Goal: Task Accomplishment & Management: Manage account settings

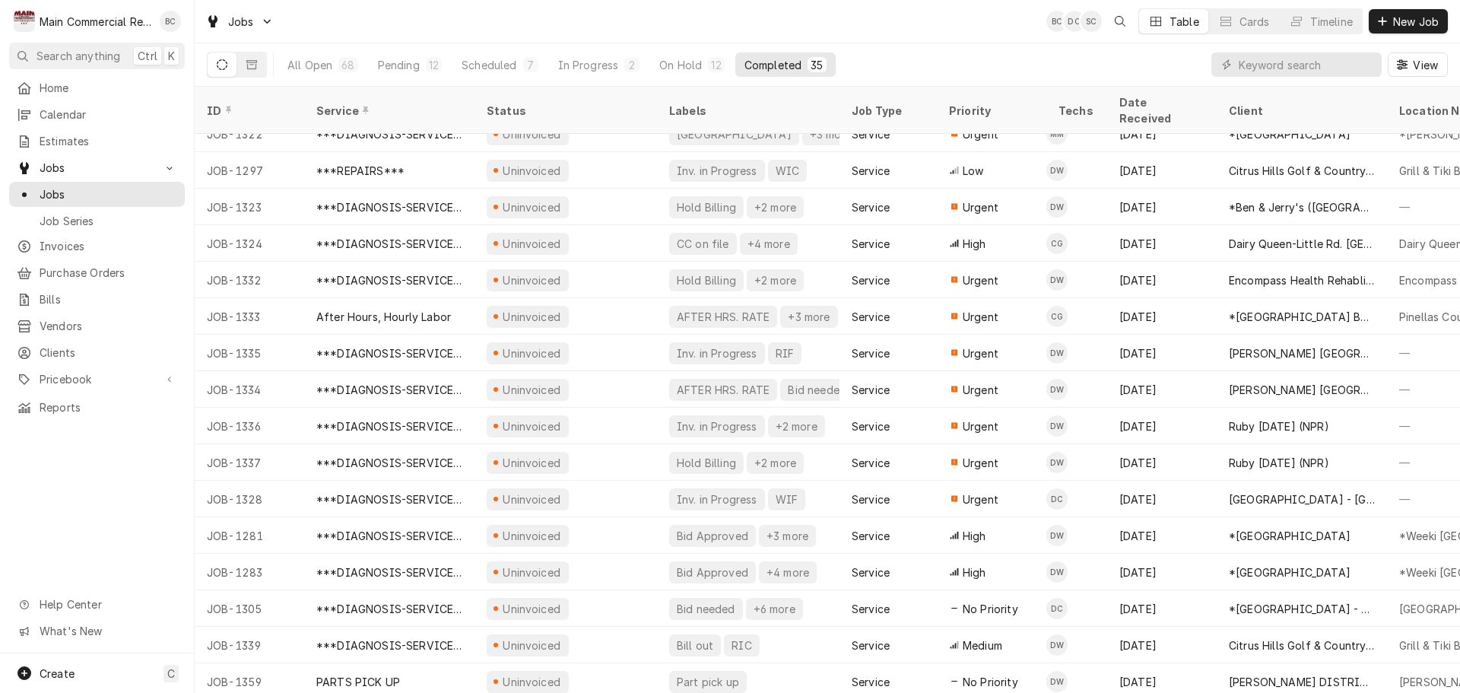
scroll to position [712, 0]
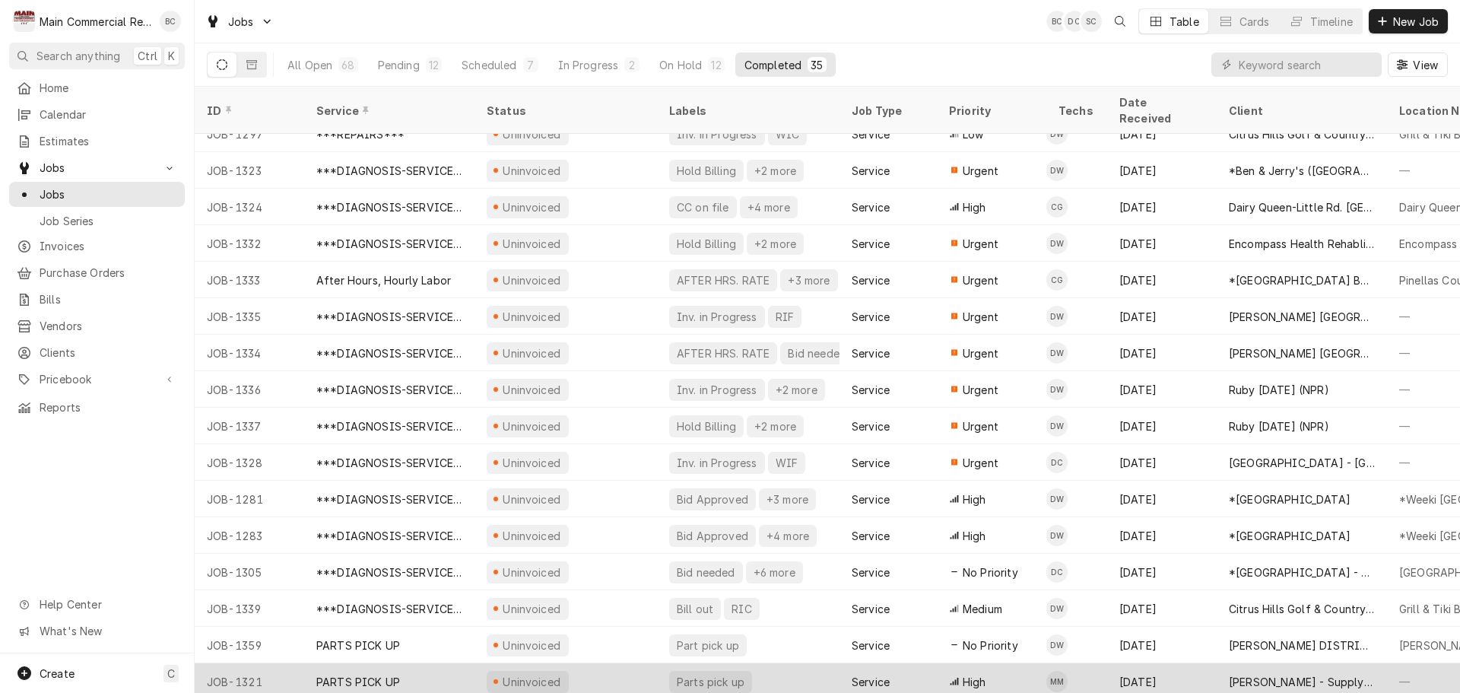
click at [373, 674] on div "PARTS PICK UP" at bounding box center [358, 682] width 84 height 16
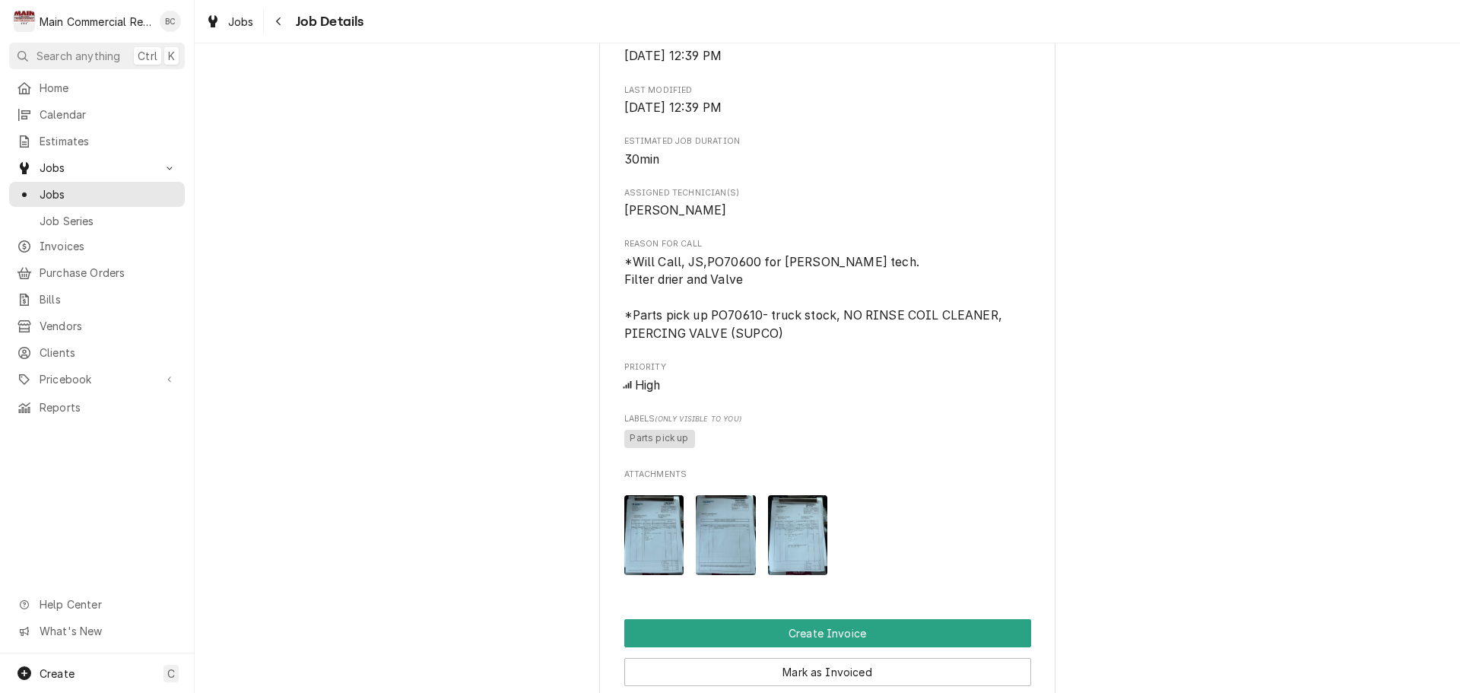
scroll to position [532, 0]
click at [637, 574] on img "Attachments" at bounding box center [654, 534] width 60 height 80
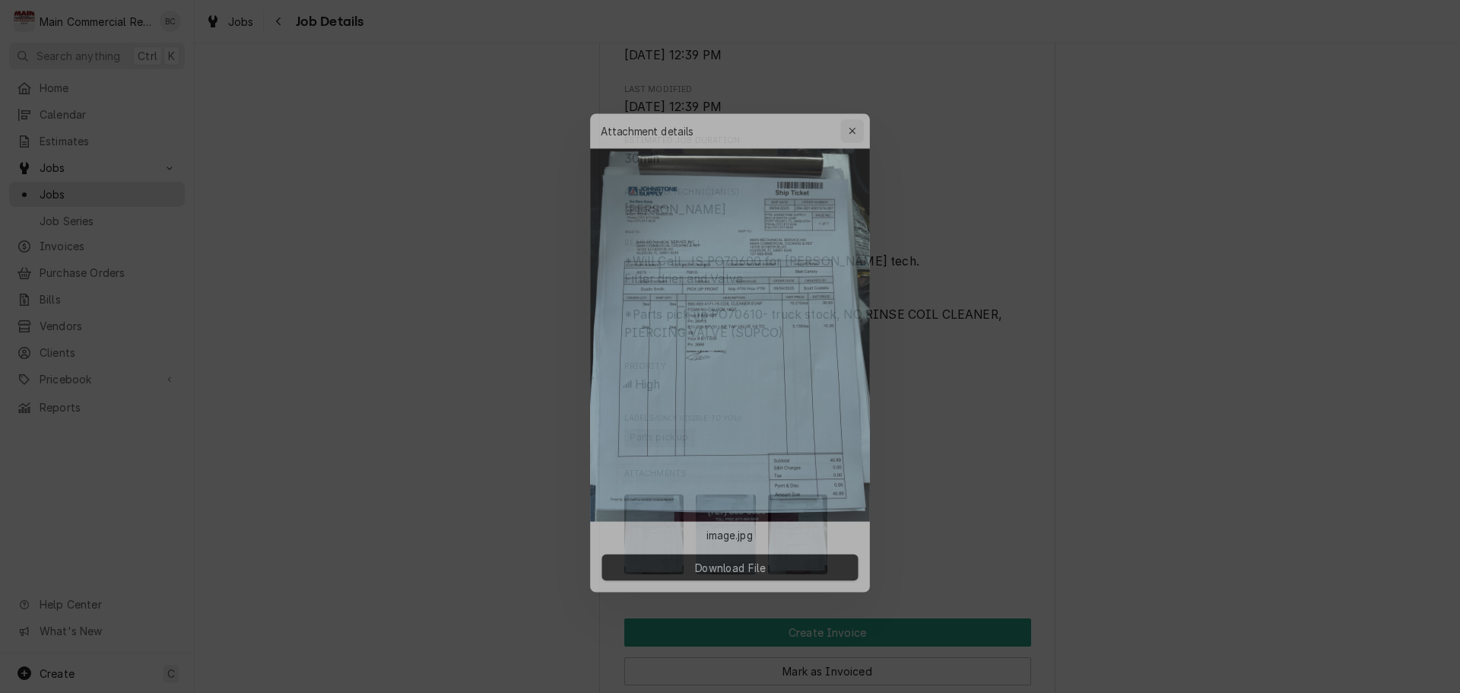
click at [859, 119] on icon "button" at bounding box center [858, 115] width 8 height 11
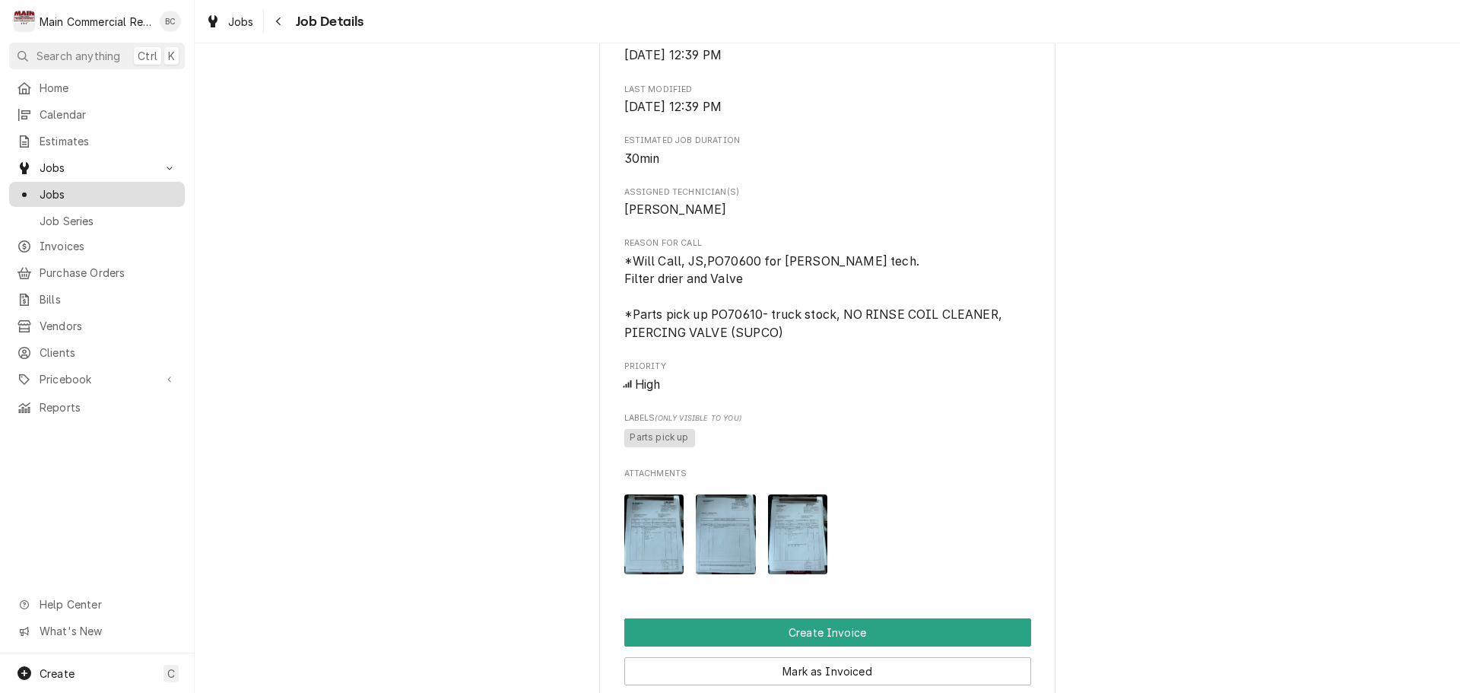
click at [77, 187] on span "Jobs" at bounding box center [109, 194] width 138 height 16
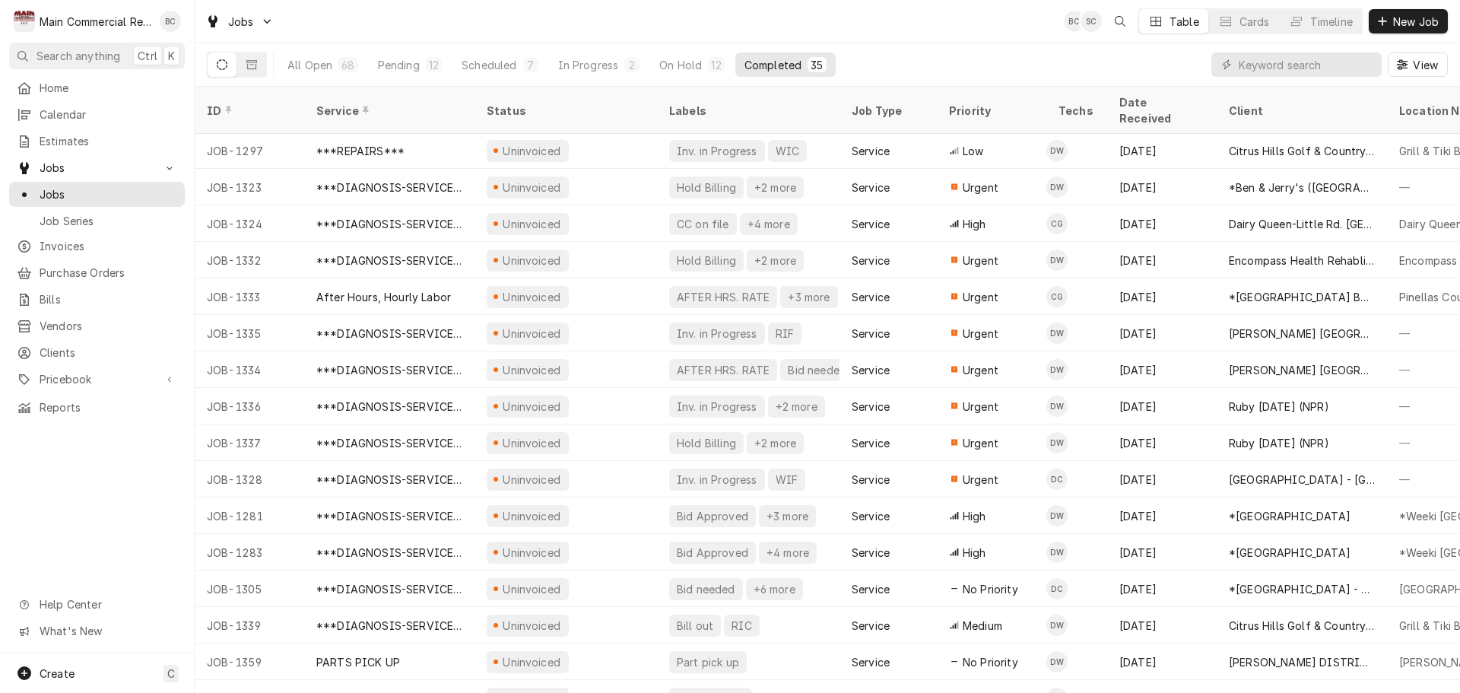
scroll to position [712, 0]
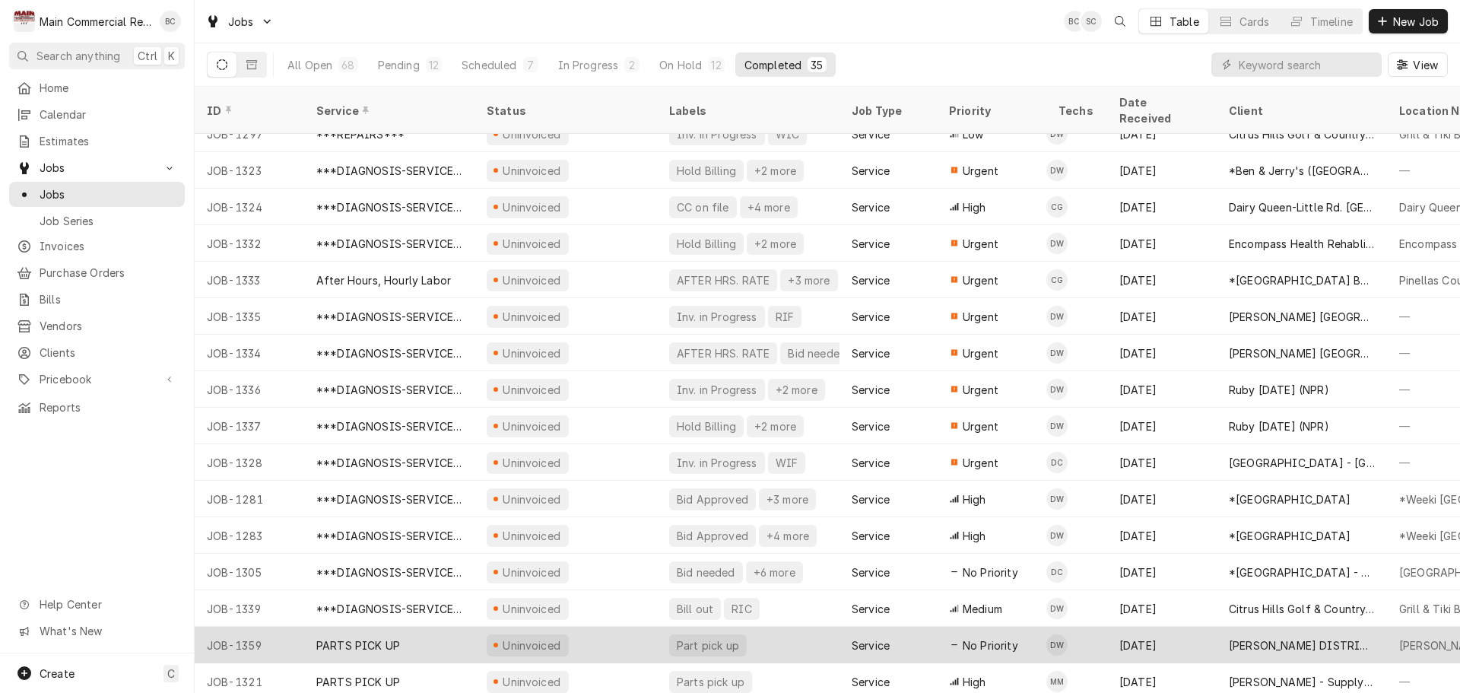
click at [366, 637] on div "PARTS PICK UP" at bounding box center [358, 645] width 84 height 16
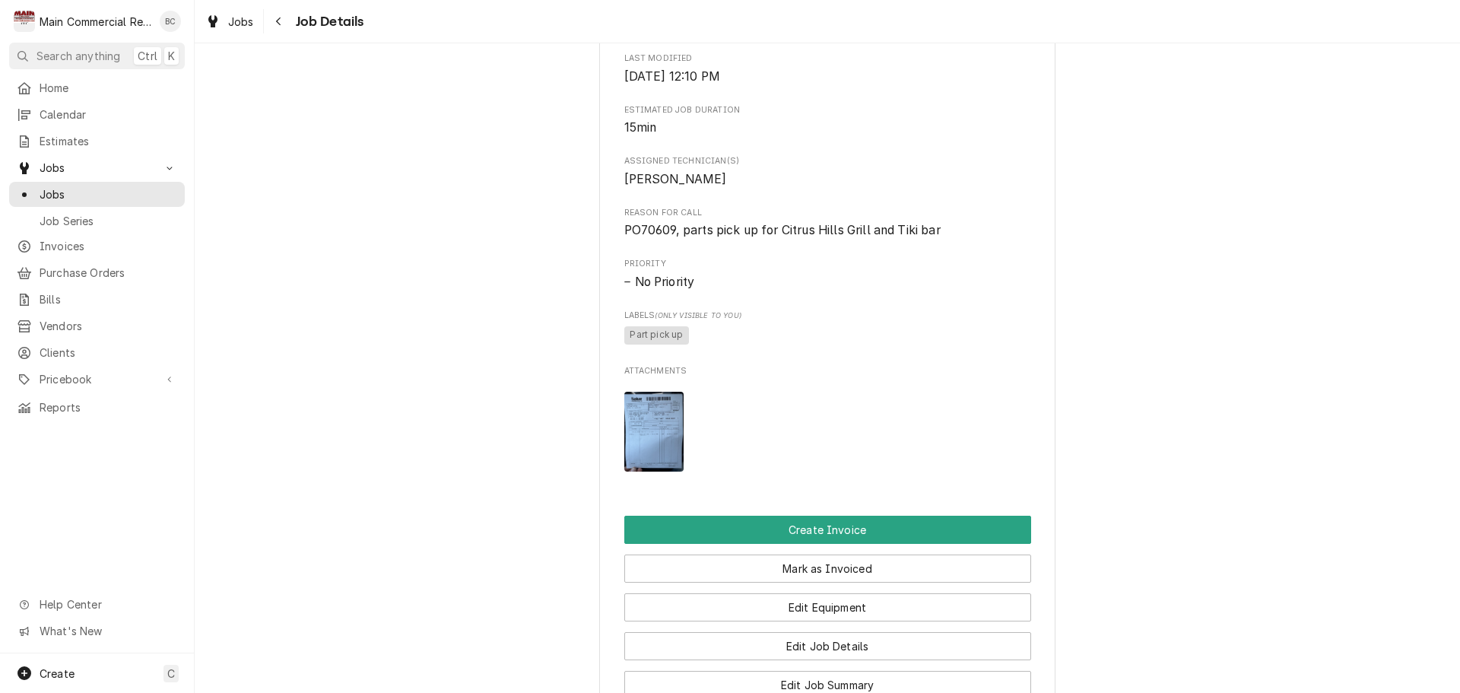
scroll to position [761, 0]
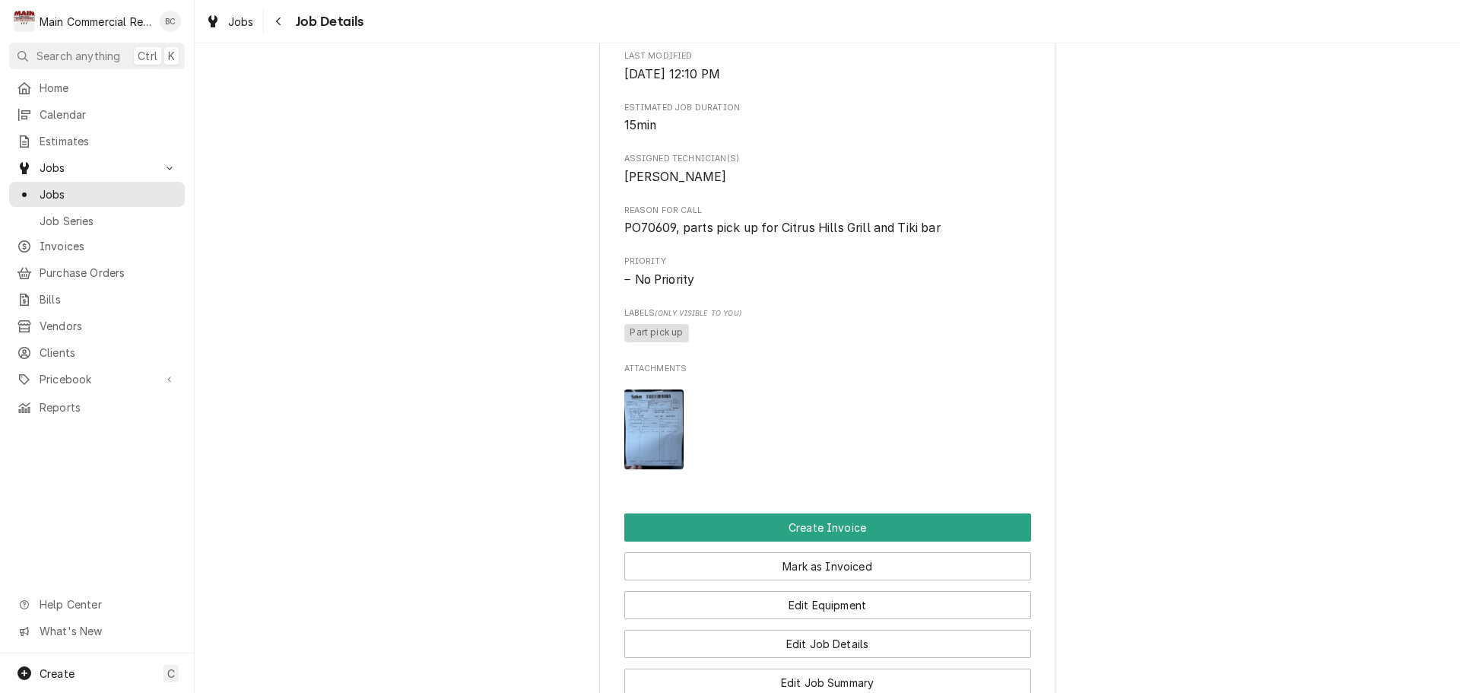
click at [644, 461] on img "Attachments" at bounding box center [654, 429] width 60 height 80
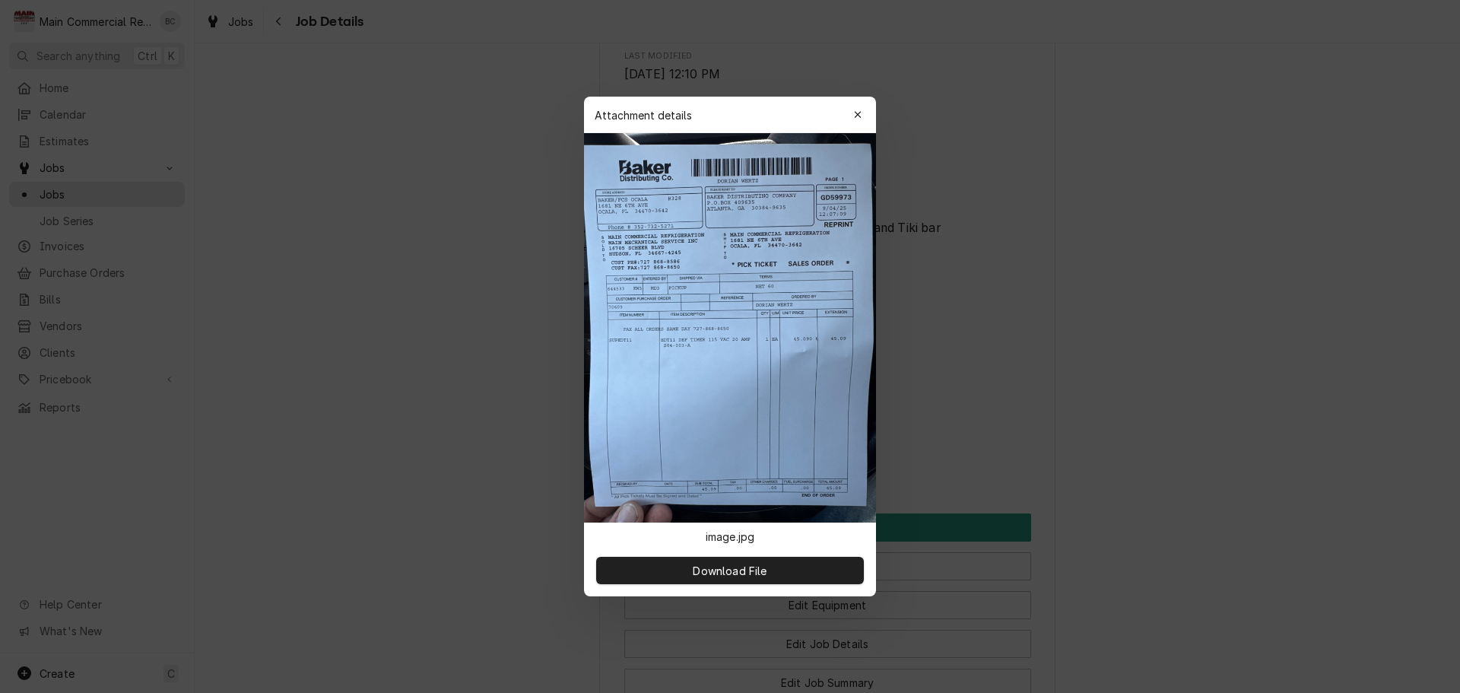
click at [644, 461] on img at bounding box center [730, 327] width 292 height 389
click at [859, 116] on icon "button" at bounding box center [858, 115] width 8 height 11
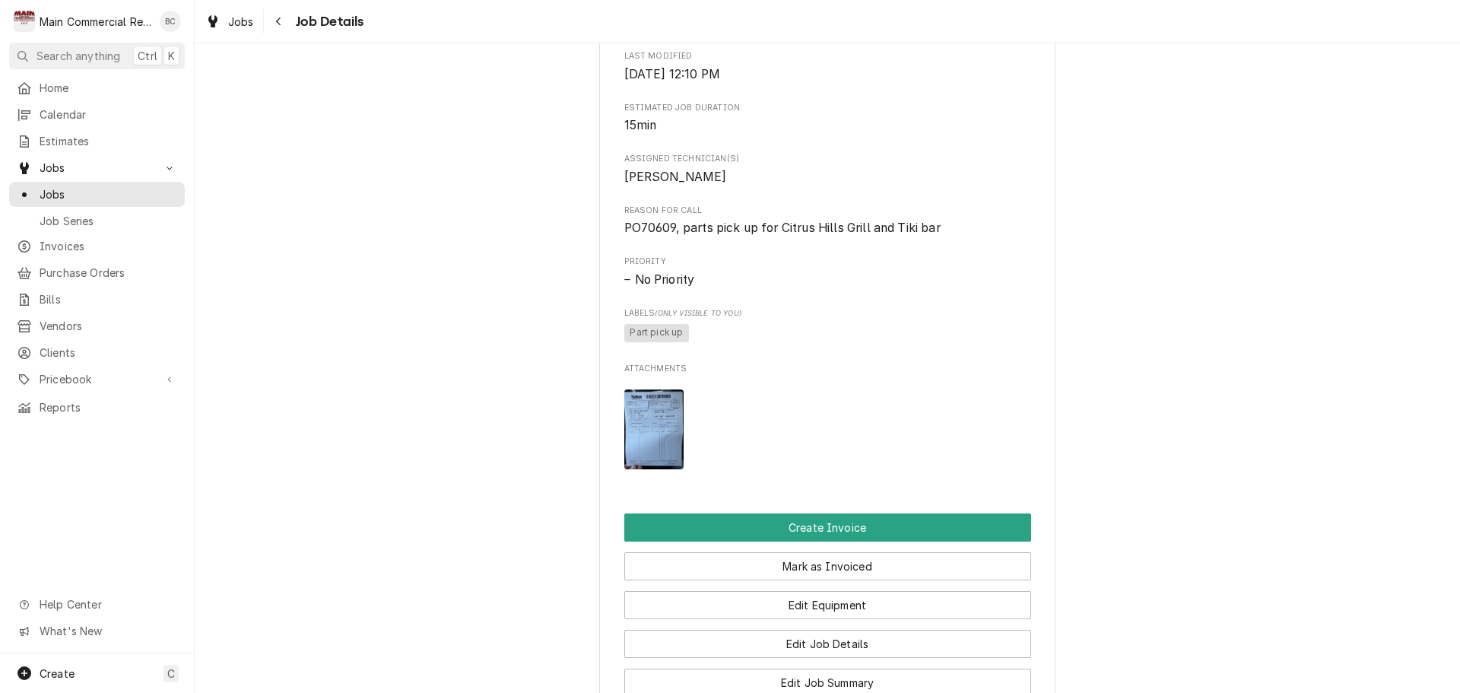
click at [650, 457] on img "Attachments" at bounding box center [654, 429] width 60 height 80
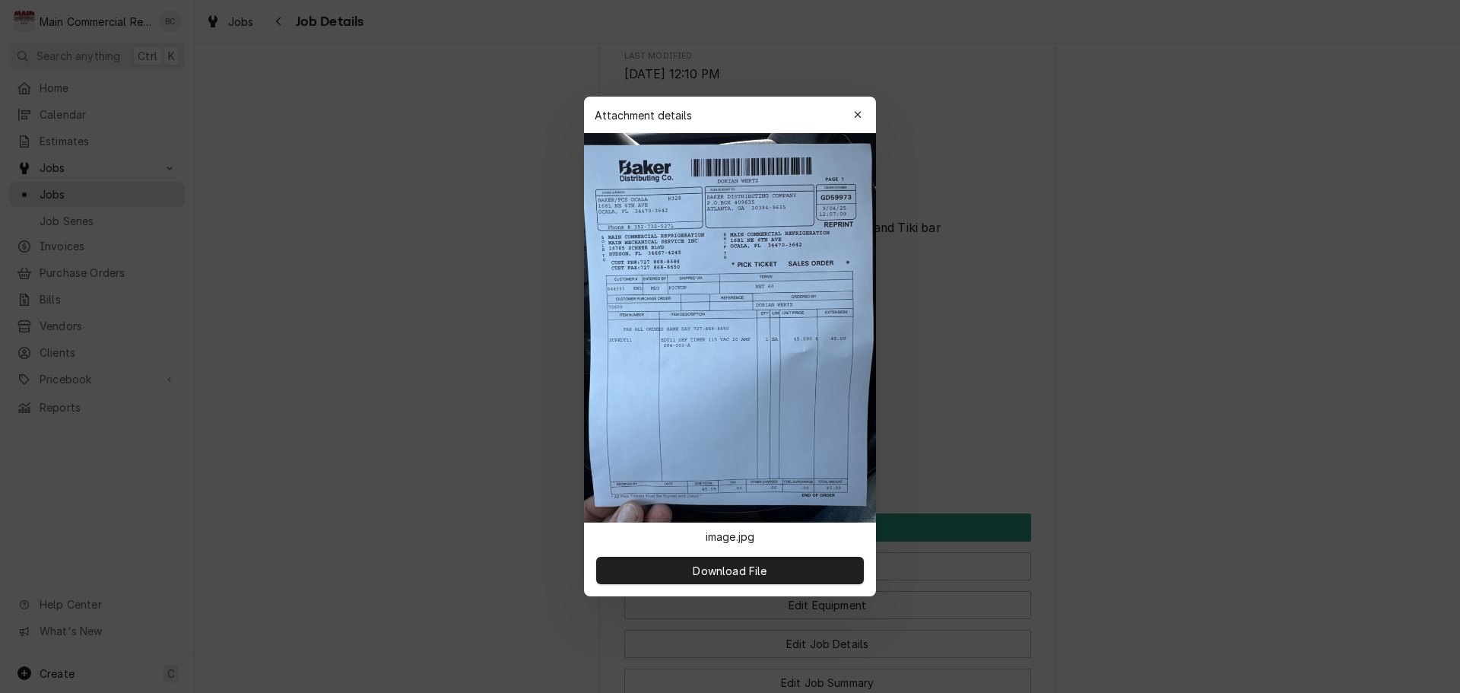
click at [650, 457] on img at bounding box center [730, 327] width 292 height 389
click at [710, 574] on span "Download File" at bounding box center [730, 571] width 80 height 16
click at [855, 117] on icon "button" at bounding box center [858, 115] width 8 height 11
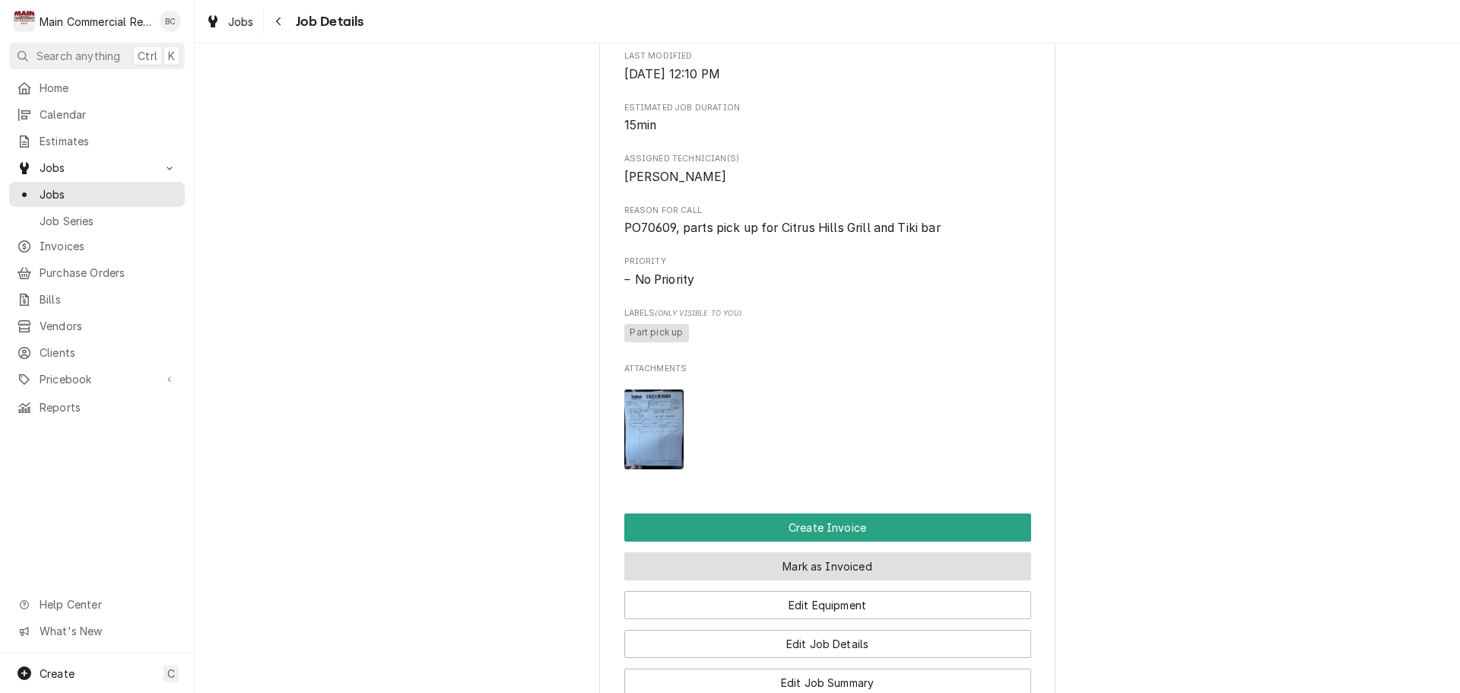
click at [805, 580] on button "Mark as Invoiced" at bounding box center [827, 566] width 407 height 28
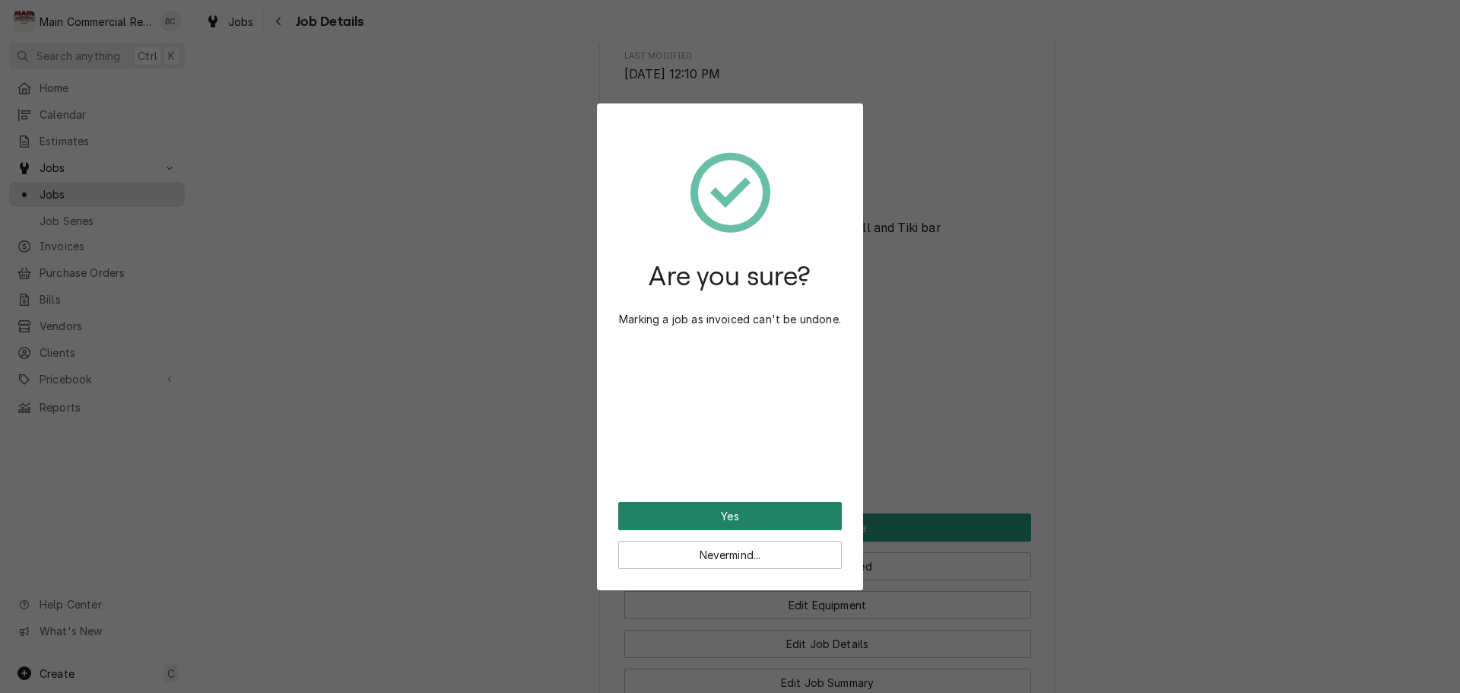
click at [764, 519] on button "Yes" at bounding box center [730, 516] width 224 height 28
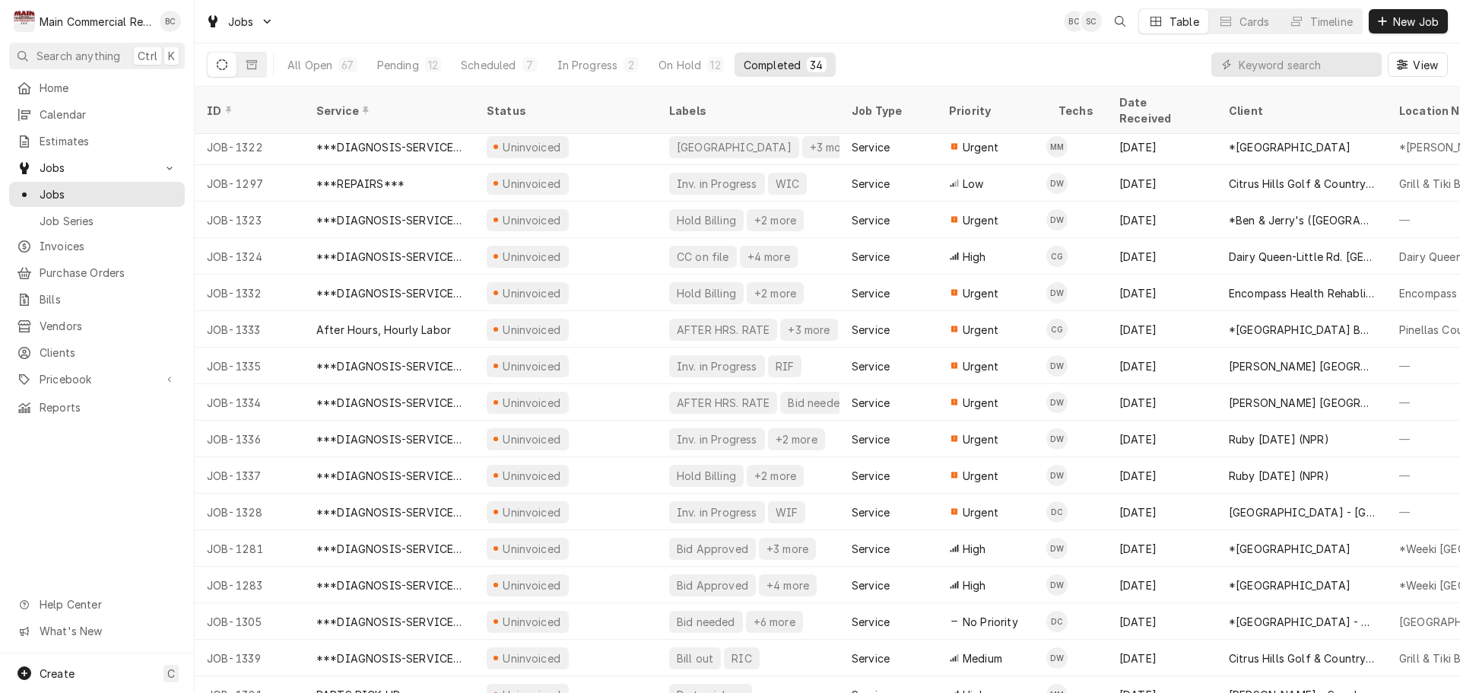
scroll to position [675, 0]
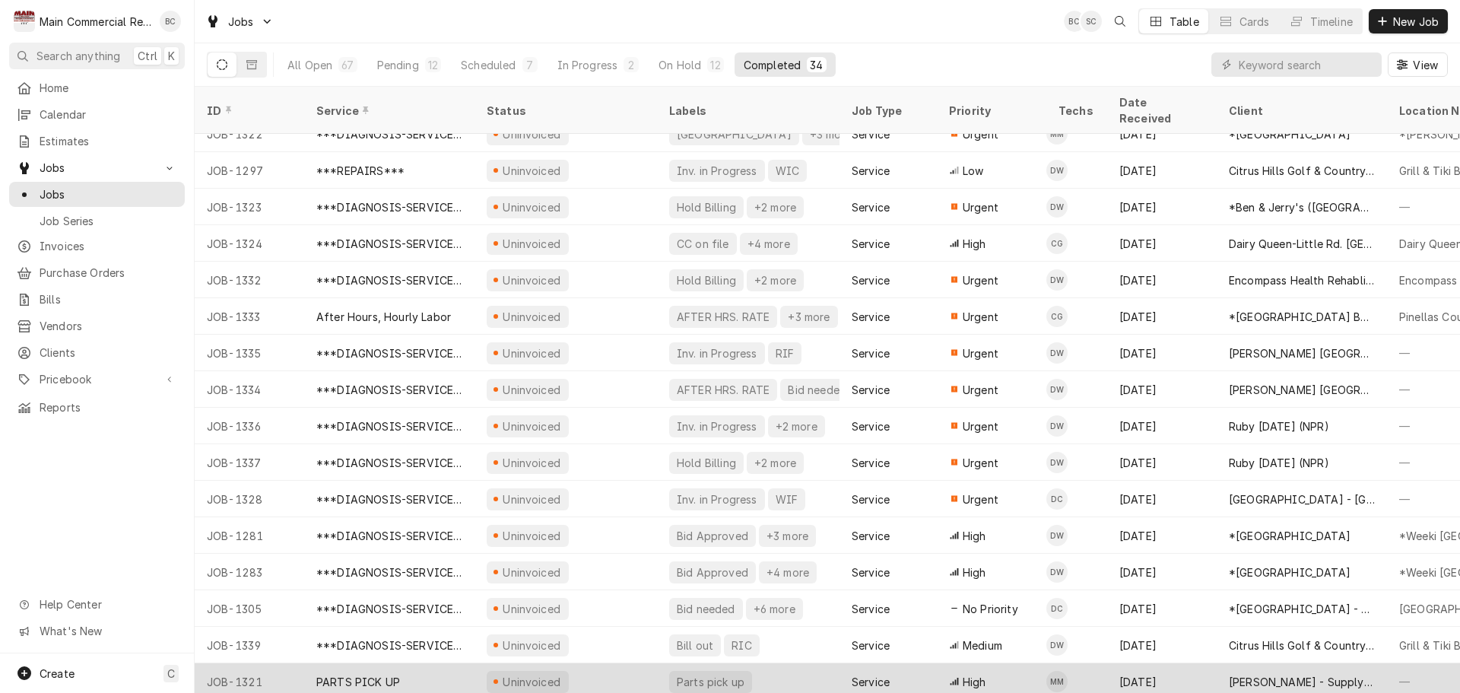
click at [545, 674] on div "Uninvoiced" at bounding box center [532, 682] width 62 height 16
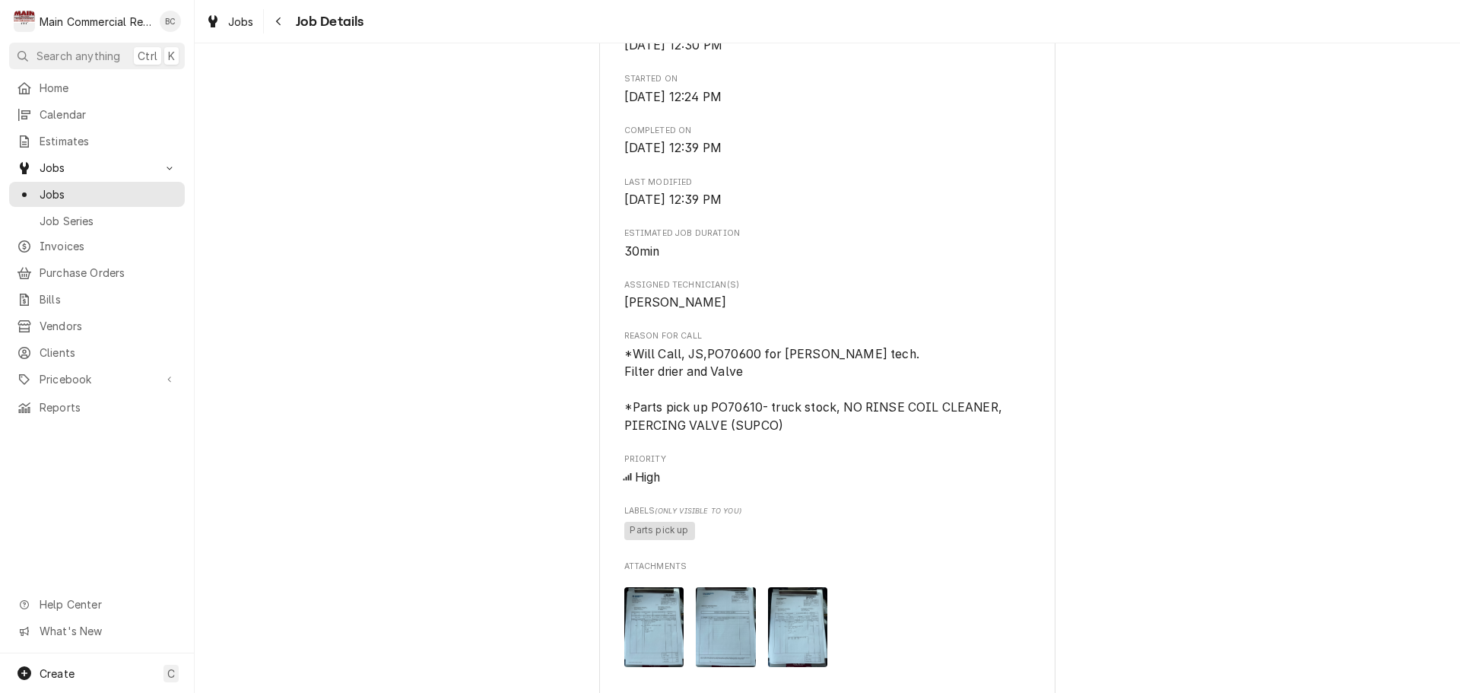
scroll to position [608, 0]
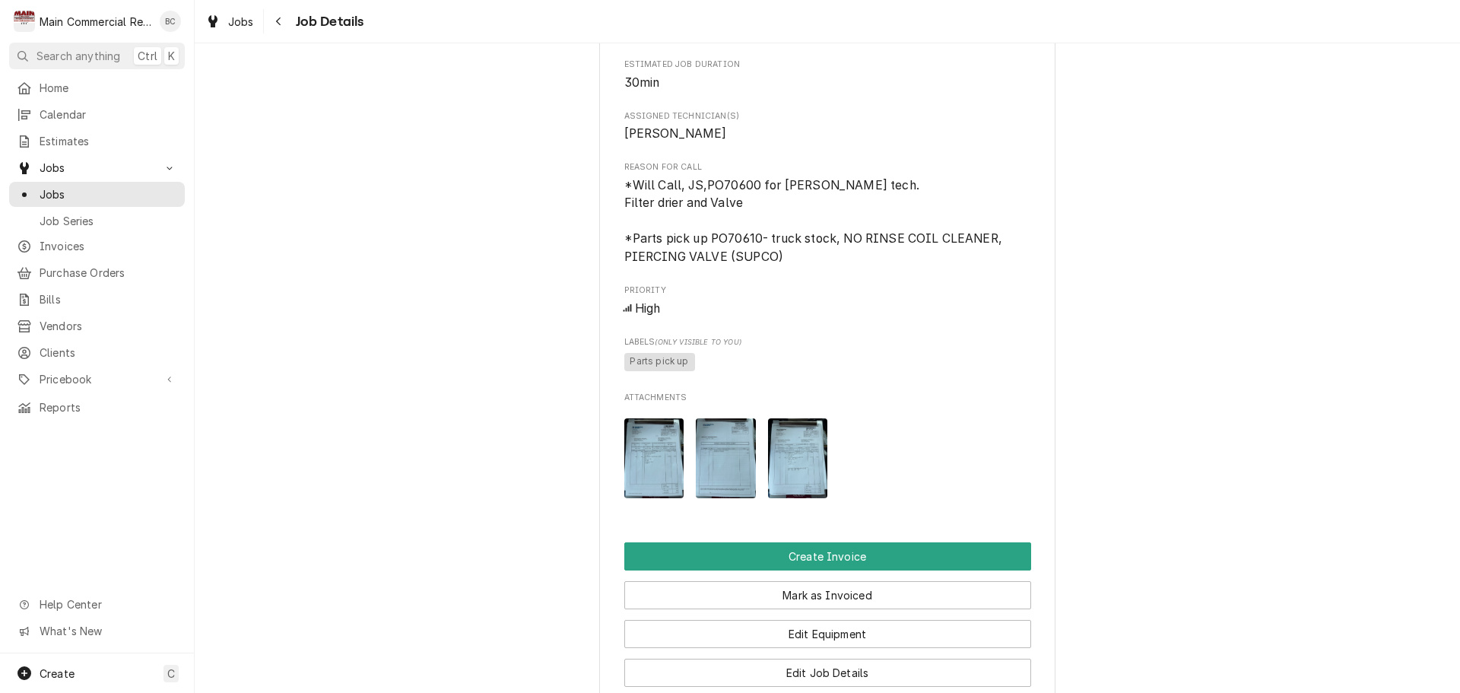
click at [646, 487] on img "Attachments" at bounding box center [654, 458] width 60 height 80
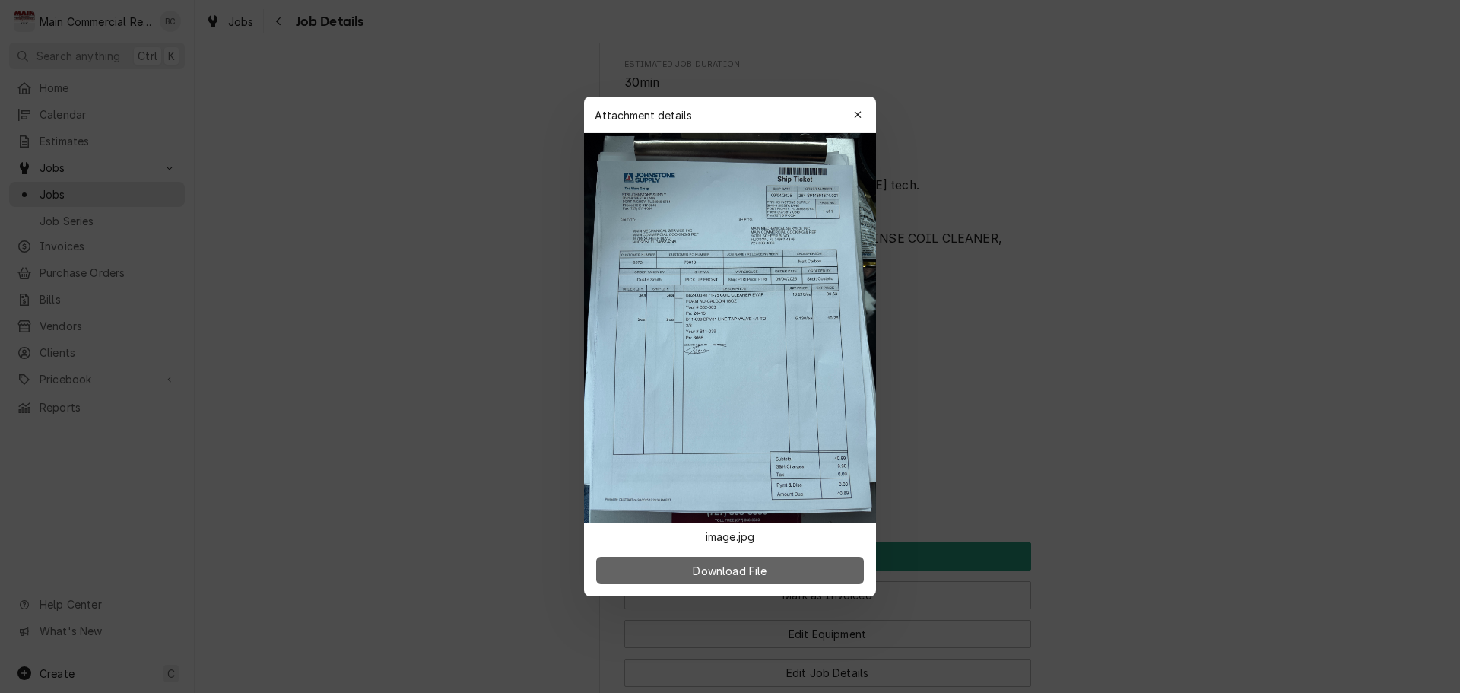
click at [700, 569] on span "Download File" at bounding box center [730, 571] width 80 height 16
click at [849, 120] on button "button" at bounding box center [858, 115] width 24 height 24
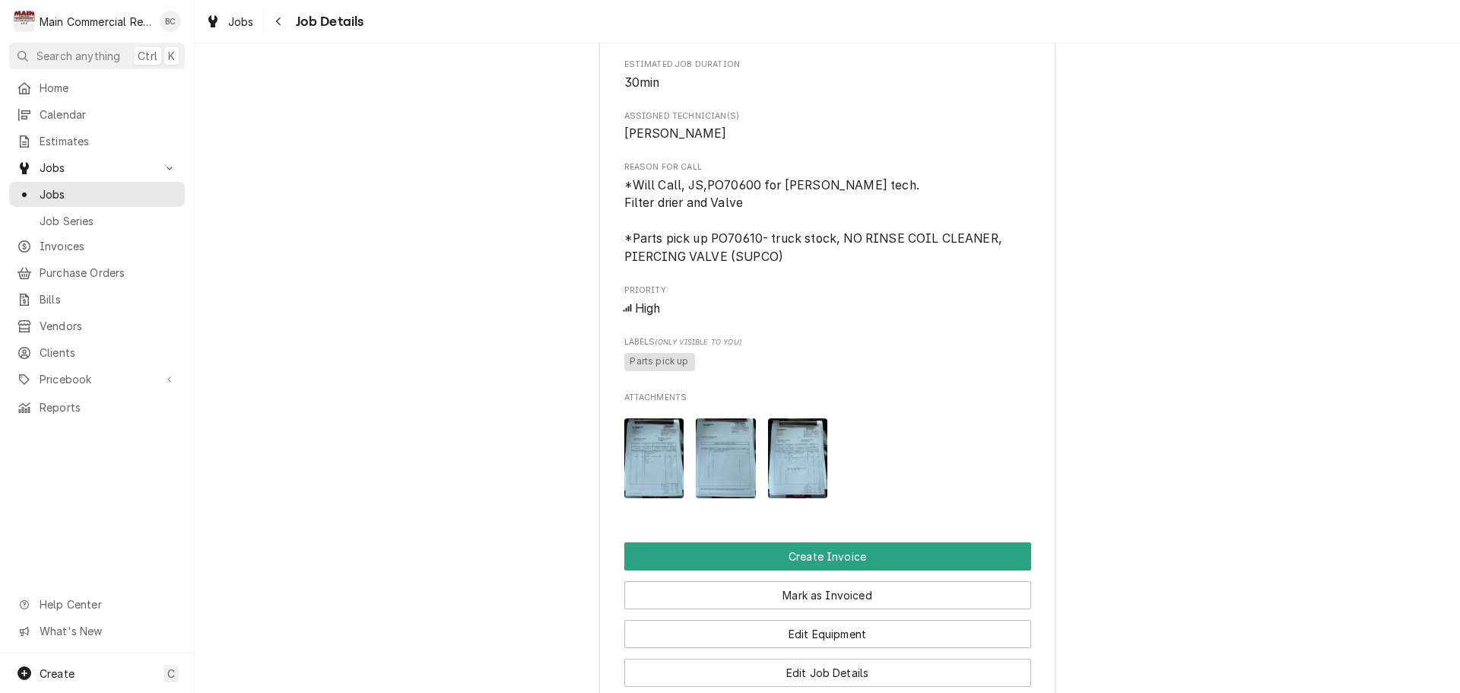
click at [707, 488] on img "Attachments" at bounding box center [726, 458] width 60 height 80
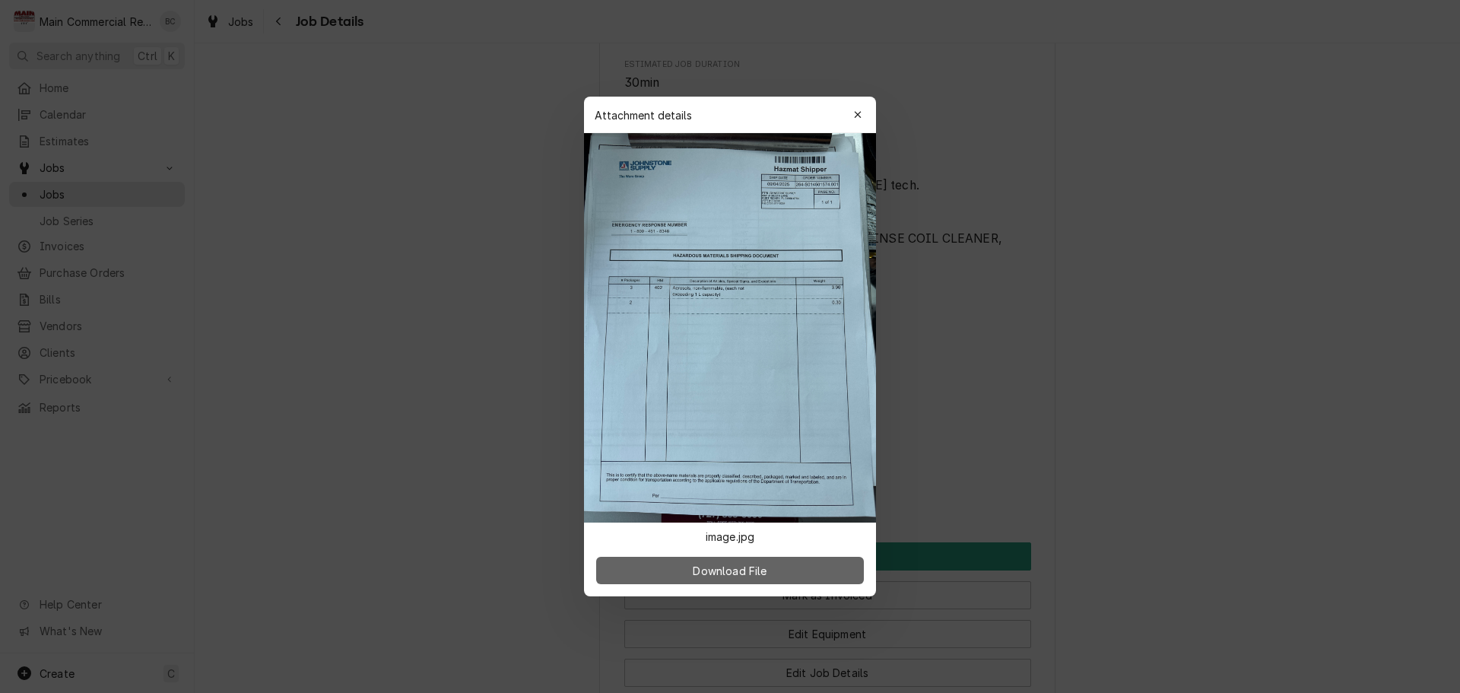
click at [726, 574] on span "Download File" at bounding box center [730, 571] width 80 height 16
click at [857, 119] on icon "button" at bounding box center [858, 115] width 8 height 11
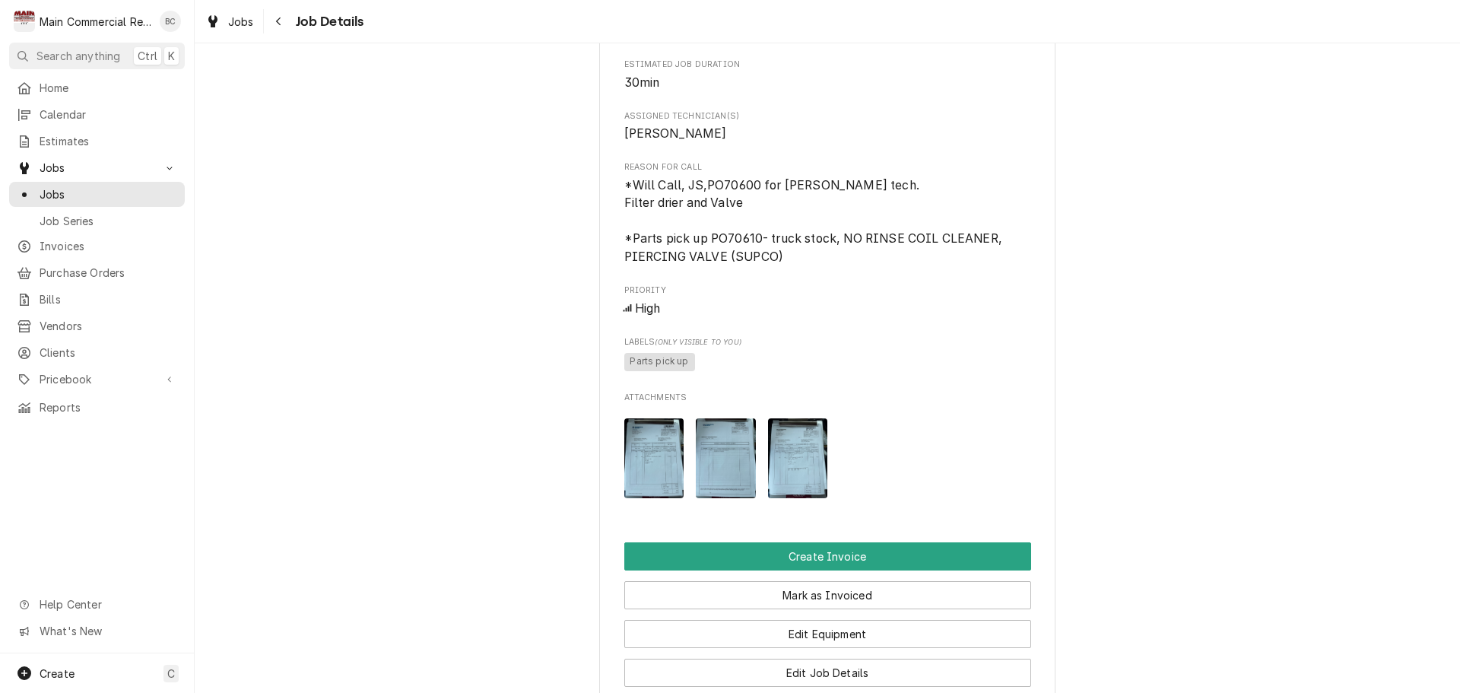
click at [804, 489] on img "Attachments" at bounding box center [798, 458] width 60 height 80
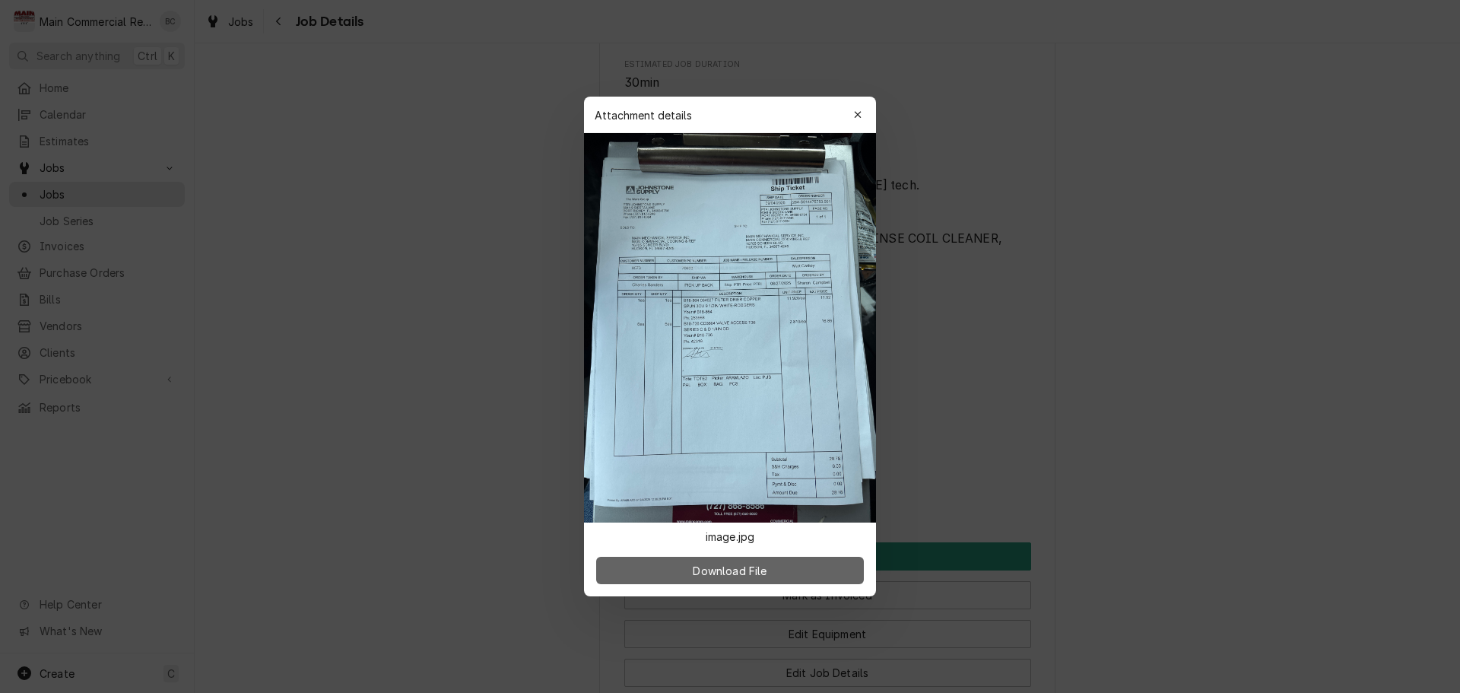
click at [752, 572] on span "Download File" at bounding box center [730, 571] width 80 height 16
click at [855, 113] on icon "button" at bounding box center [858, 115] width 8 height 11
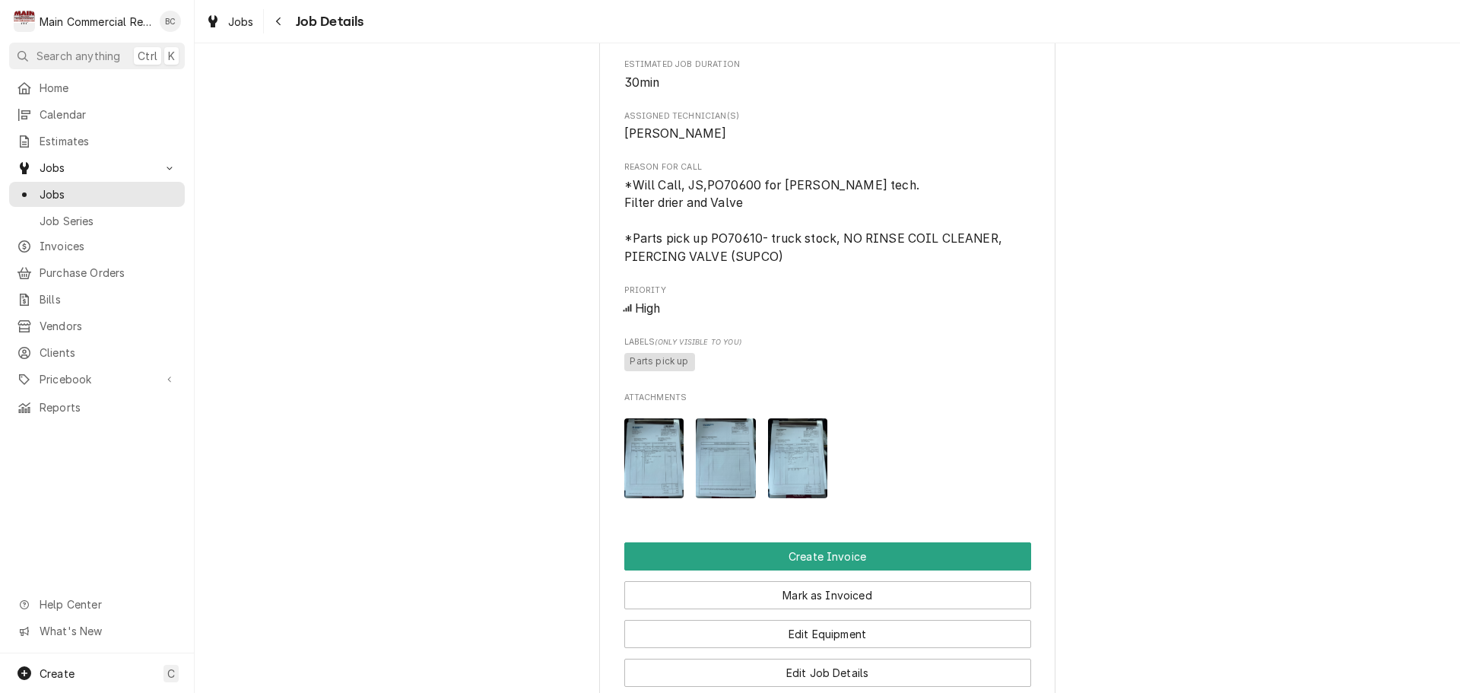
click at [697, 487] on img "Attachments" at bounding box center [726, 458] width 60 height 80
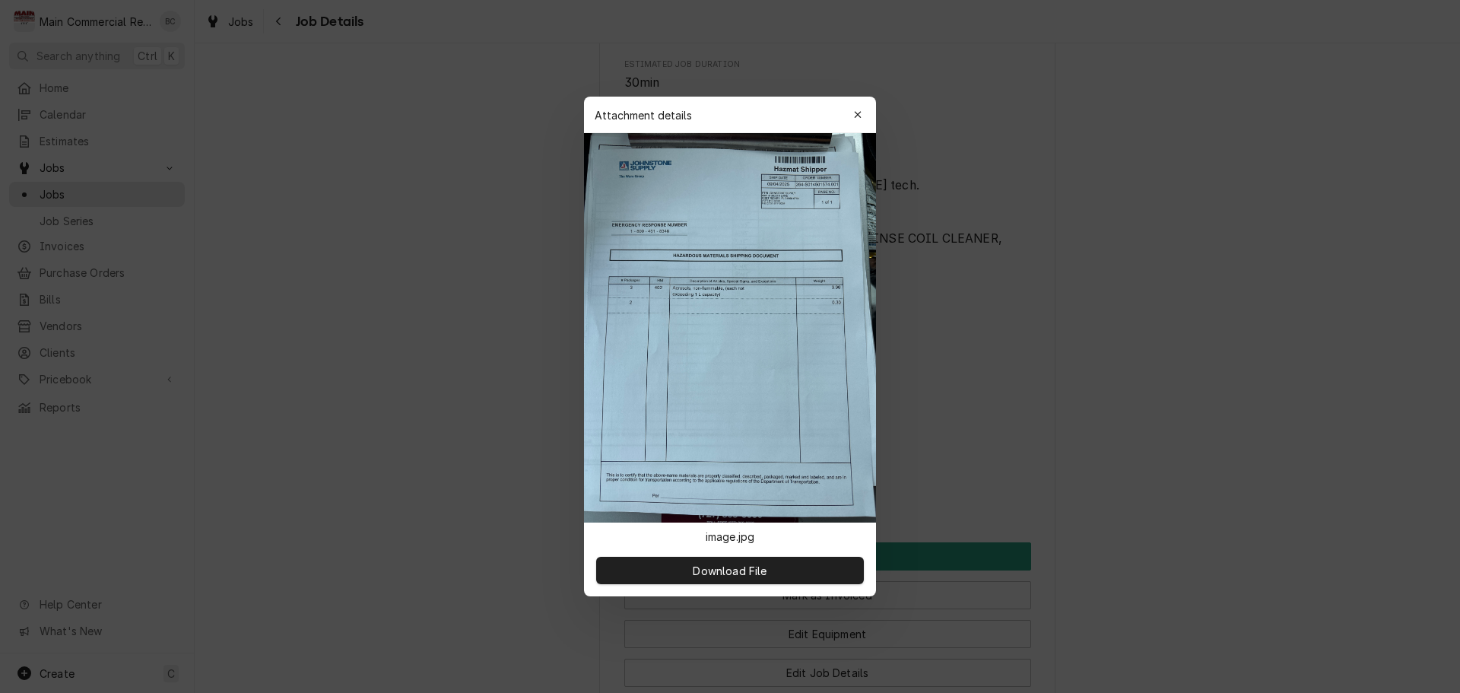
click at [697, 487] on img at bounding box center [730, 327] width 292 height 389
click at [703, 573] on span "Download File" at bounding box center [730, 571] width 80 height 16
click at [857, 119] on icon "button" at bounding box center [858, 115] width 8 height 11
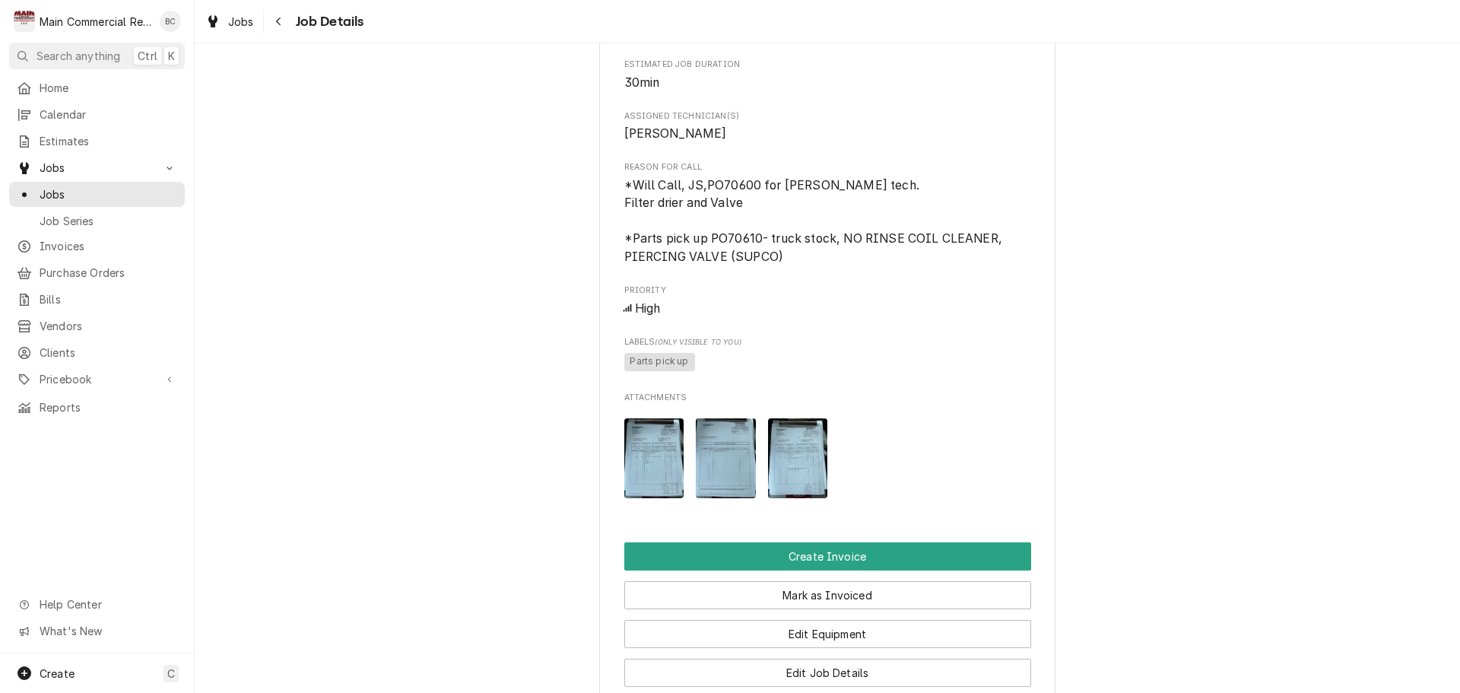
click at [664, 492] on img "Attachments" at bounding box center [654, 458] width 60 height 80
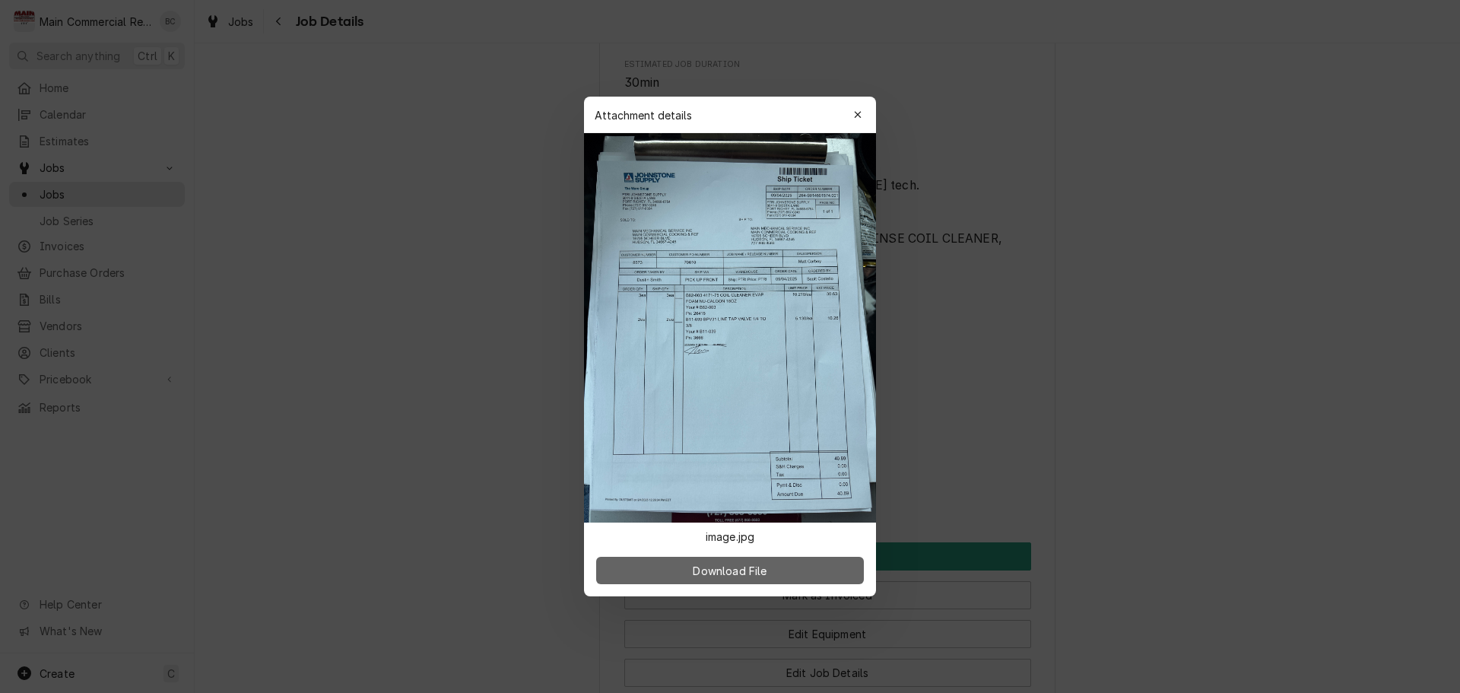
click at [733, 580] on button "Download File" at bounding box center [730, 570] width 268 height 27
click at [862, 116] on div "button" at bounding box center [857, 114] width 15 height 15
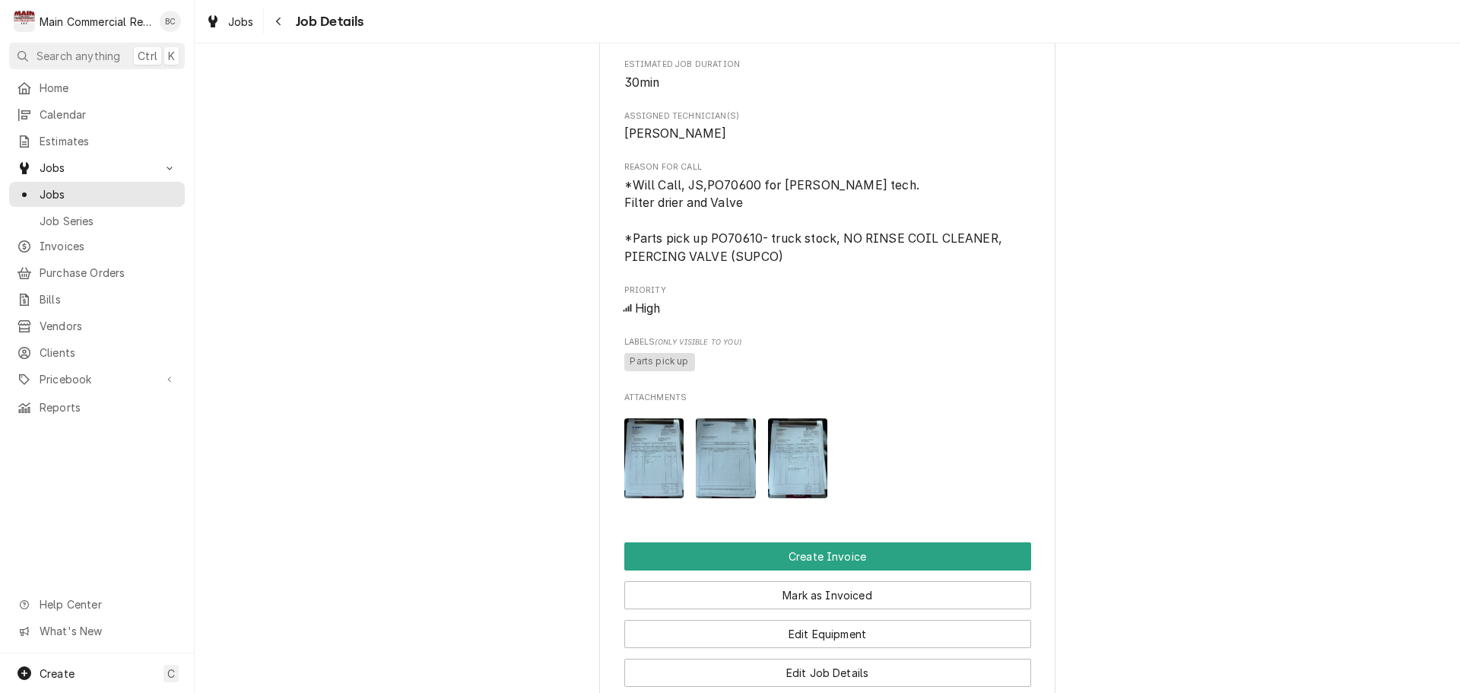
click at [808, 498] on img "Attachments" at bounding box center [798, 458] width 60 height 80
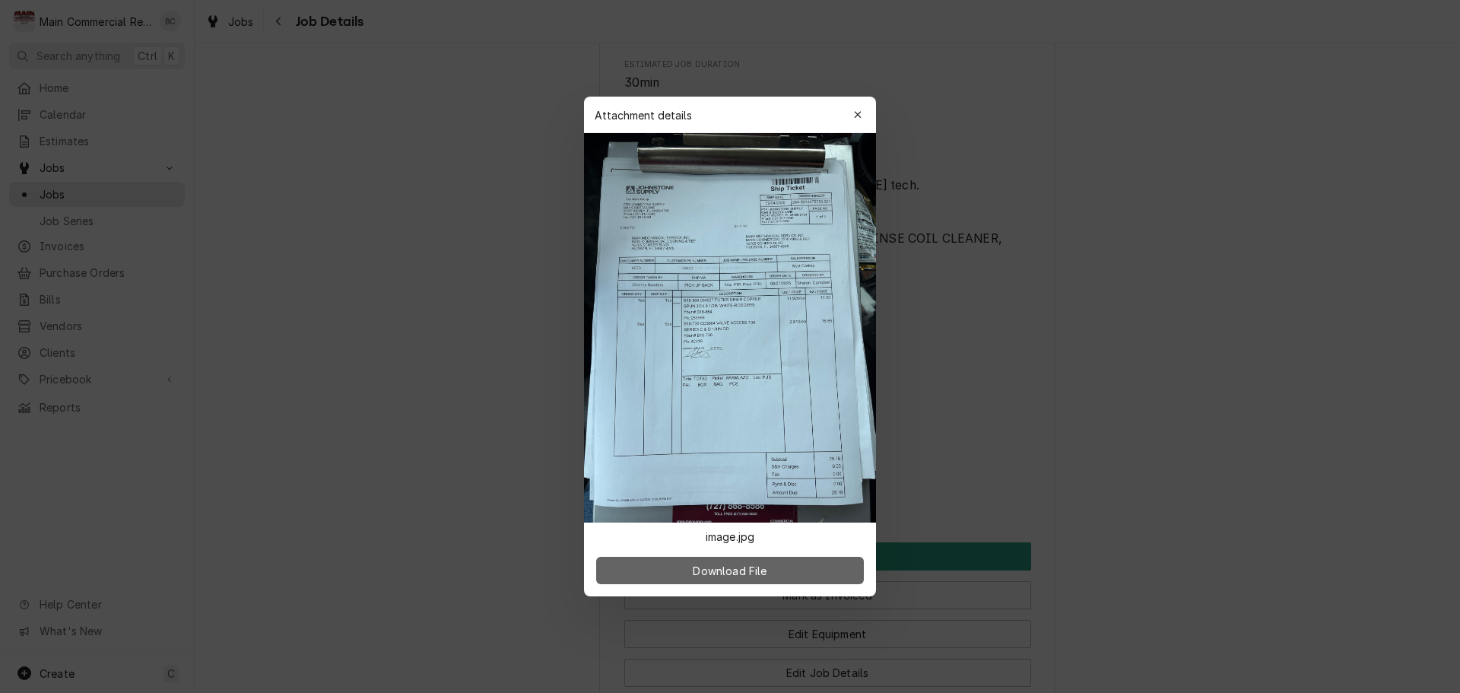
click at [767, 576] on span "Download File" at bounding box center [730, 571] width 80 height 16
click at [734, 367] on img at bounding box center [730, 327] width 292 height 389
click at [857, 114] on icon "button" at bounding box center [857, 114] width 7 height 7
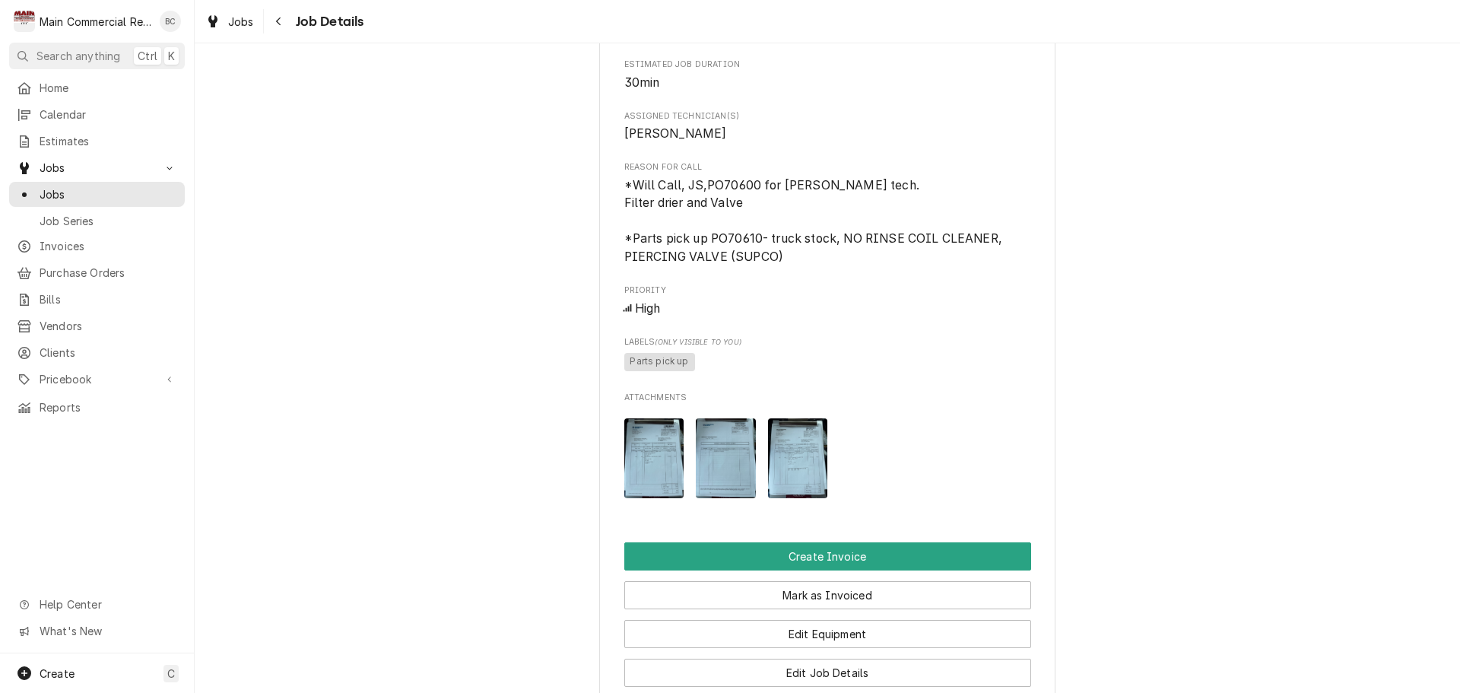
click at [707, 474] on img "Attachments" at bounding box center [726, 458] width 60 height 80
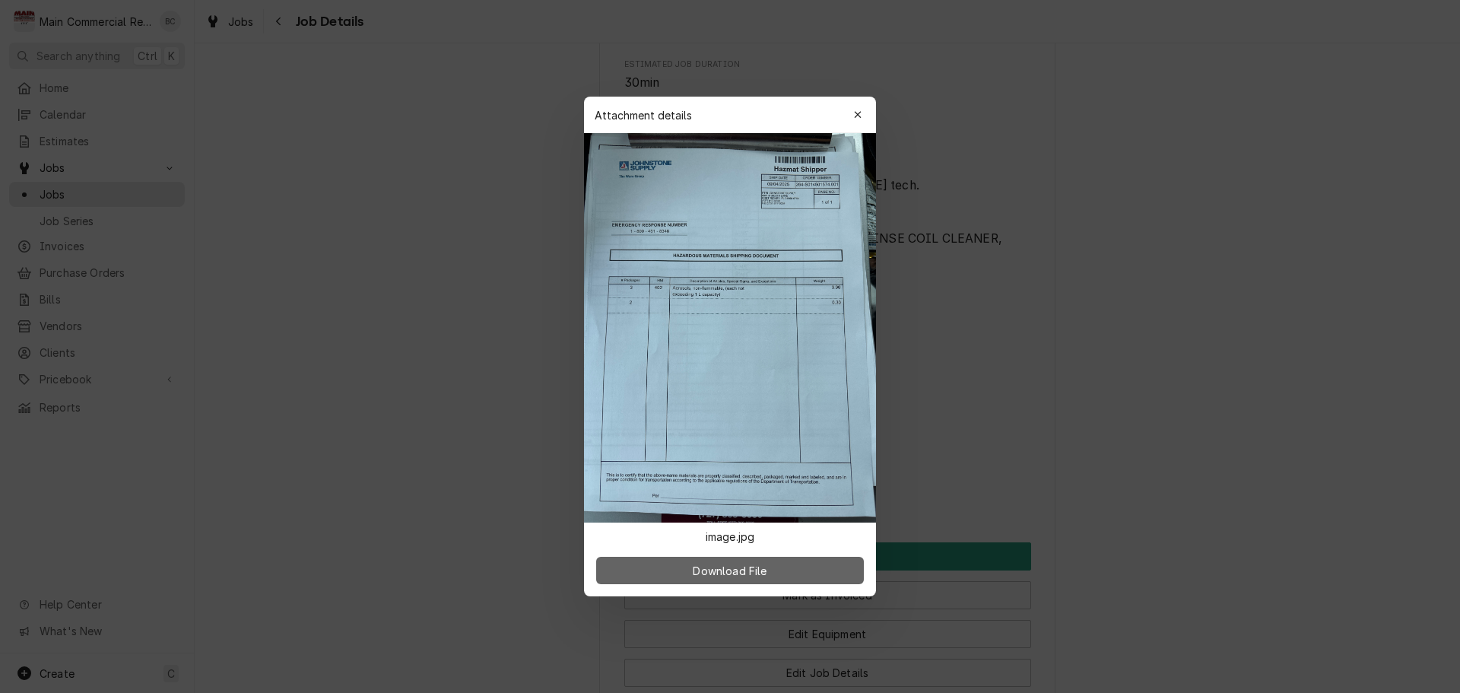
click at [748, 570] on span "Download File" at bounding box center [730, 571] width 80 height 16
click at [1063, 408] on div at bounding box center [730, 346] width 1460 height 693
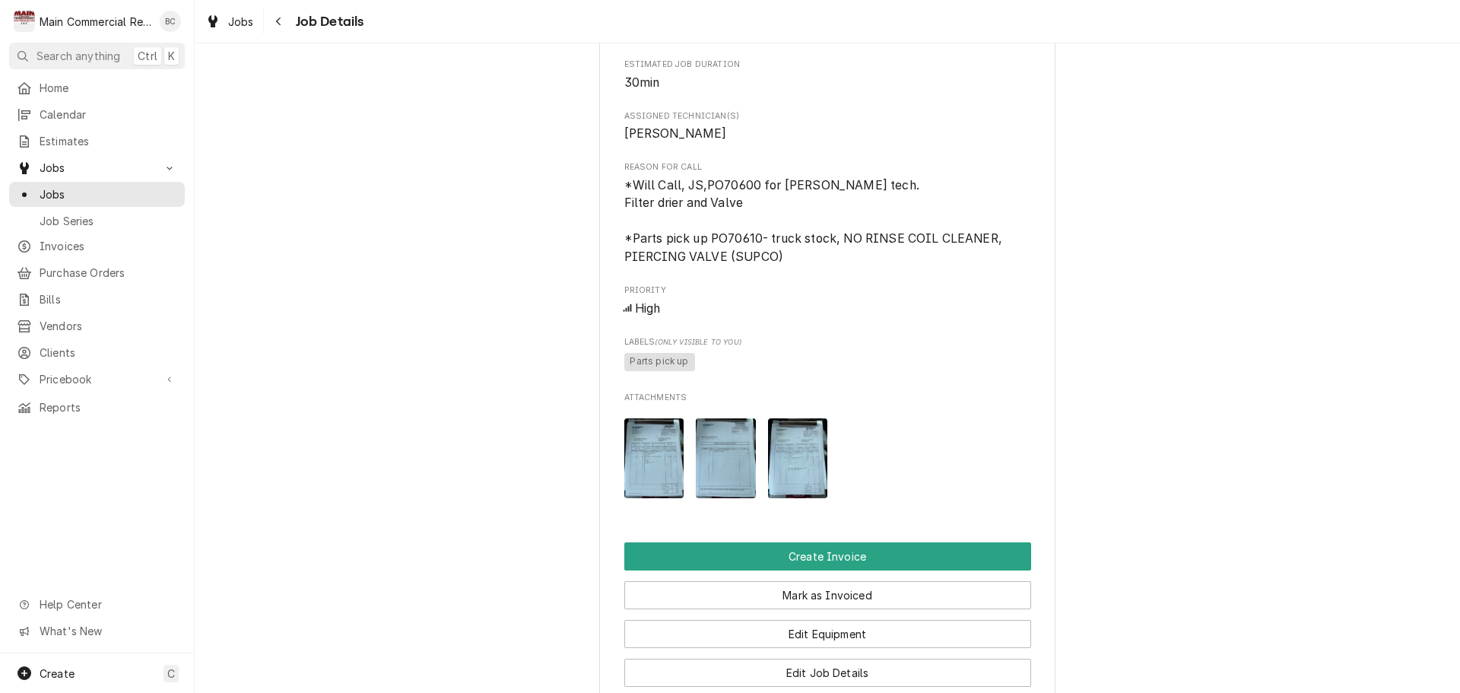
click at [662, 482] on img "Attachments" at bounding box center [654, 458] width 60 height 80
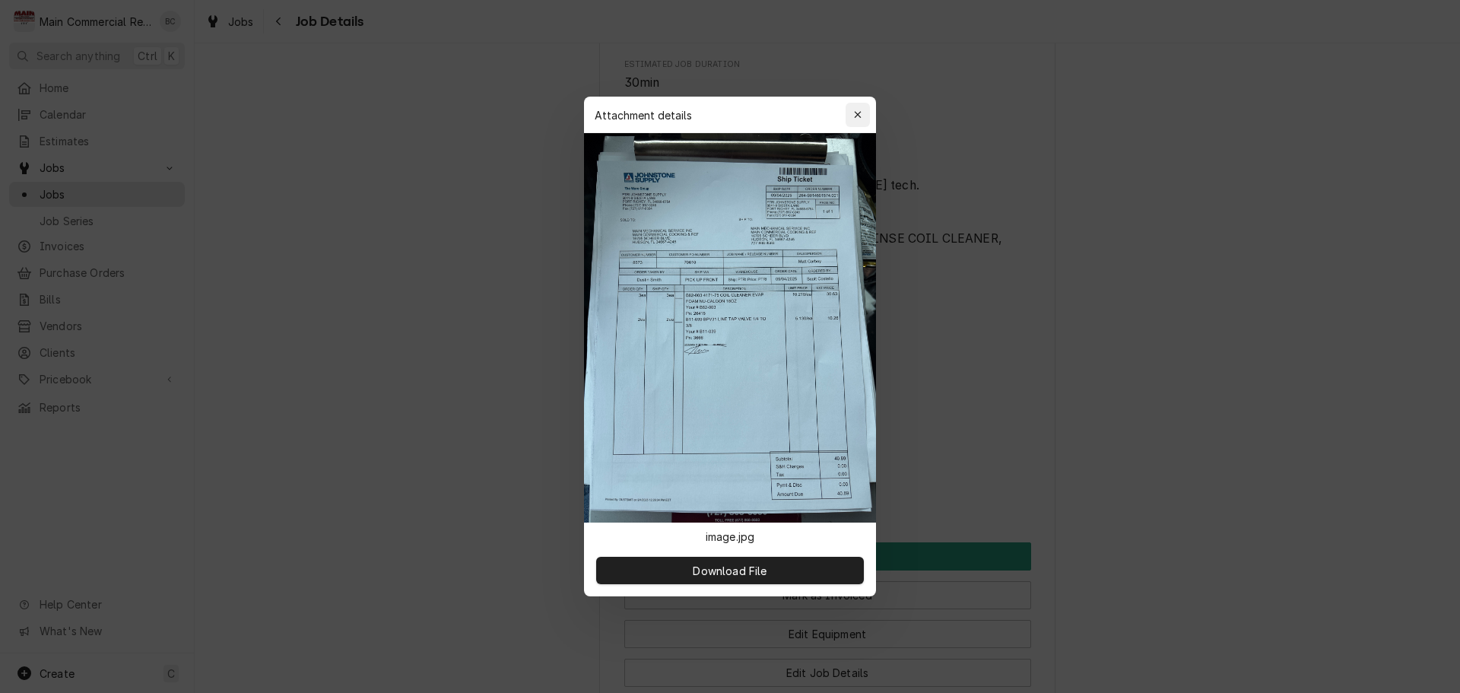
click at [867, 114] on button "button" at bounding box center [858, 115] width 24 height 24
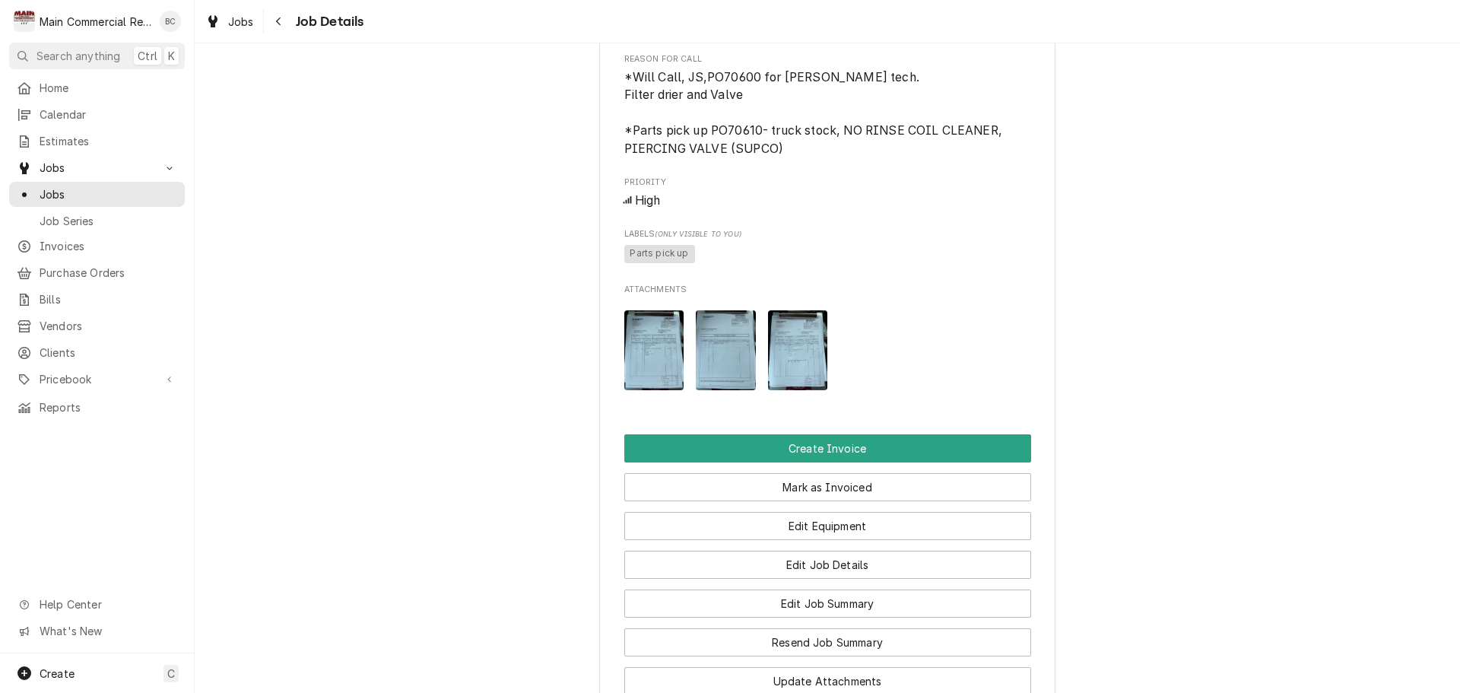
scroll to position [761, 0]
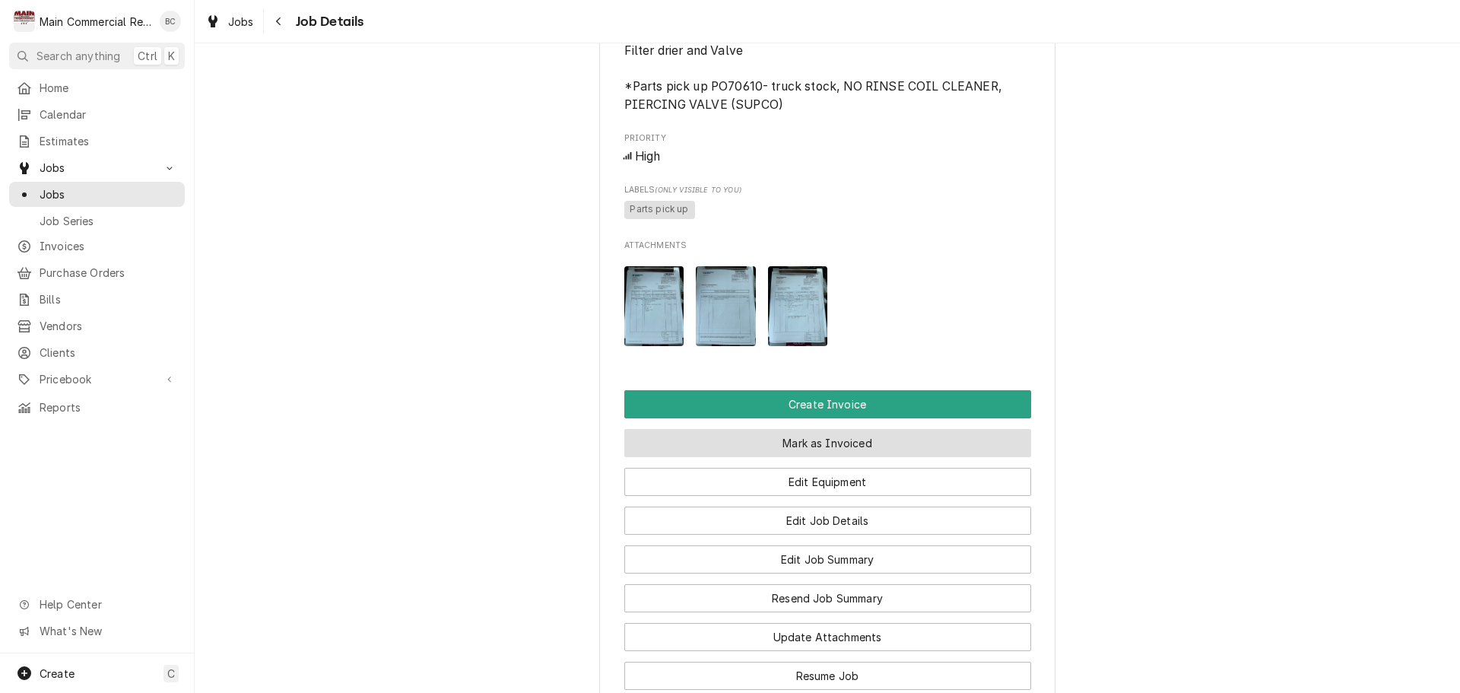
click at [716, 457] on button "Mark as Invoiced" at bounding box center [827, 443] width 407 height 28
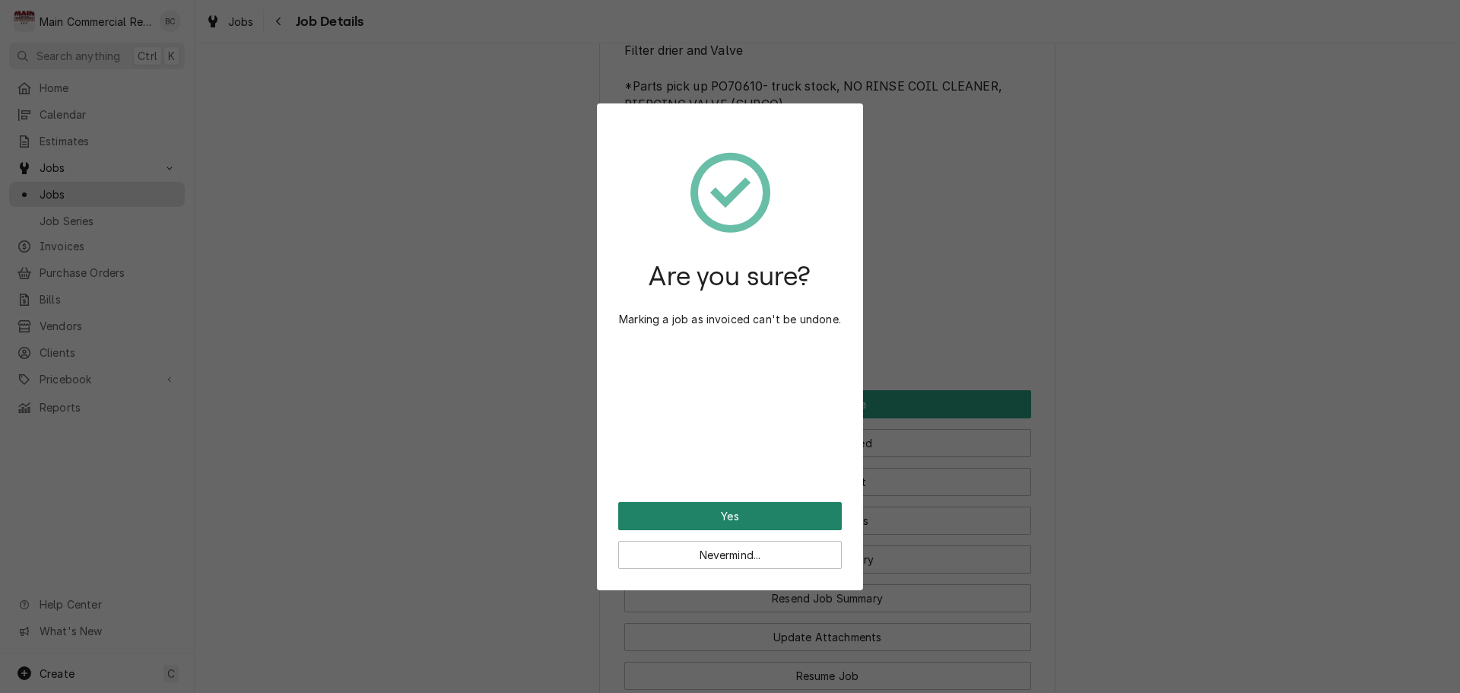
click at [728, 522] on button "Yes" at bounding box center [730, 516] width 224 height 28
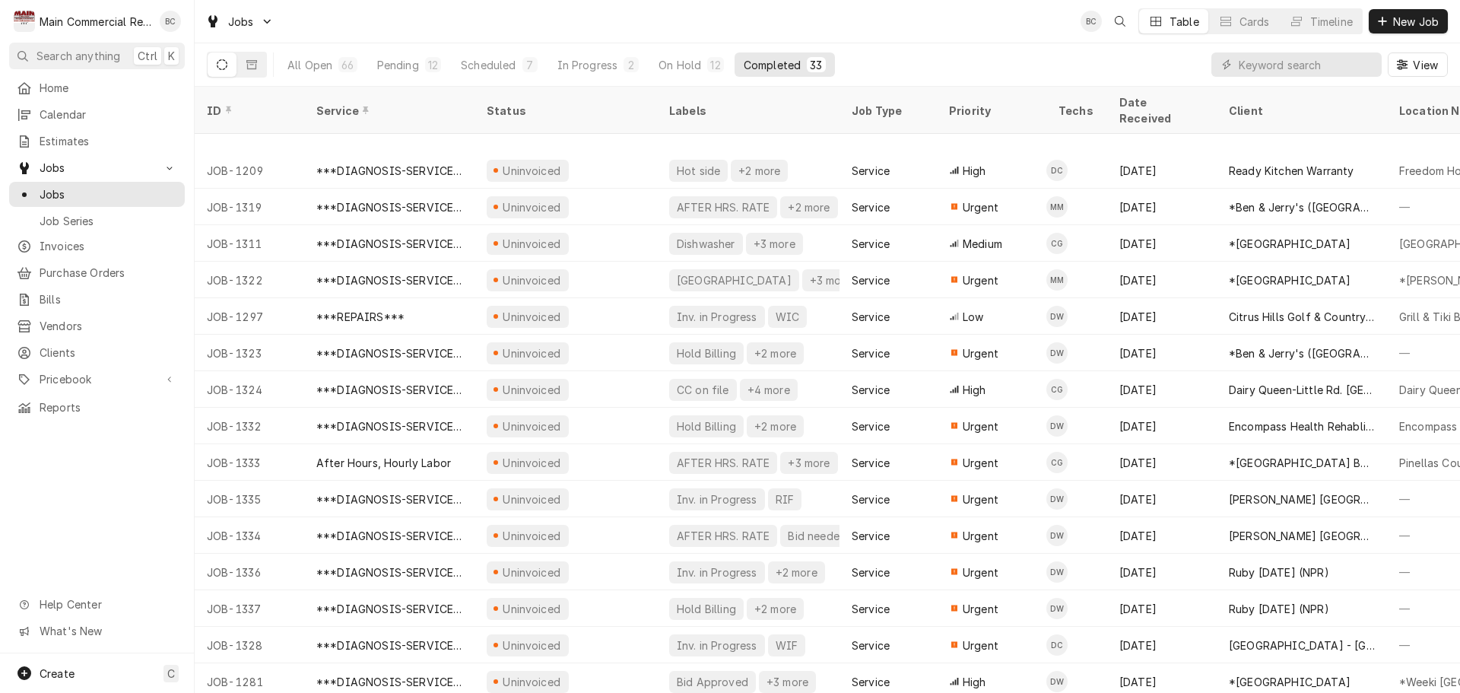
scroll to position [639, 0]
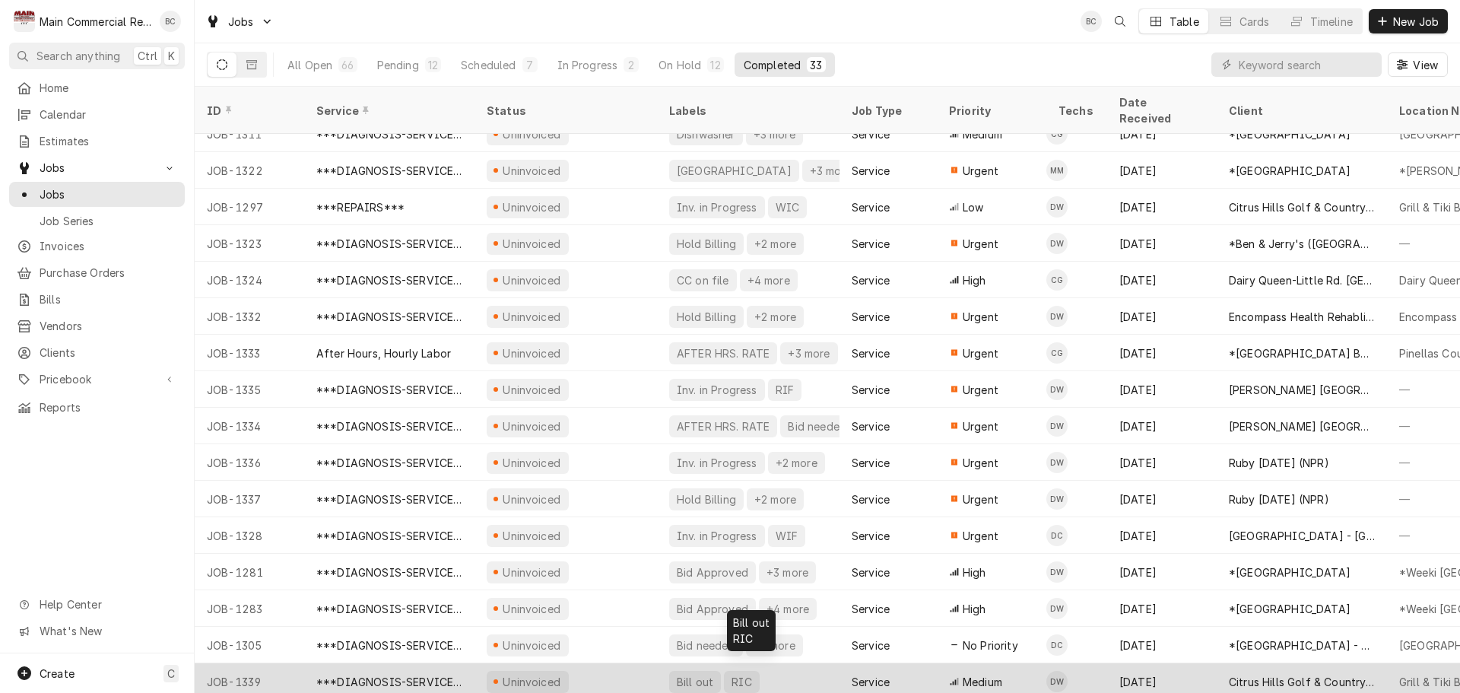
click at [694, 674] on div "Bill out" at bounding box center [695, 682] width 40 height 16
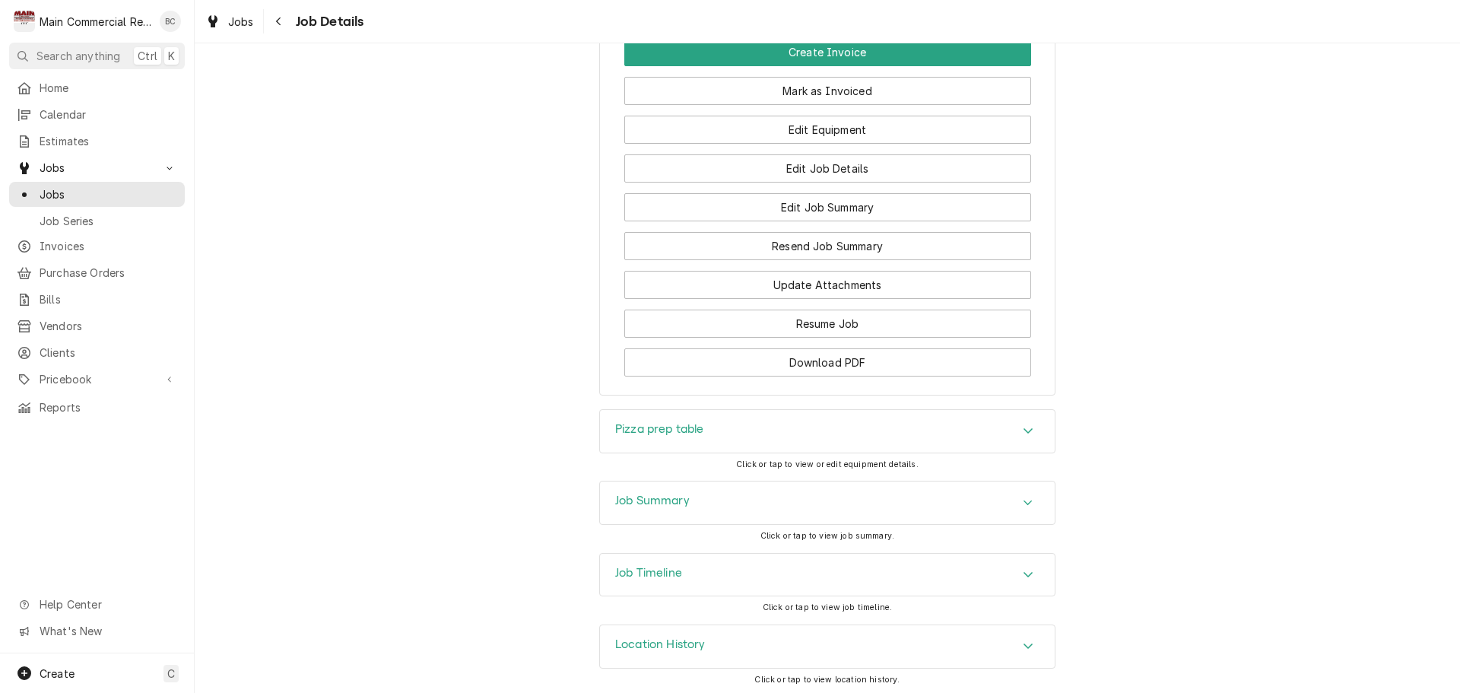
scroll to position [1752, 0]
click at [647, 498] on h3 "Job Summary" at bounding box center [652, 498] width 75 height 14
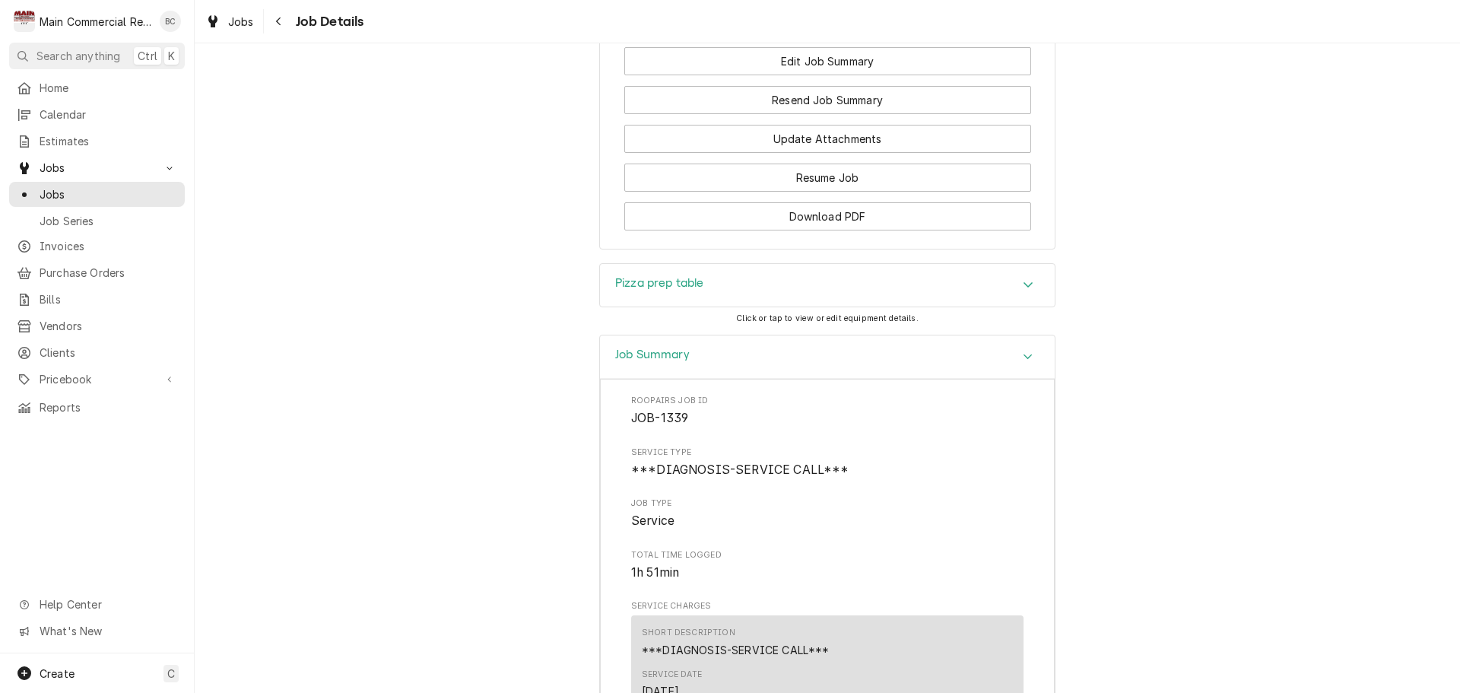
scroll to position [1904, 0]
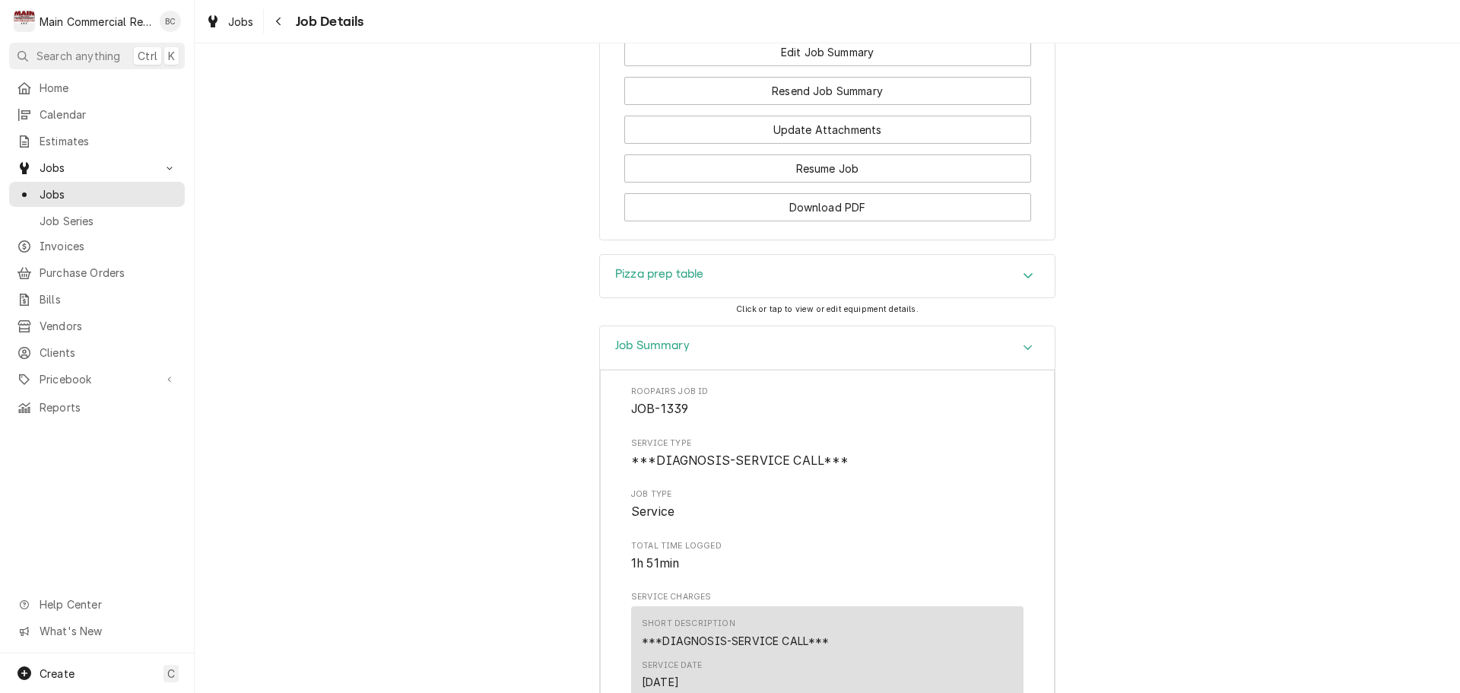
click at [654, 277] on h3 "Pizza prep table" at bounding box center [659, 274] width 89 height 14
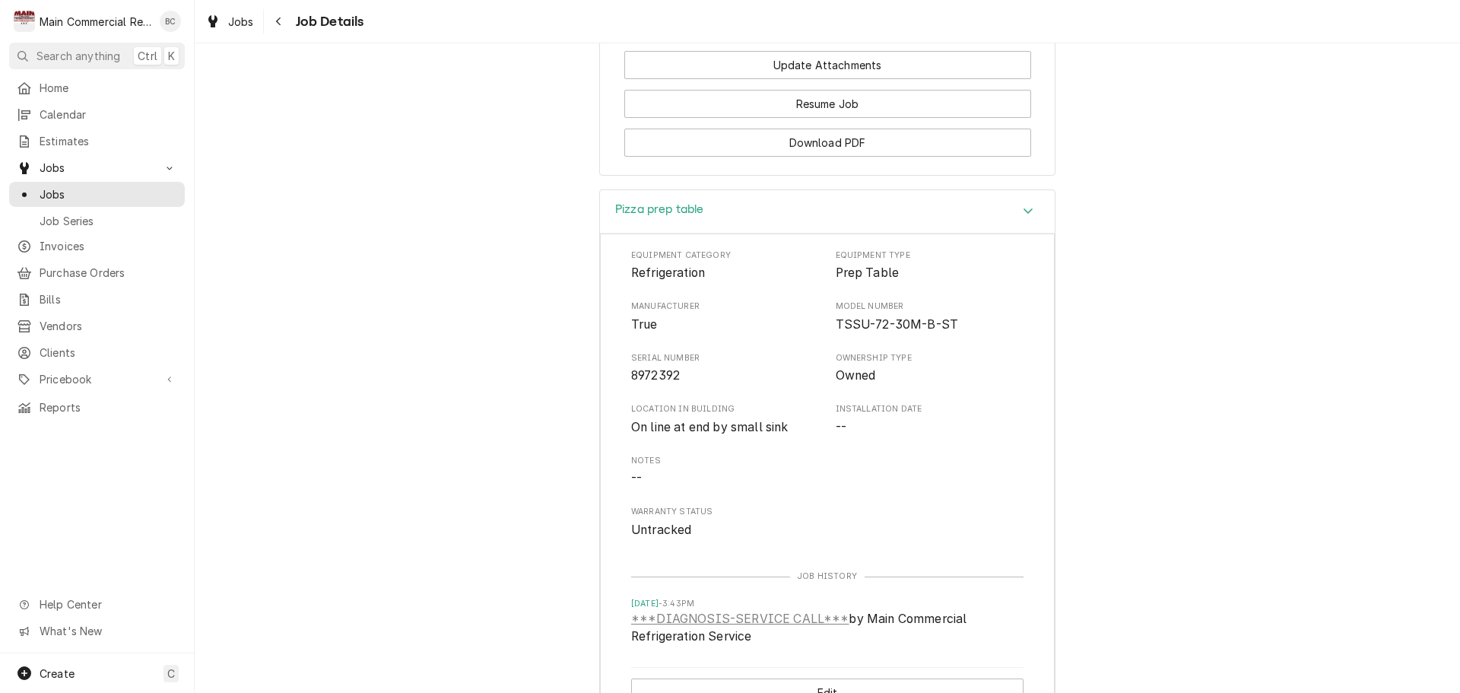
scroll to position [1977, 0]
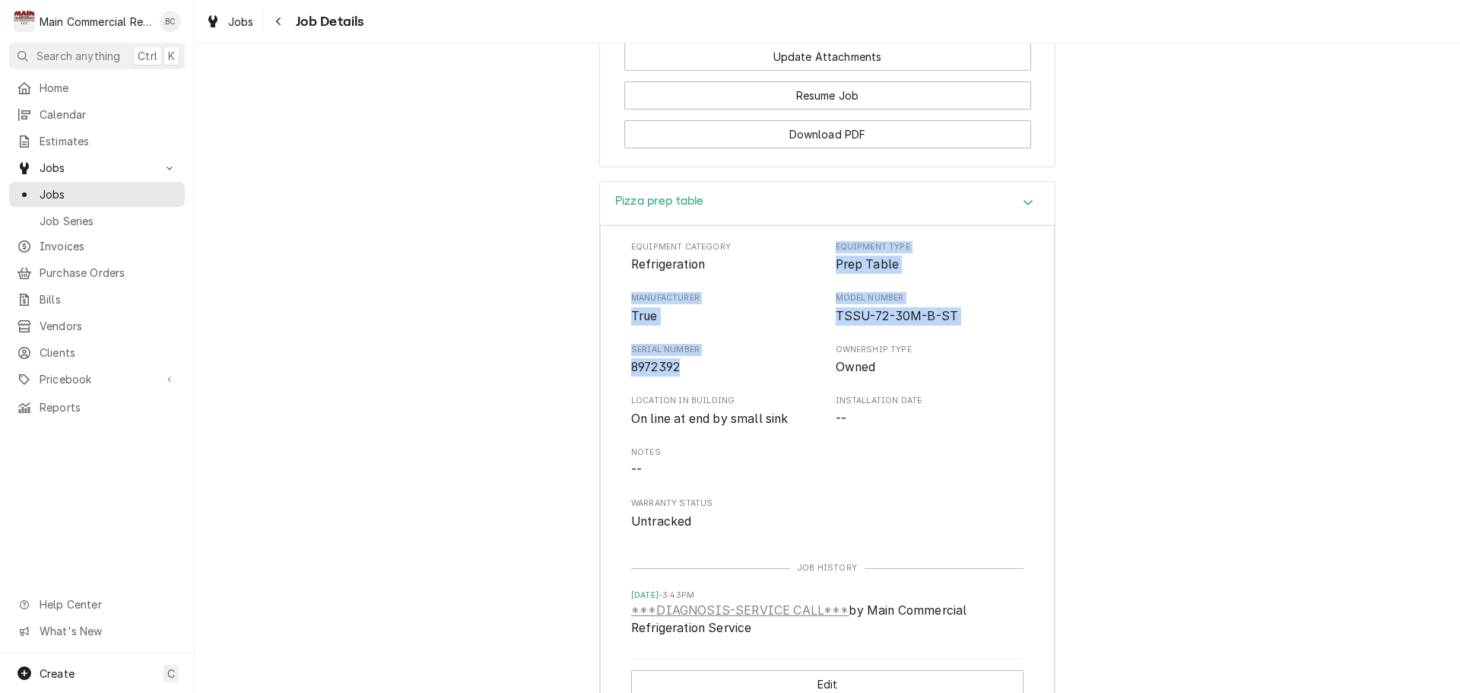
drag, startPoint x: 830, startPoint y: 251, endPoint x: 736, endPoint y: 374, distance: 154.7
click at [736, 374] on div "Equipment Category Refrigeration Equipment Type Prep Table Manufacturer True Mo…" at bounding box center [827, 386] width 392 height 290
copy div "Equipment Type Prep Table Manufacturer True Model Number TSSU-72-30M-B-ST Seria…"
click at [795, 487] on div "Equipment Category Refrigeration Equipment Type Prep Table Manufacturer True Mo…" at bounding box center [827, 386] width 392 height 290
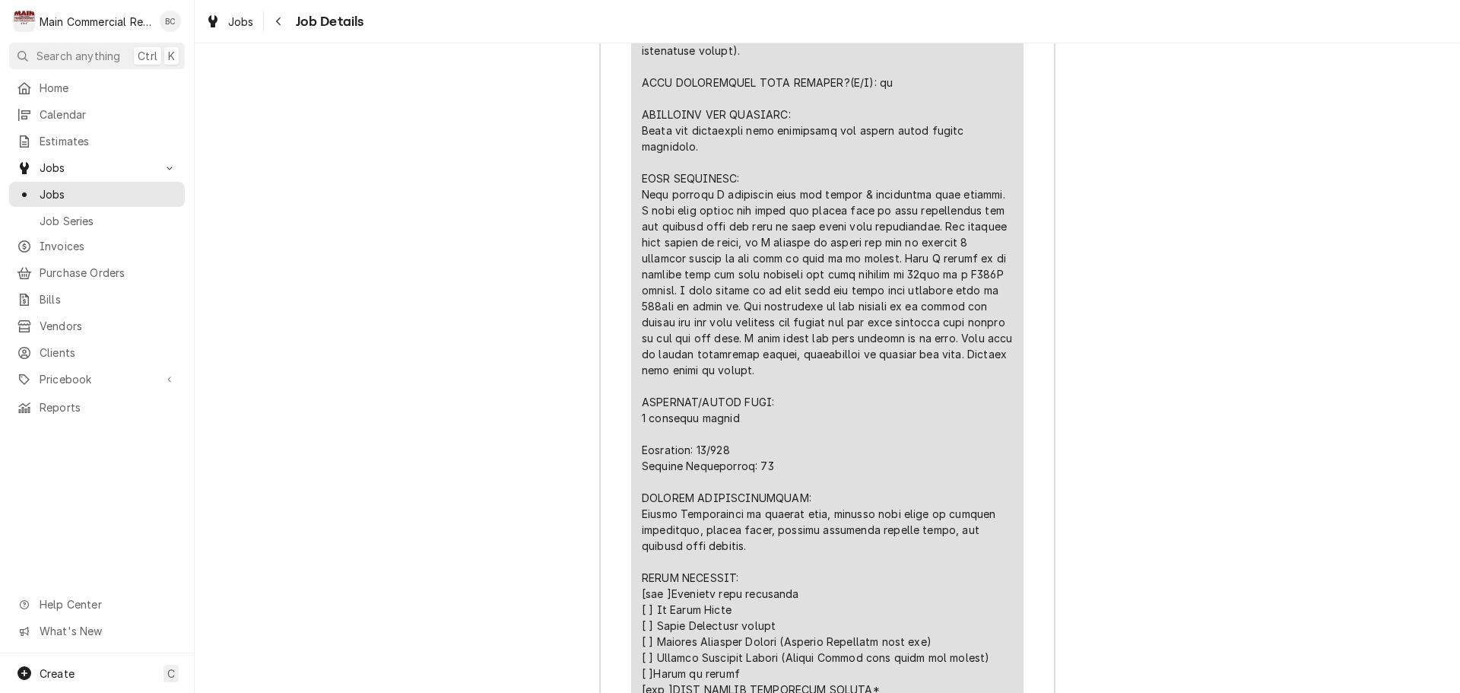
scroll to position [3270, 0]
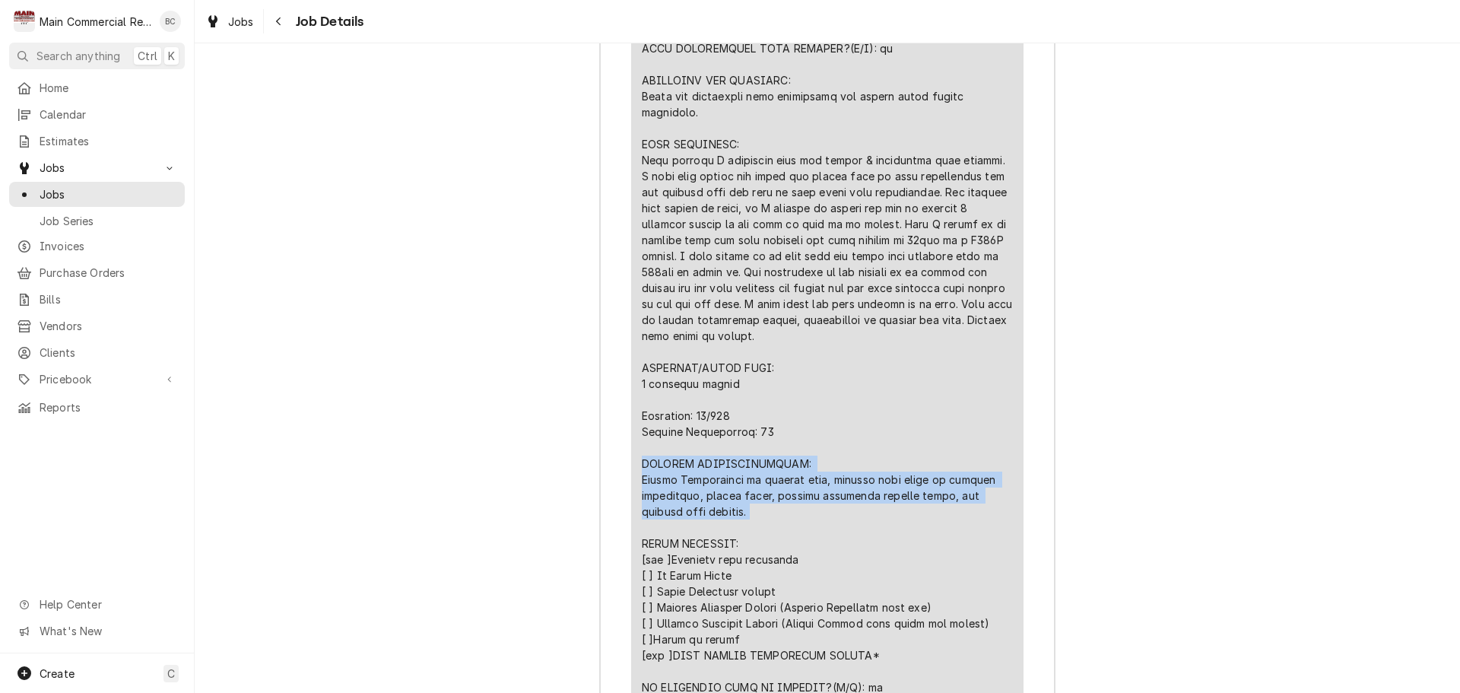
drag, startPoint x: 637, startPoint y: 463, endPoint x: 710, endPoint y: 516, distance: 89.9
click at [710, 516] on div "Line Item" at bounding box center [827, 360] width 371 height 990
copy div "FURTHER RECOMMENDATIONS: Highly Recommended to replace unit, however will quote…"
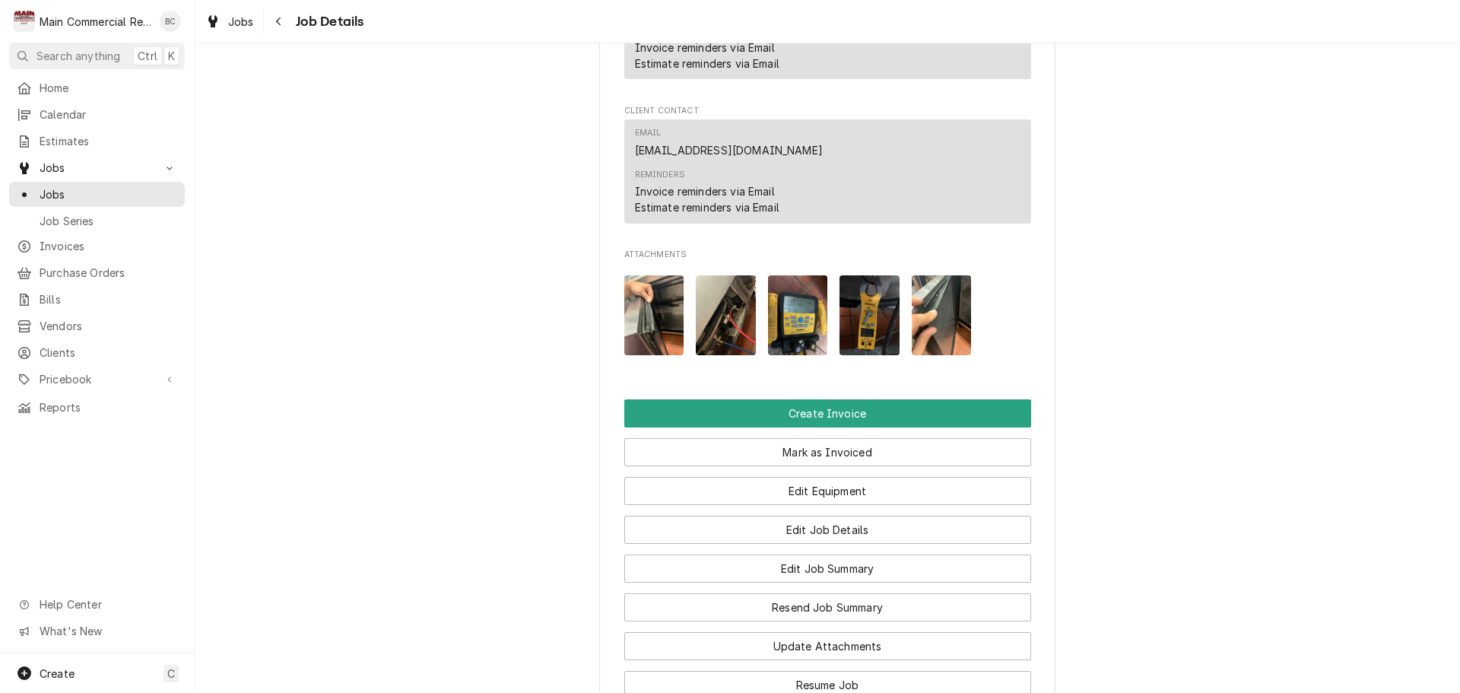
scroll to position [1342, 0]
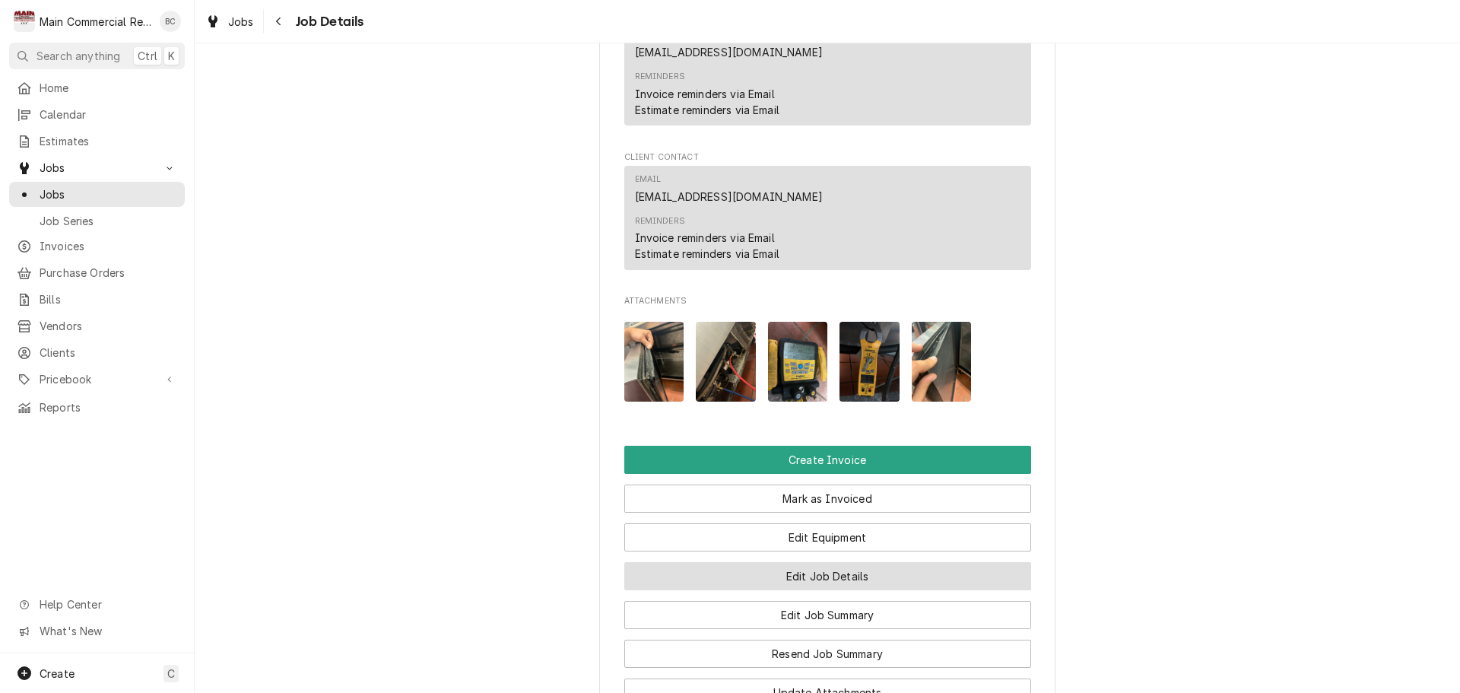
click at [791, 573] on button "Edit Job Details" at bounding box center [827, 576] width 407 height 28
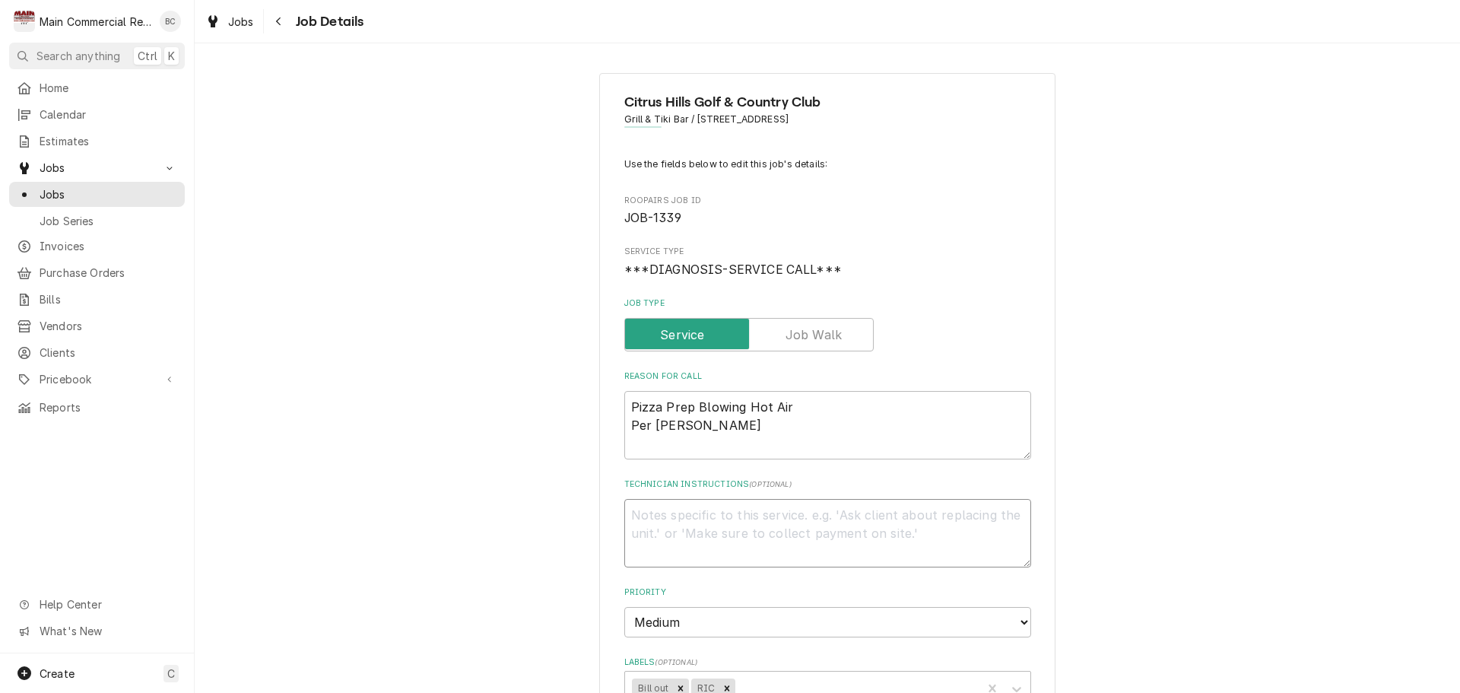
click at [647, 532] on textarea "Technician Instructions ( optional )" at bounding box center [827, 533] width 407 height 68
type textarea "x"
type textarea "I"
type textarea "x"
type textarea "IN"
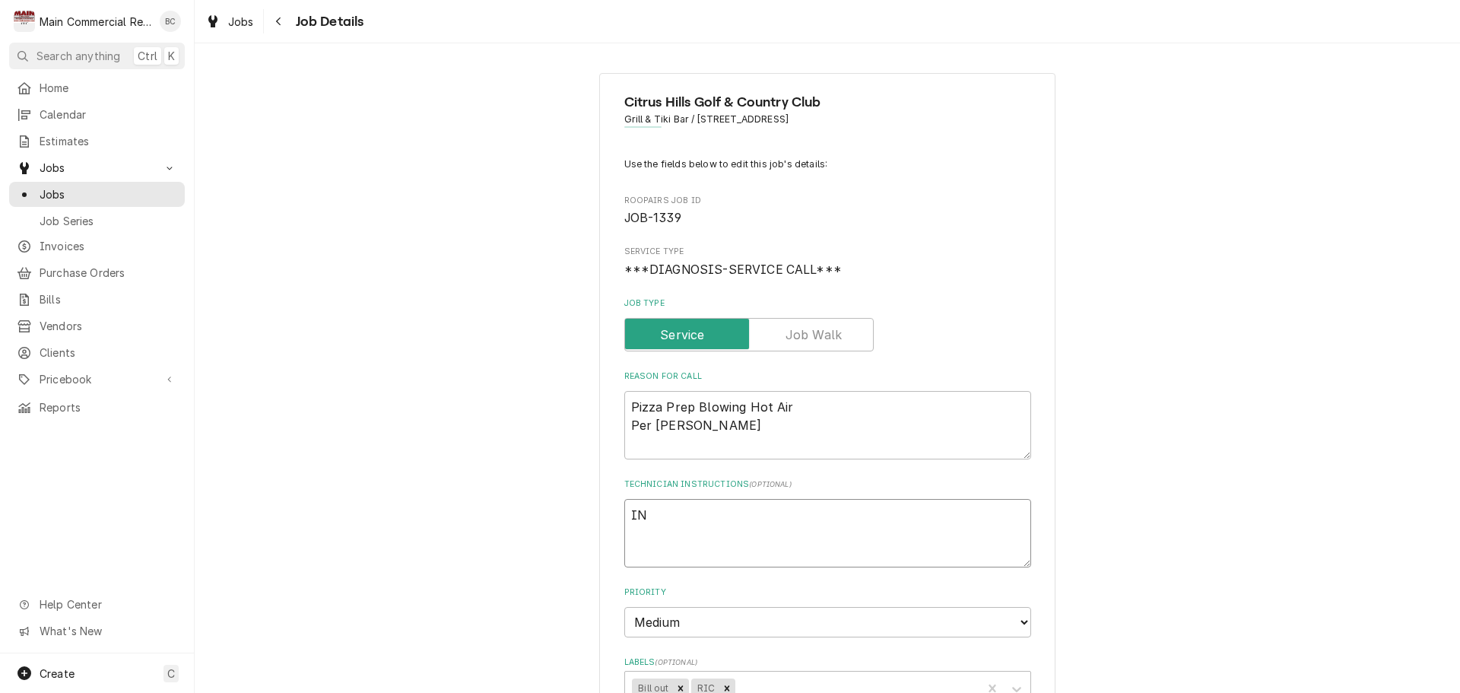
type textarea "x"
type textarea "INV"
type textarea "x"
type textarea "INV#"
type textarea "x"
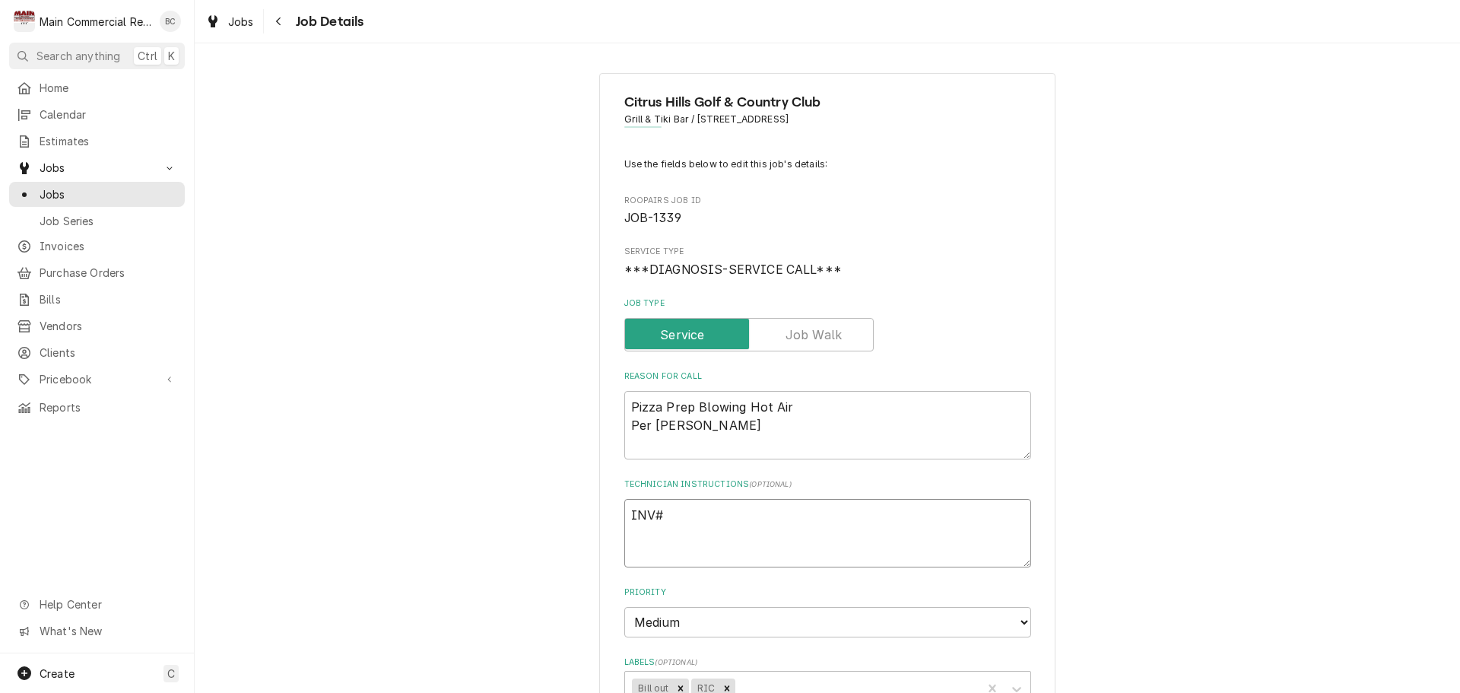
type textarea "INV#1"
type textarea "x"
type textarea "INV#15"
type textarea "x"
type textarea "INV#152"
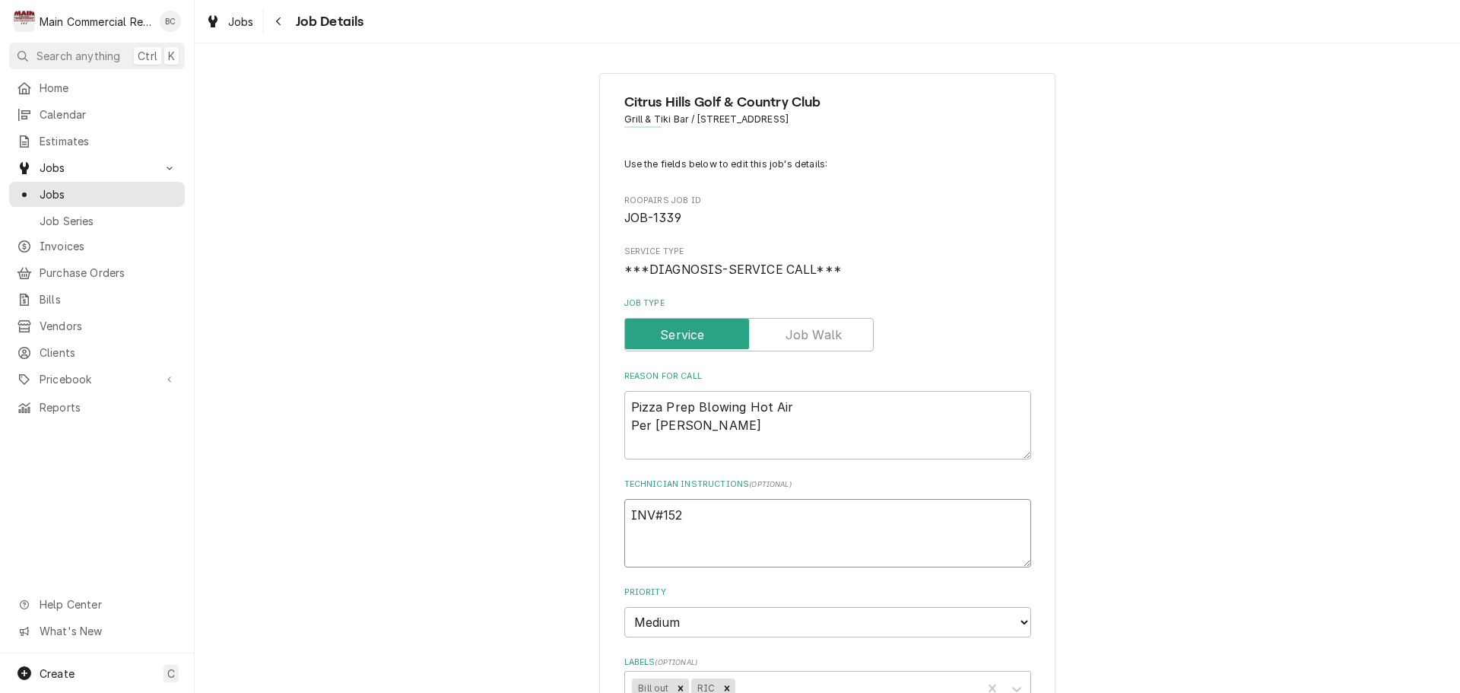
type textarea "x"
type textarea "INV#1522"
type textarea "x"
type textarea "INV#15222"
type textarea "x"
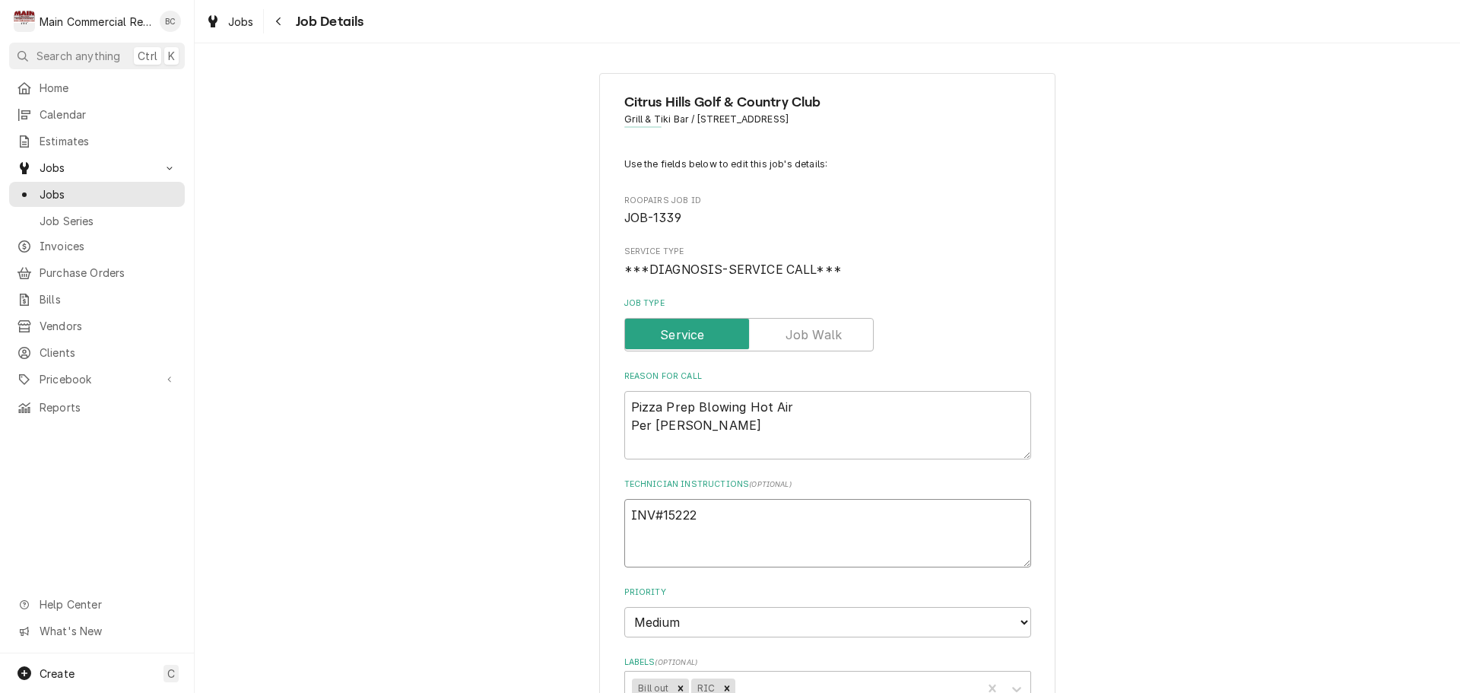
type textarea "INV#152222"
type textarea "x"
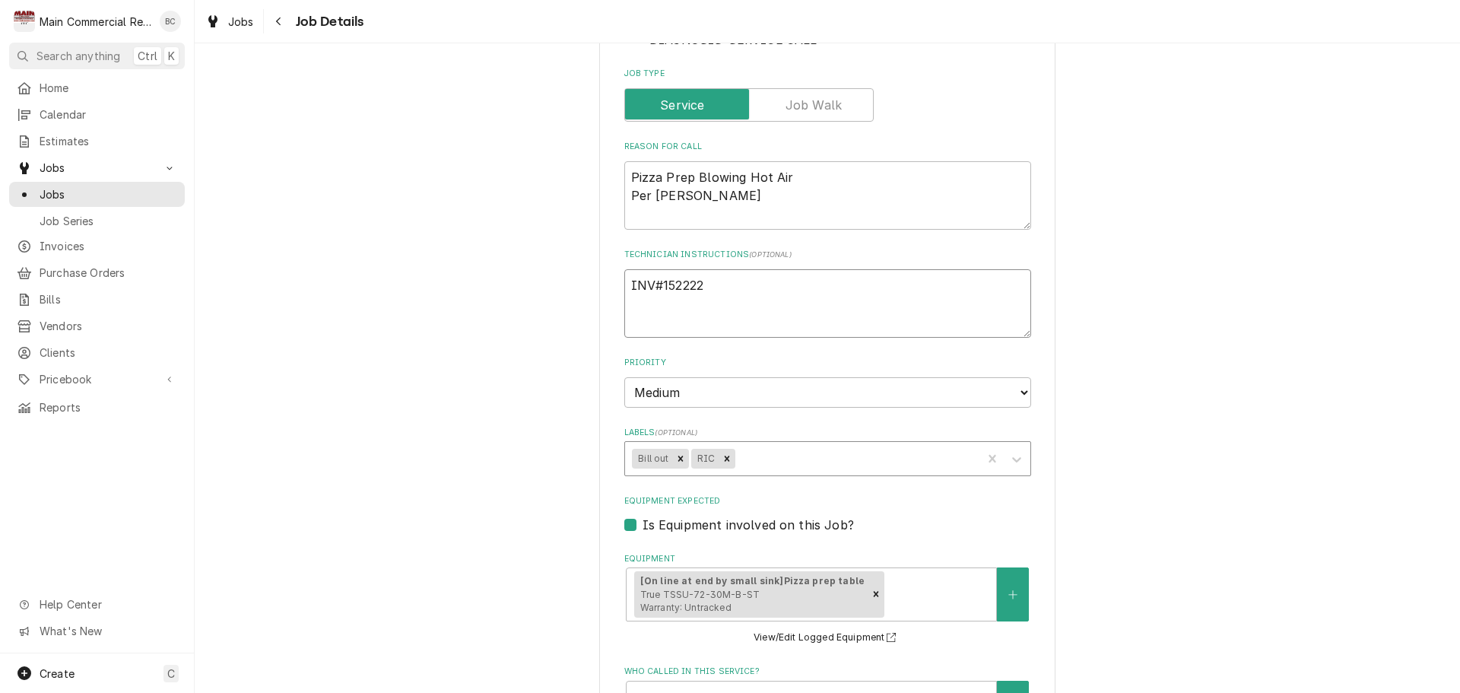
scroll to position [256, 0]
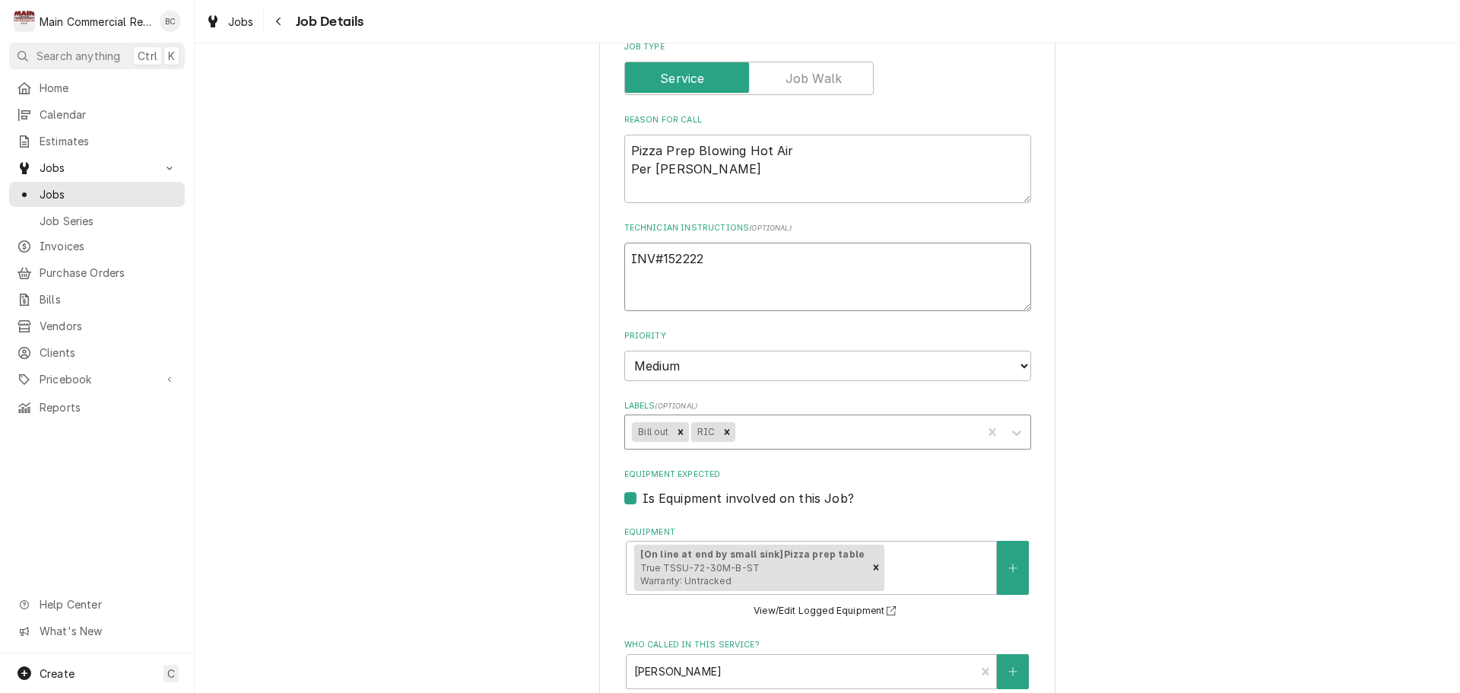
type textarea "INV#152222"
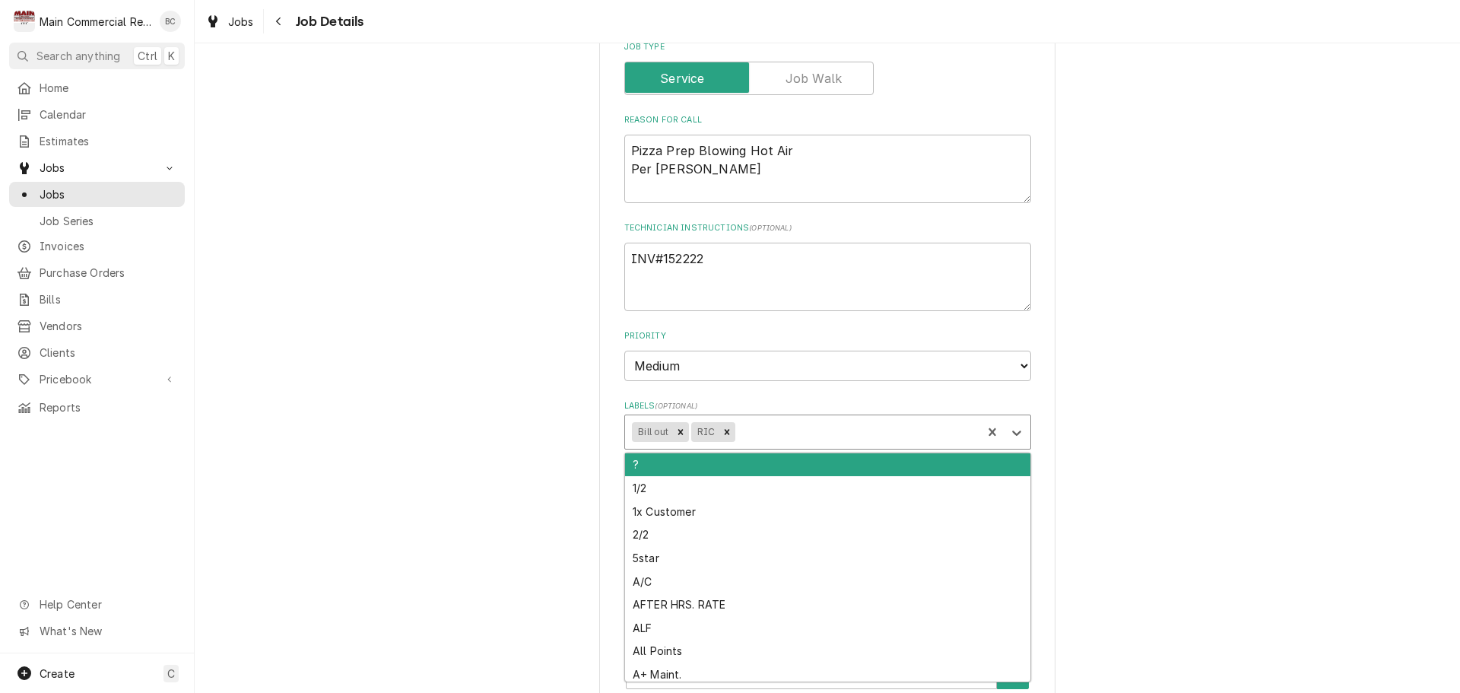
click at [808, 438] on div "Labels" at bounding box center [856, 431] width 237 height 27
type input "inv"
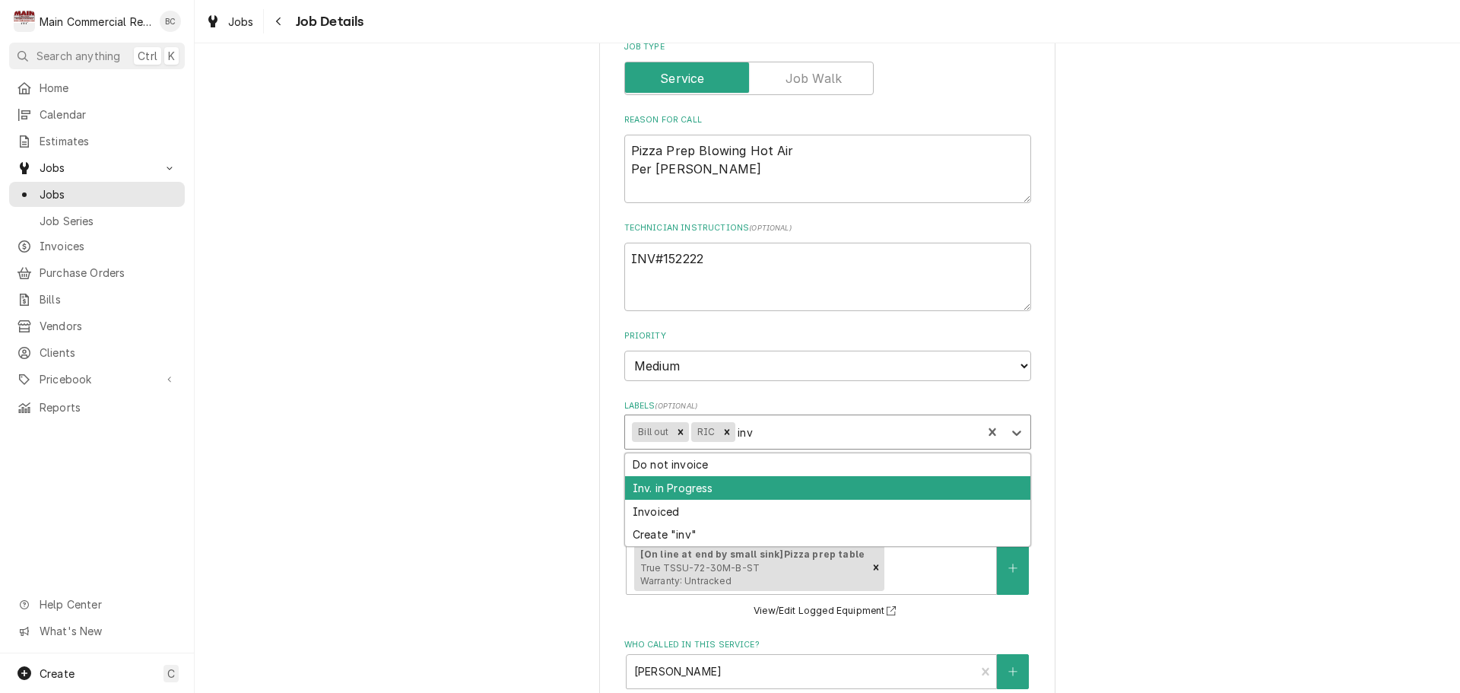
click at [743, 488] on div "Inv. in Progress" at bounding box center [827, 488] width 405 height 24
type textarea "x"
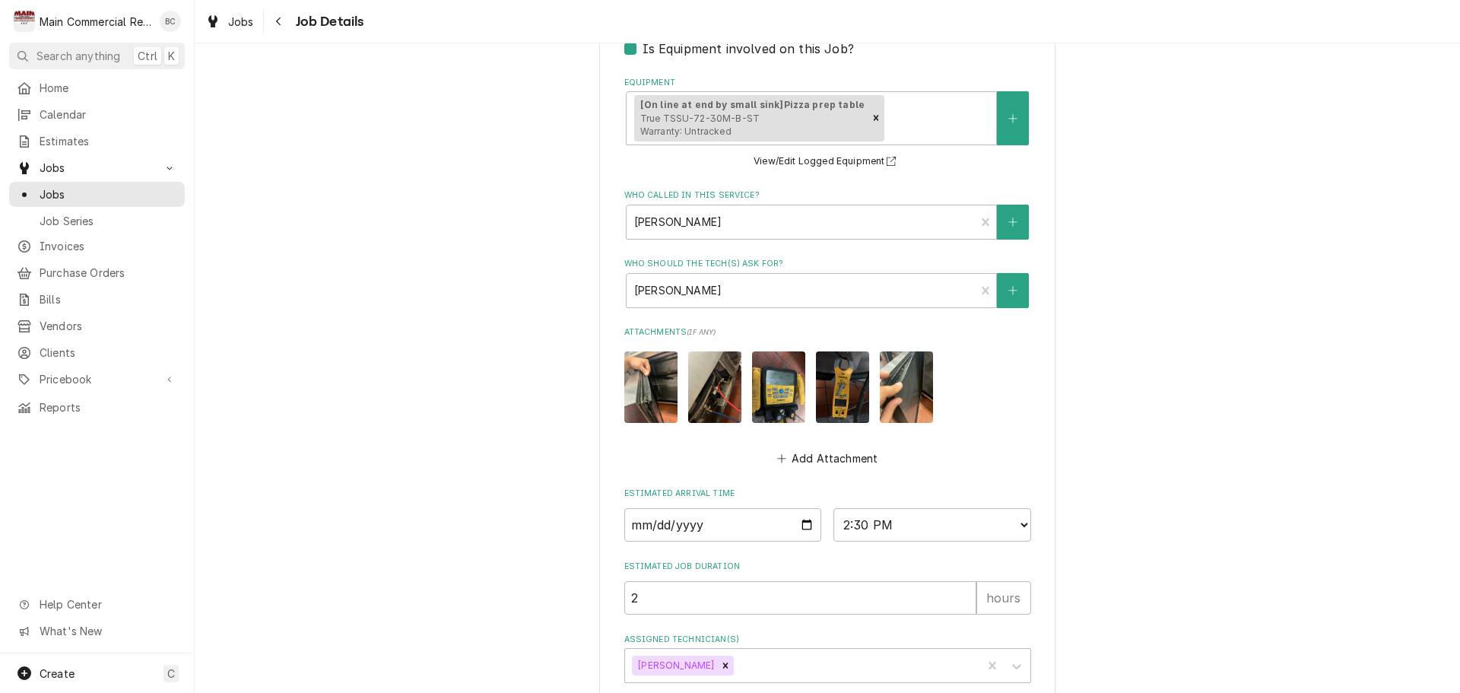
scroll to position [713, 0]
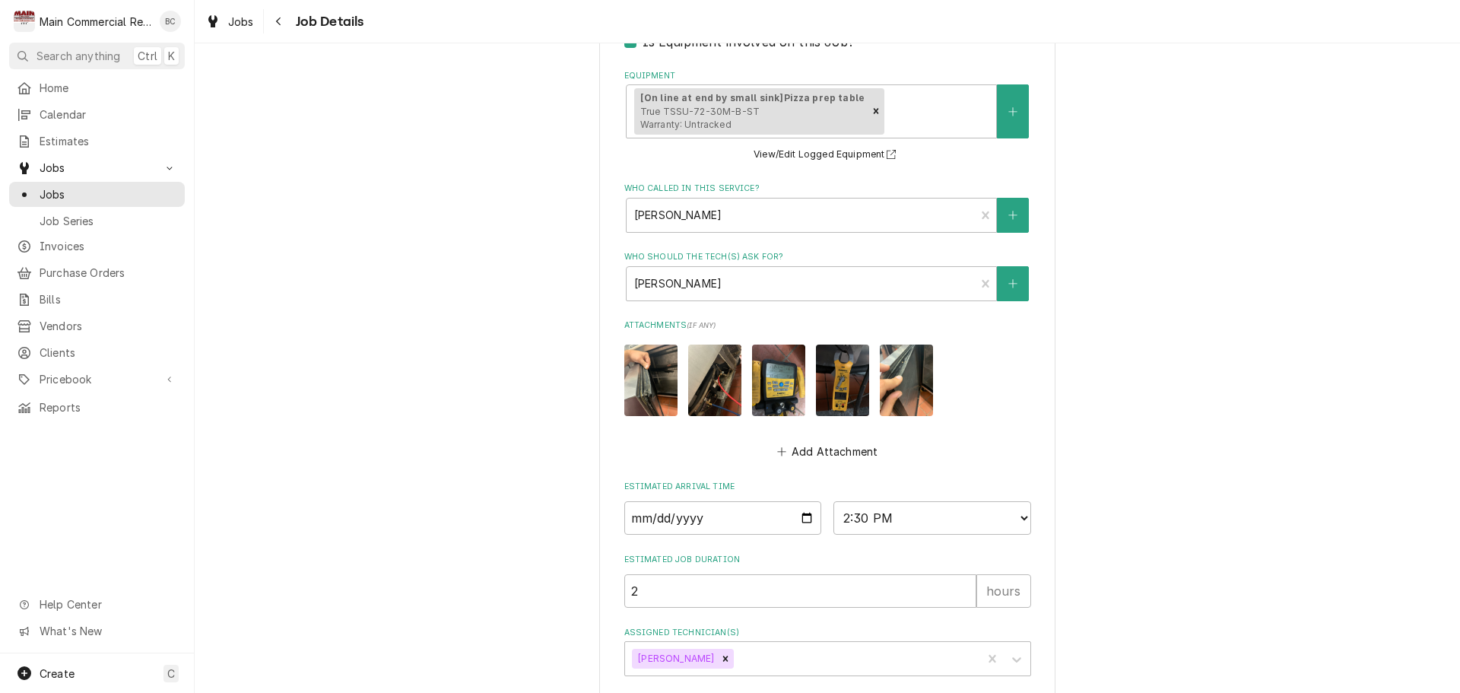
click at [656, 402] on img "Attachments" at bounding box center [650, 380] width 53 height 71
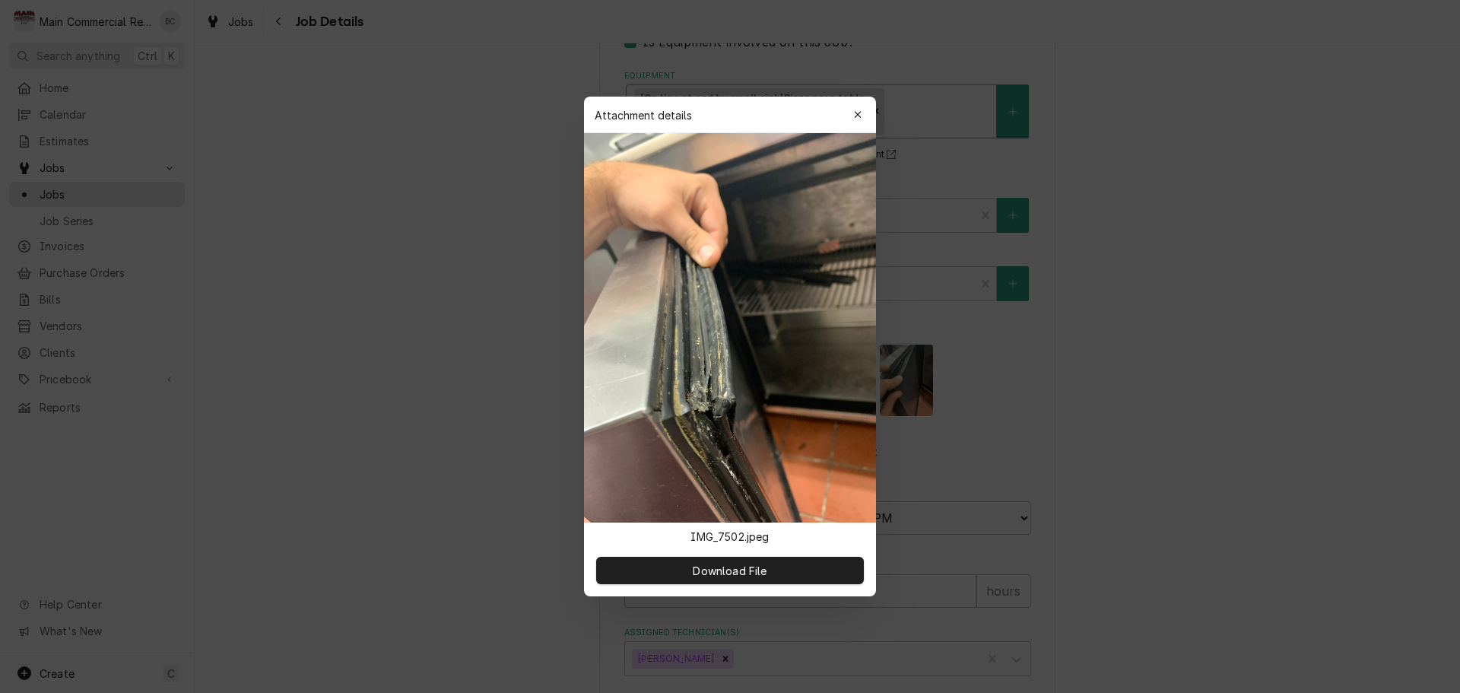
click at [861, 118] on icon "button" at bounding box center [858, 115] width 8 height 11
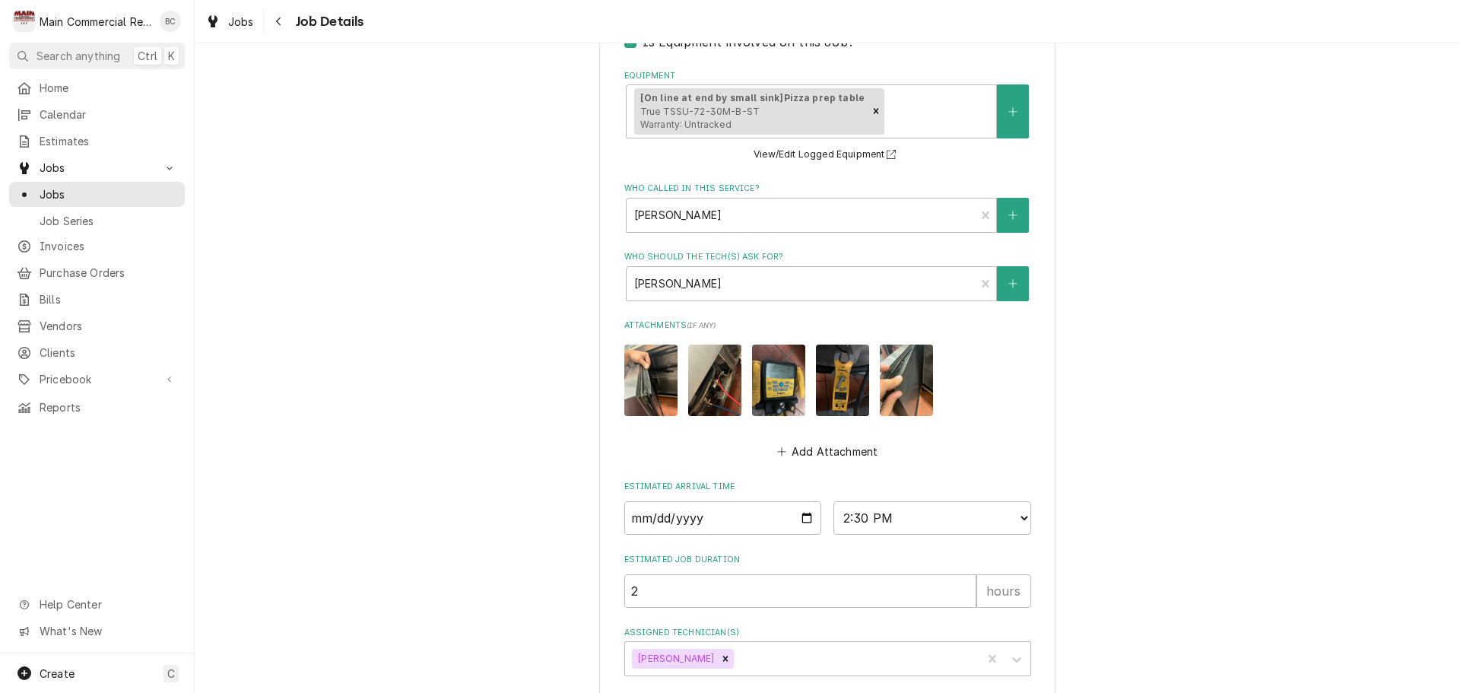
click at [705, 401] on img "Attachments" at bounding box center [714, 380] width 53 height 71
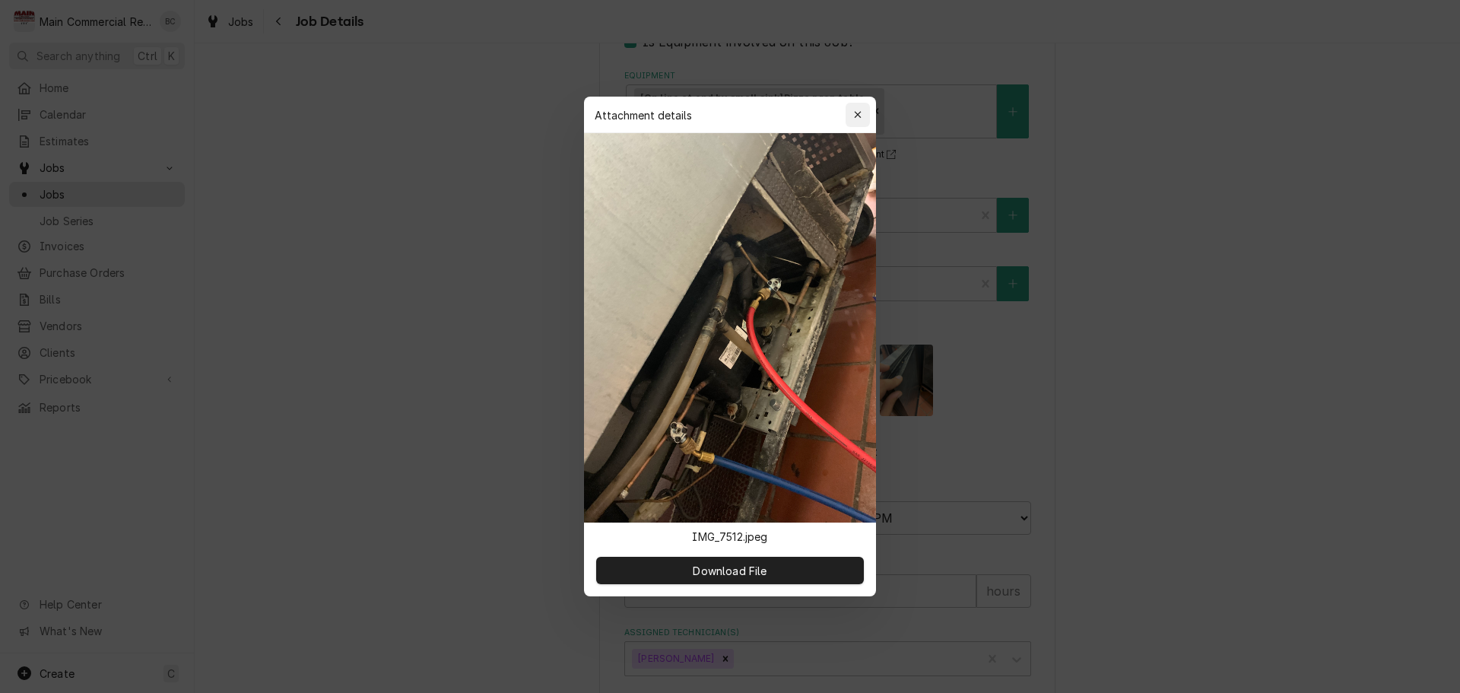
click at [859, 110] on icon "button" at bounding box center [858, 115] width 8 height 11
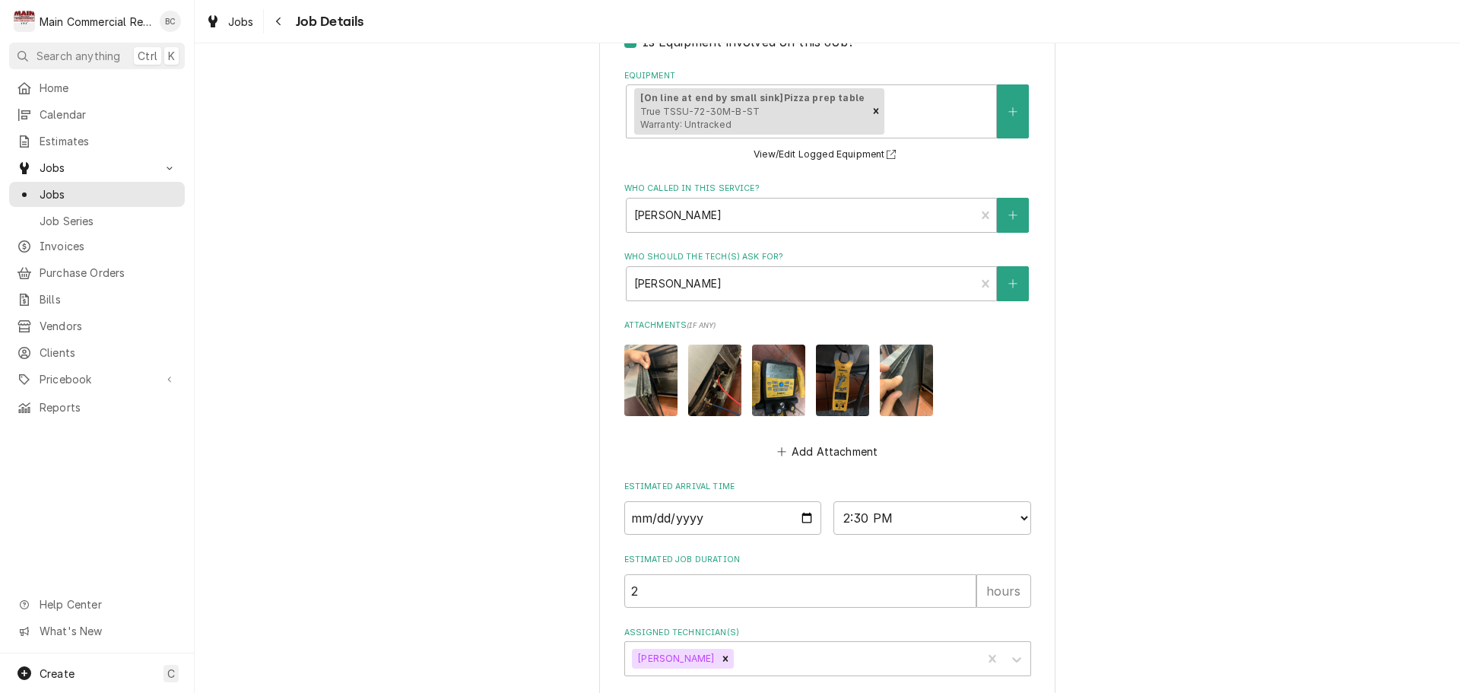
click at [772, 389] on img "Attachments" at bounding box center [778, 380] width 53 height 71
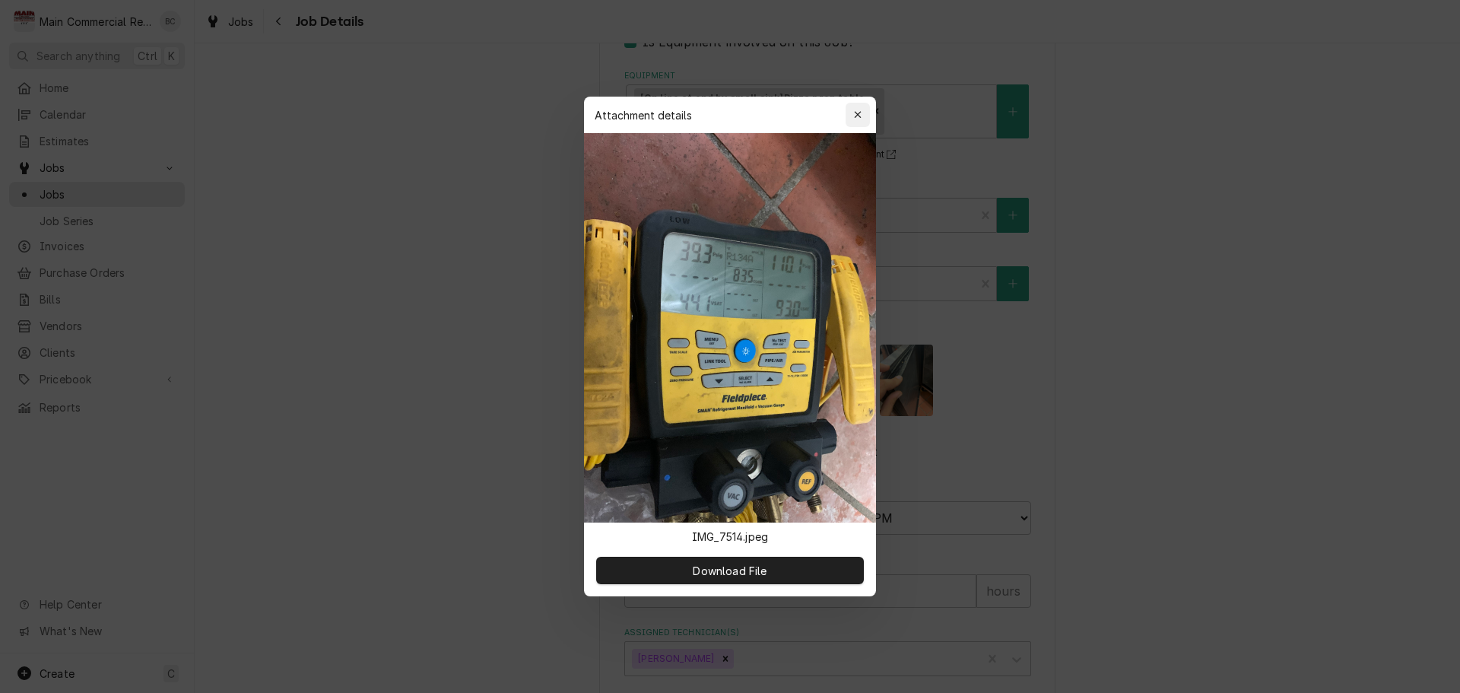
click at [865, 111] on div "button" at bounding box center [857, 114] width 15 height 15
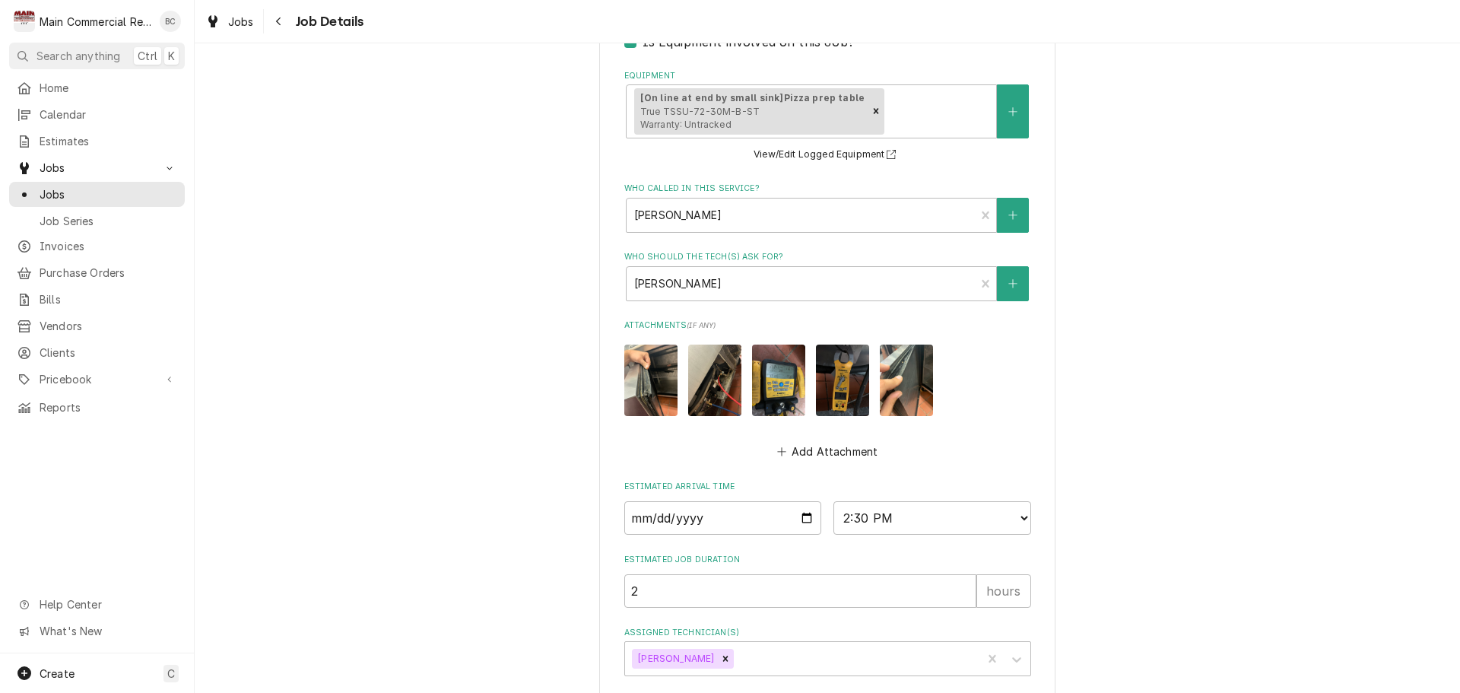
scroll to position [789, 0]
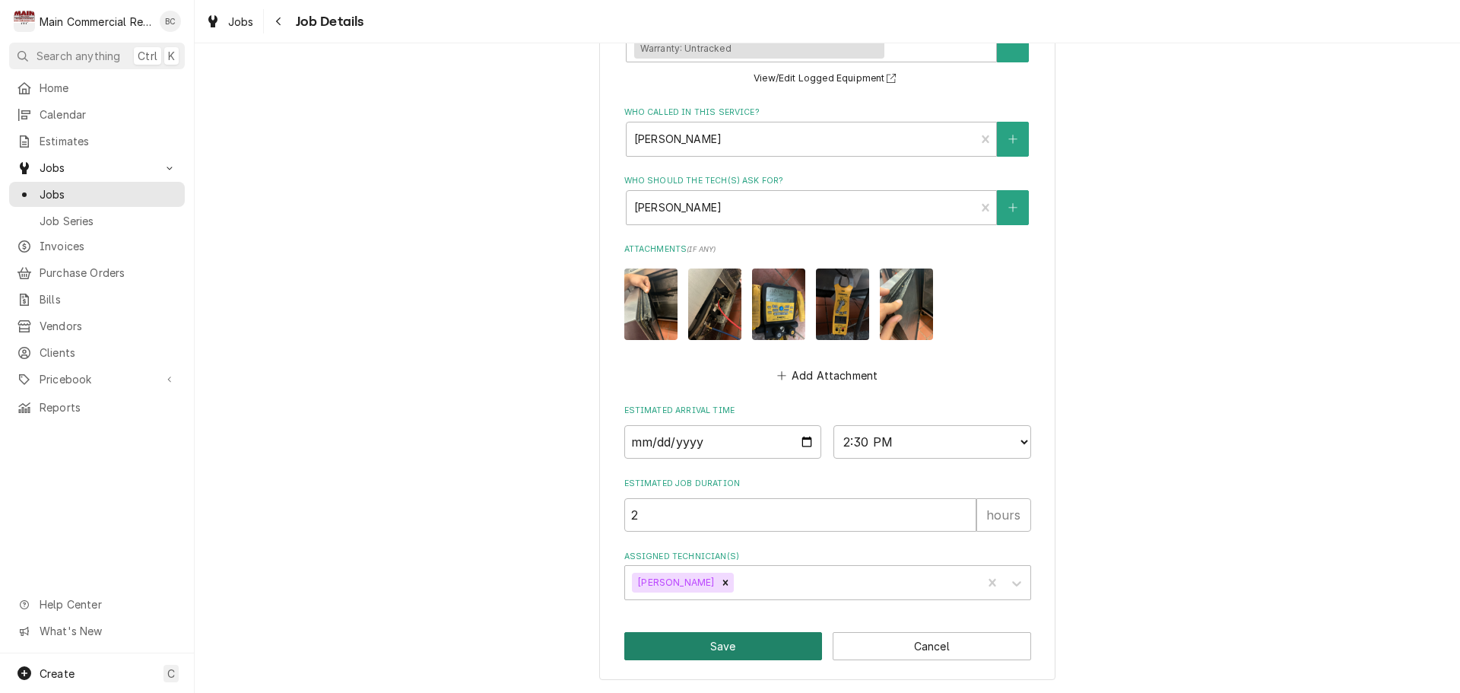
click at [732, 644] on button "Save" at bounding box center [723, 646] width 198 height 28
type textarea "x"
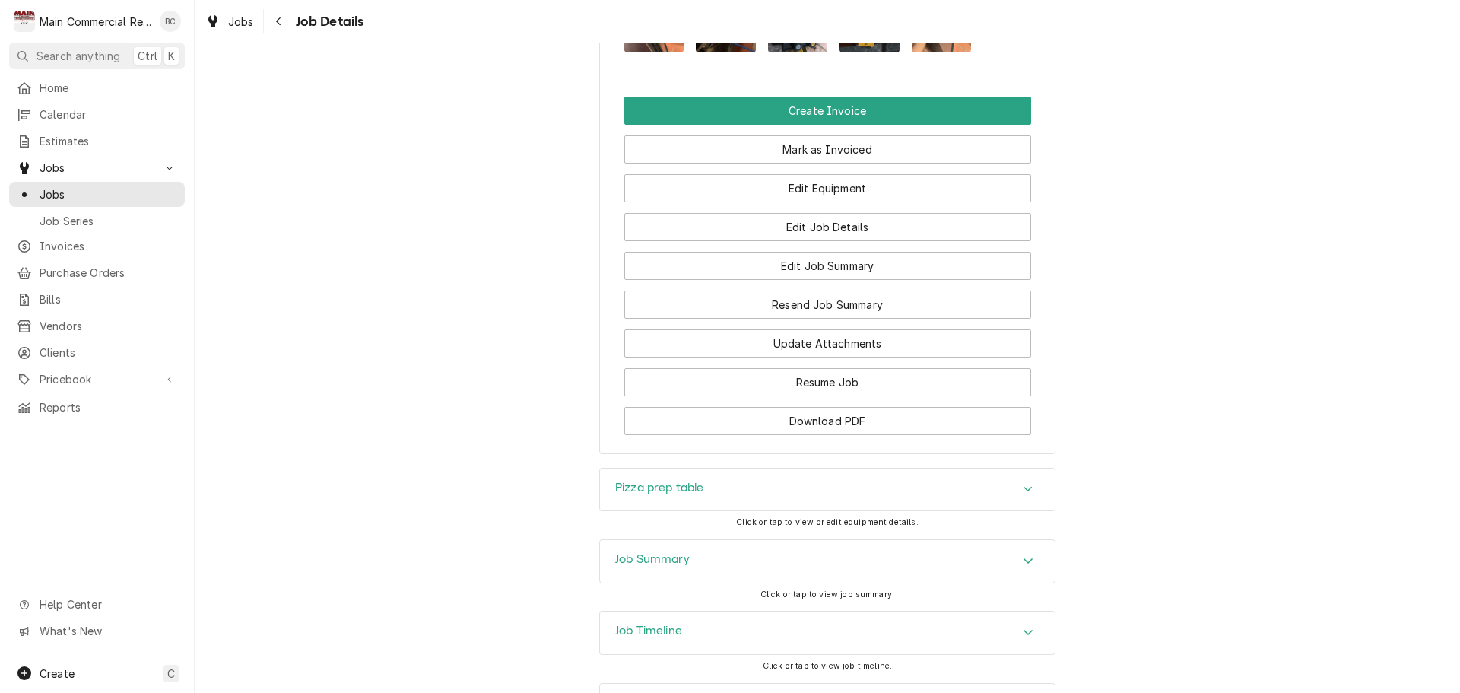
scroll to position [1749, 0]
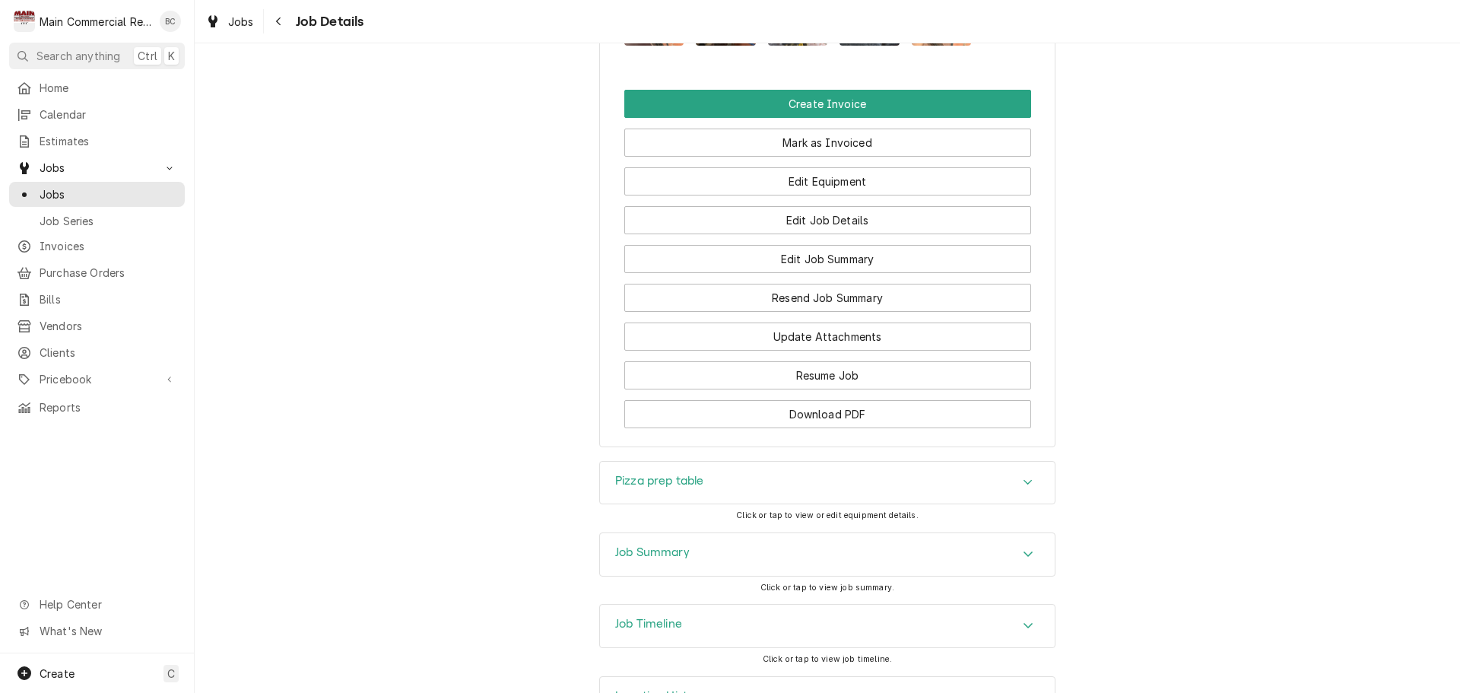
click at [671, 484] on h3 "Pizza prep table" at bounding box center [659, 481] width 89 height 14
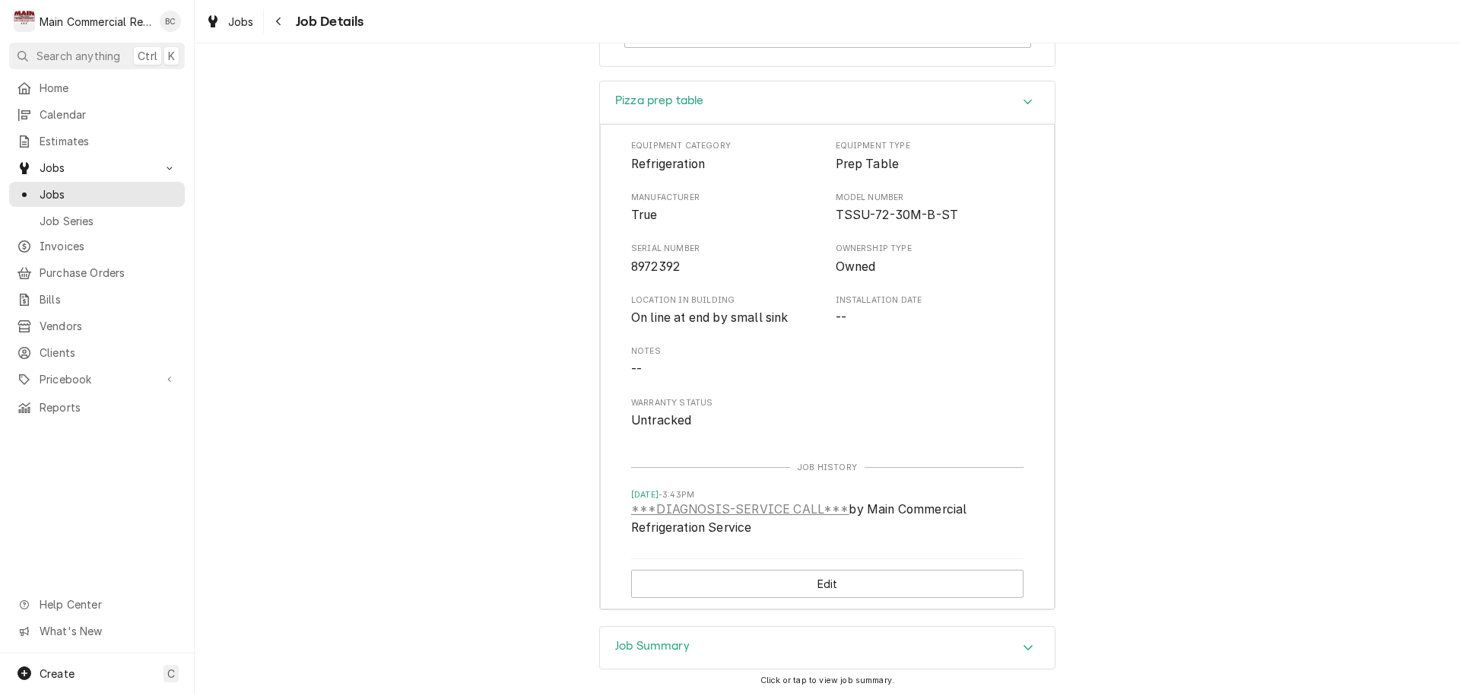
scroll to position [2206, 0]
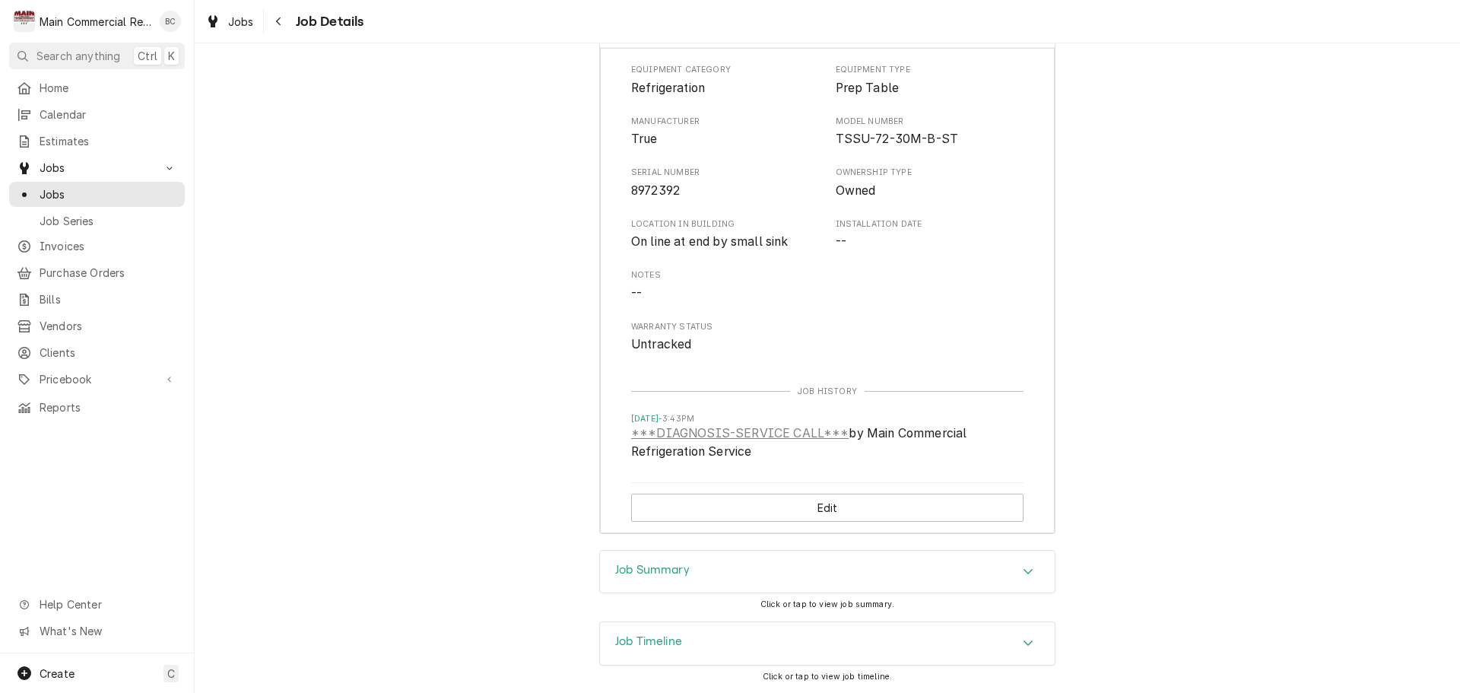
click at [658, 567] on h3 "Job Summary" at bounding box center [652, 570] width 75 height 14
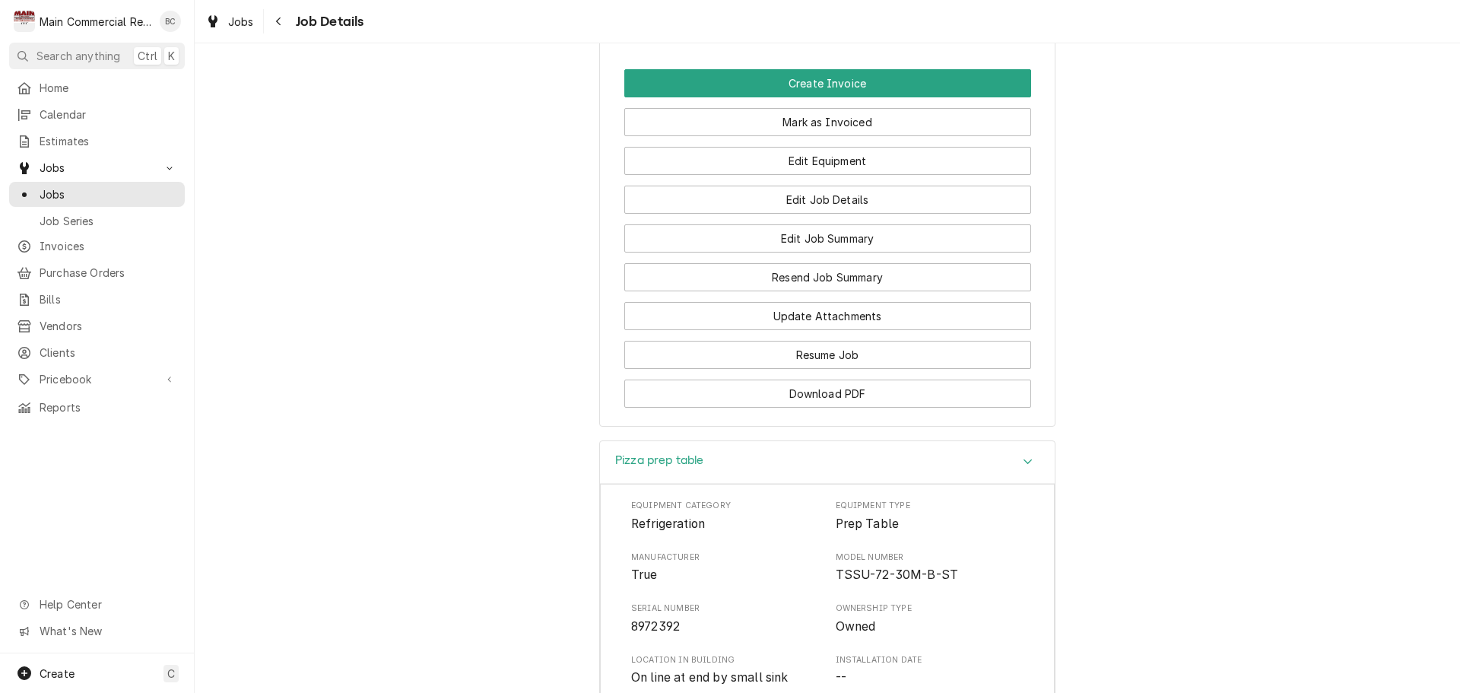
scroll to position [1597, 0]
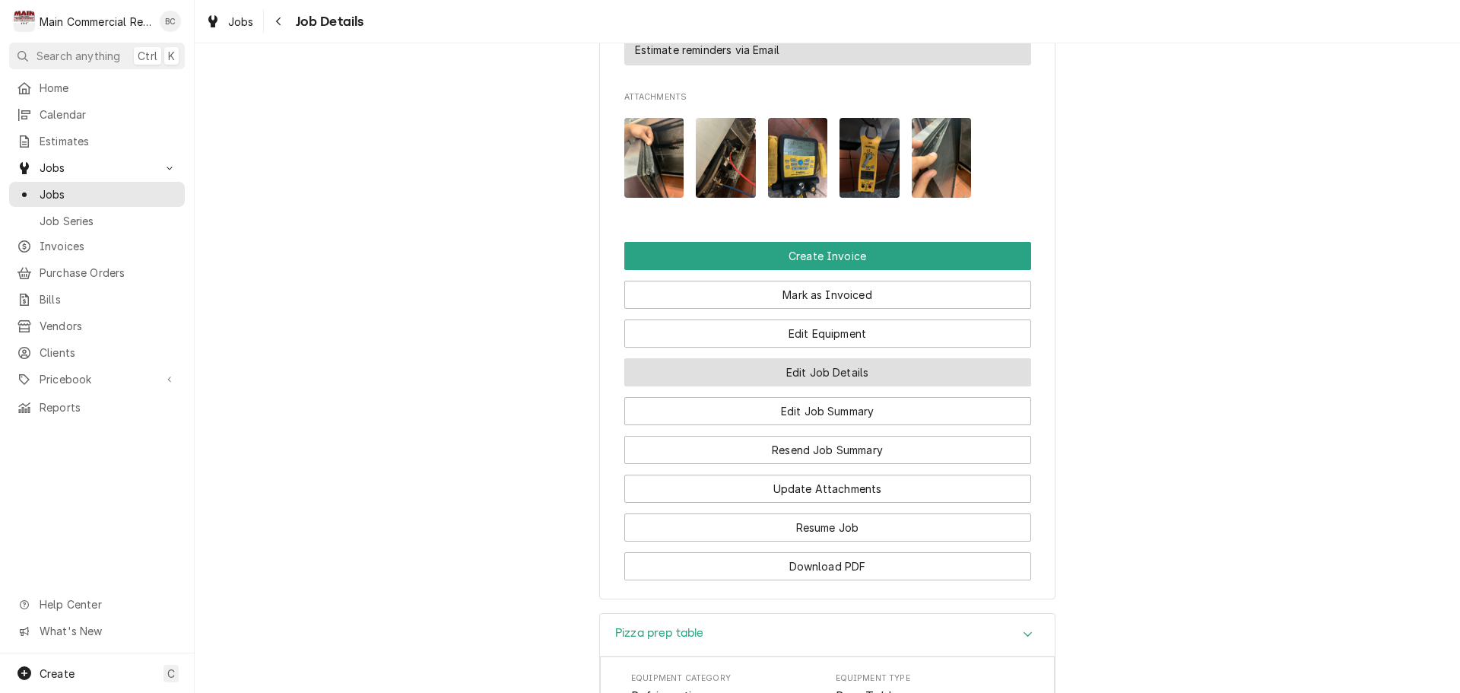
click at [814, 376] on button "Edit Job Details" at bounding box center [827, 372] width 407 height 28
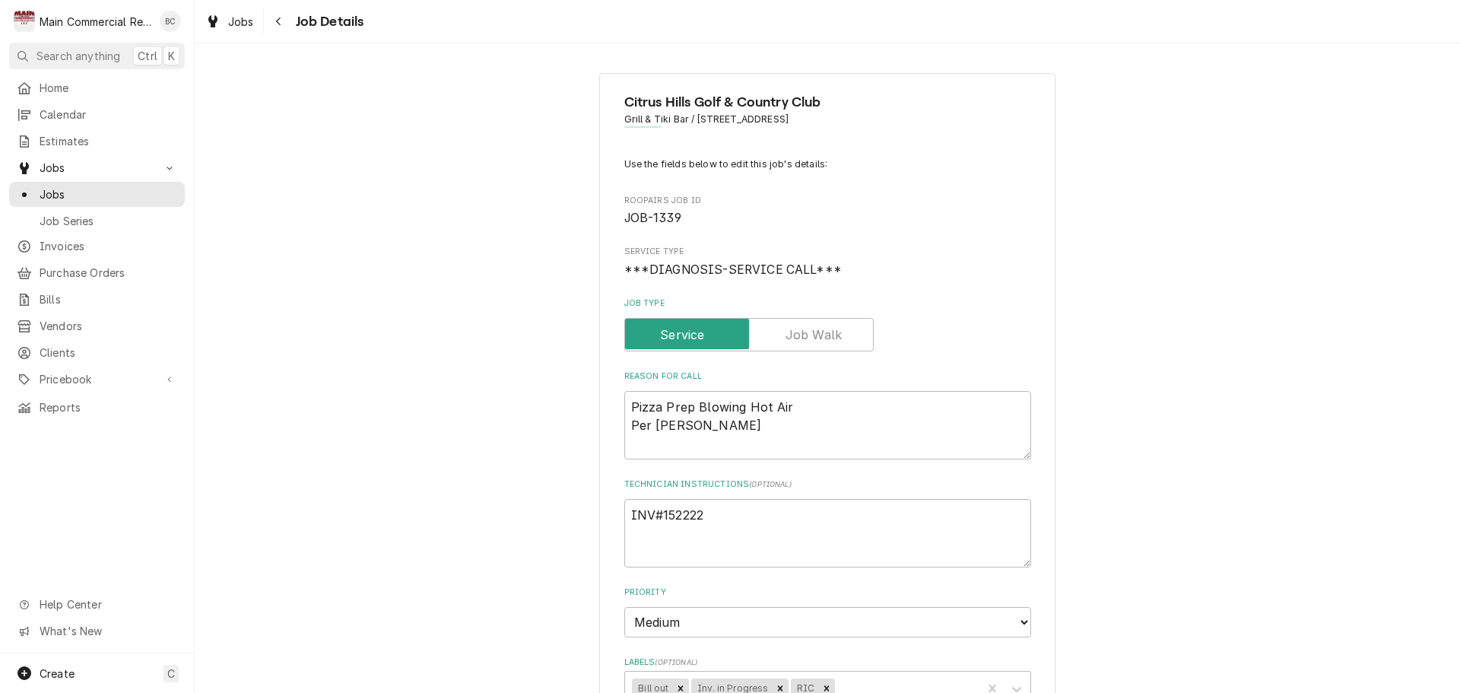
type textarea "x"
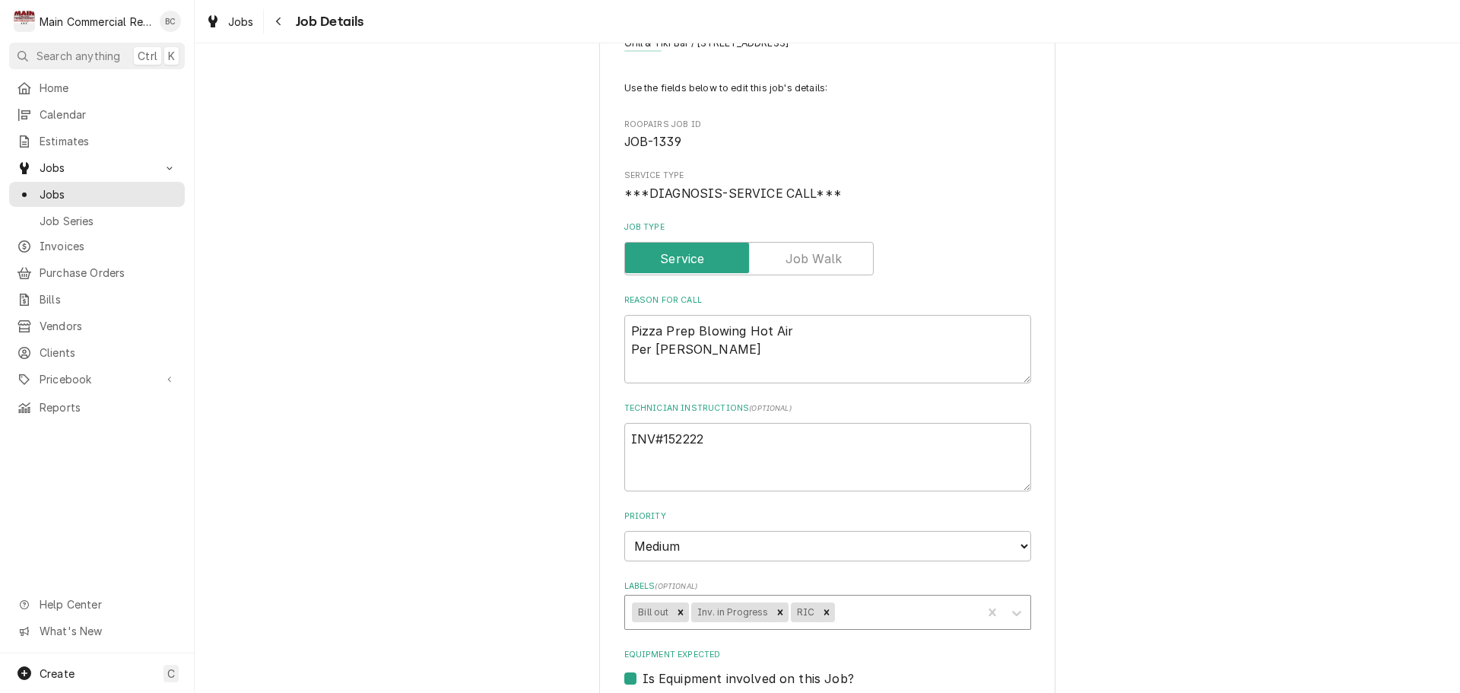
click at [839, 613] on div "Labels" at bounding box center [905, 612] width 137 height 27
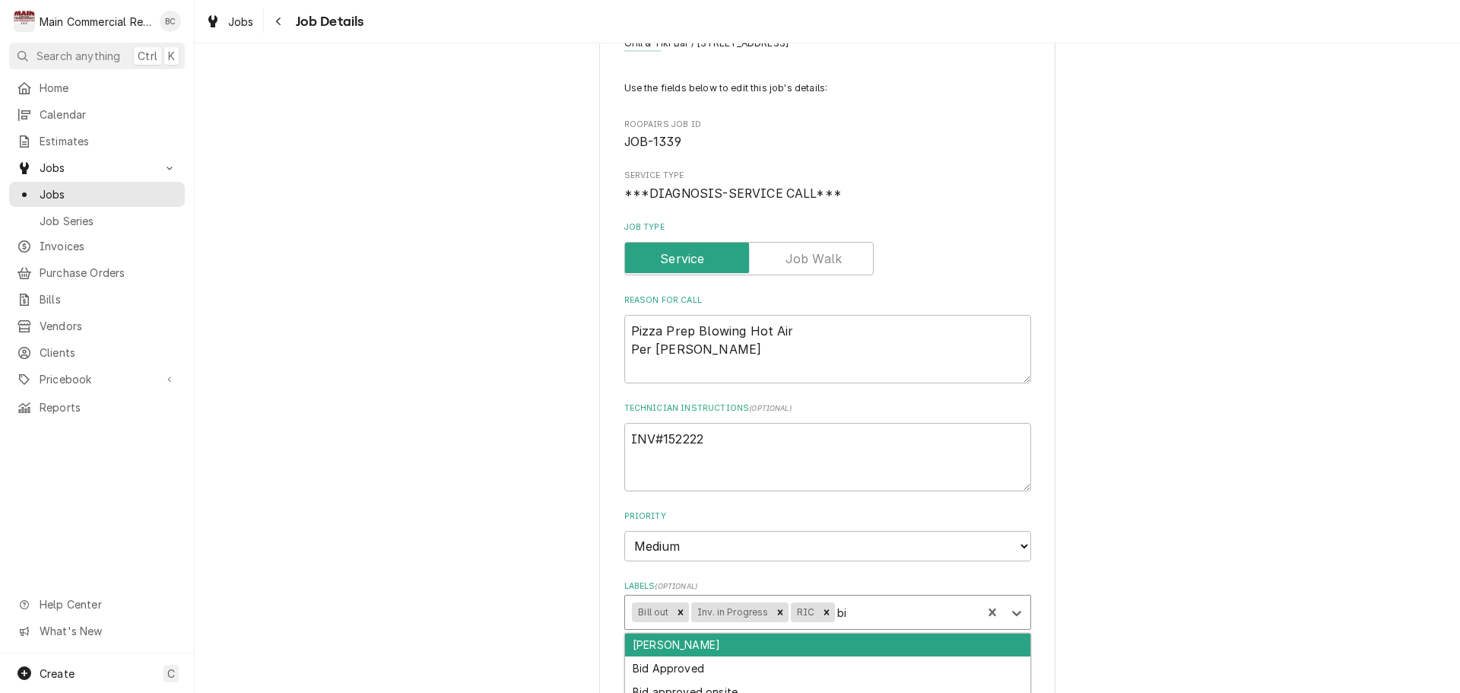
type input "bid"
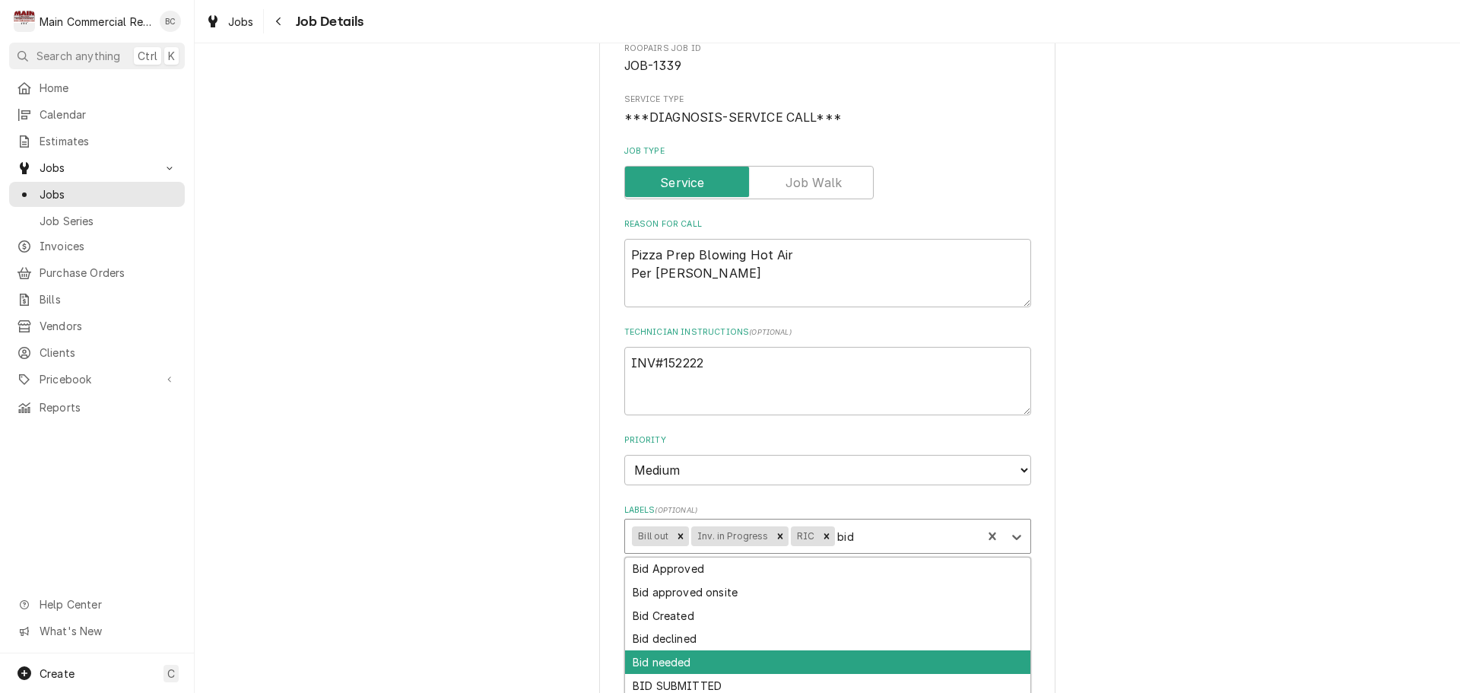
click at [696, 660] on div "Bid needed" at bounding box center [827, 662] width 405 height 24
type textarea "x"
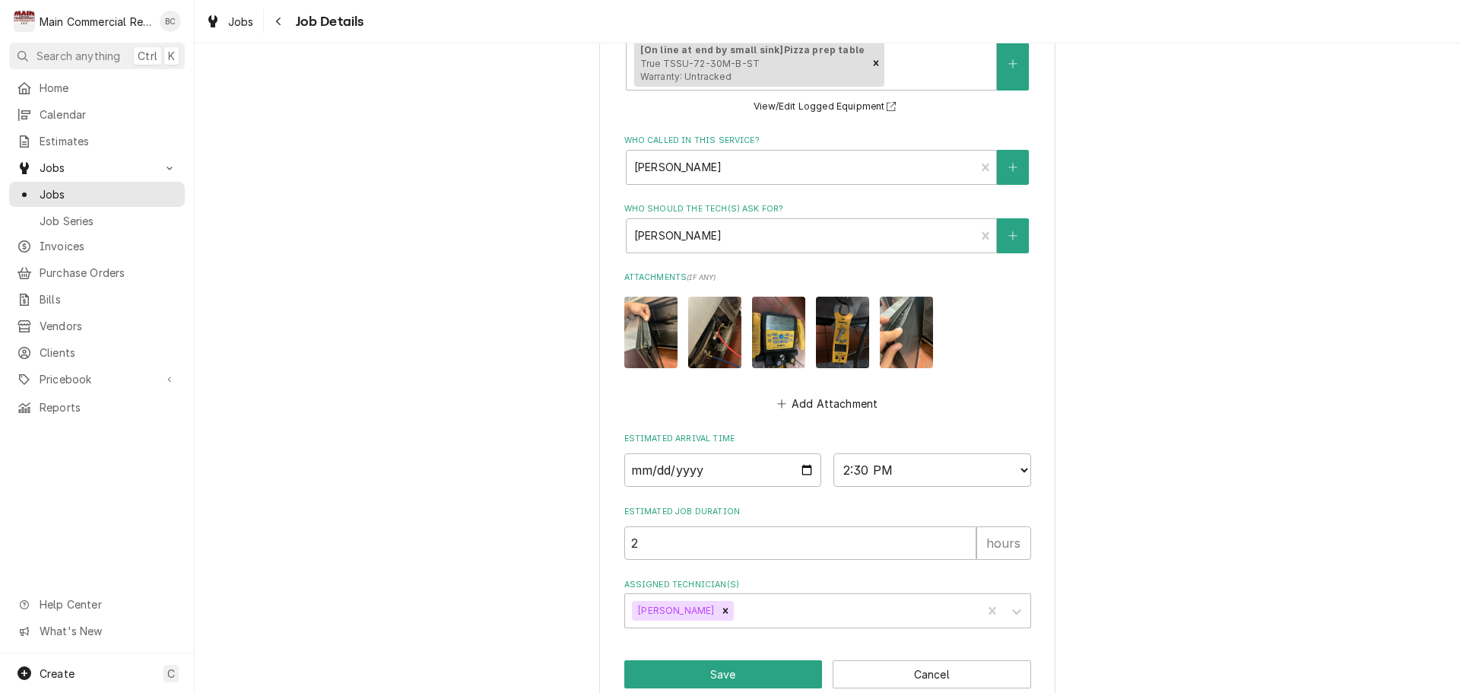
scroll to position [789, 0]
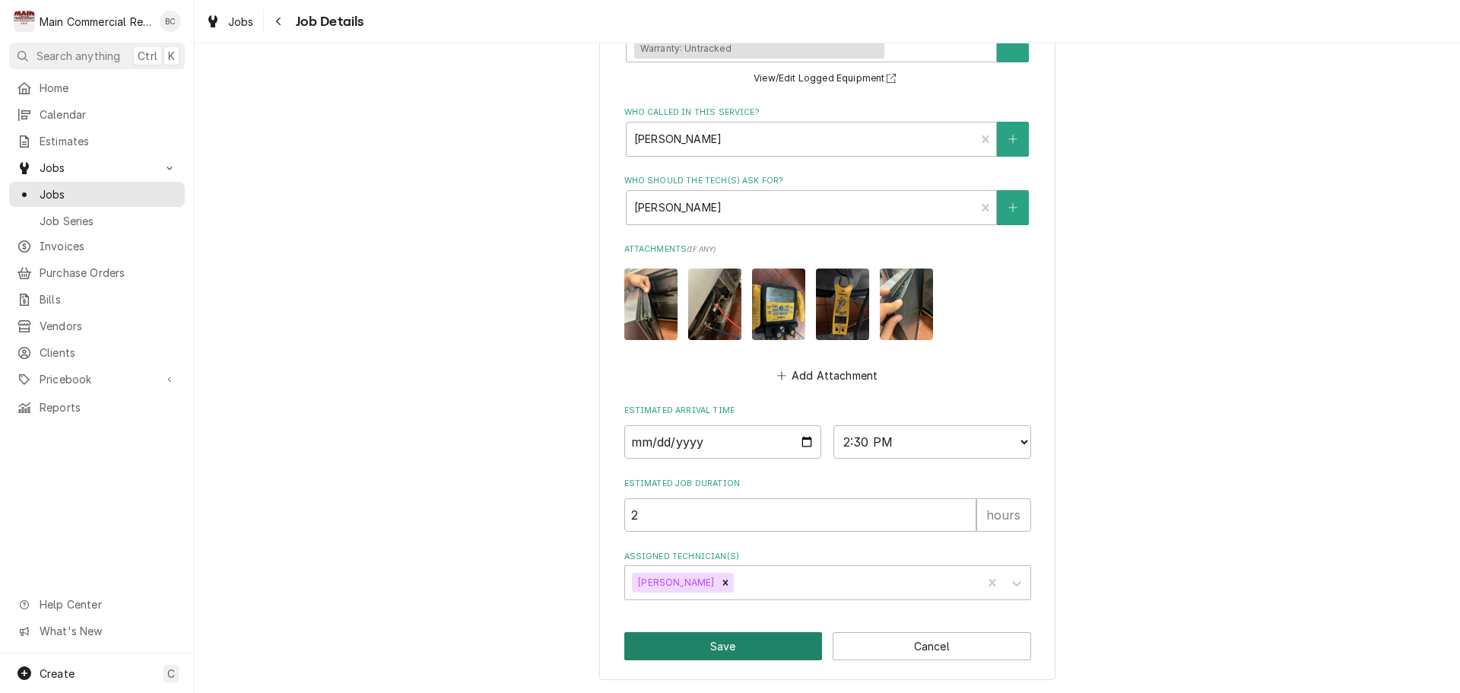
click at [728, 649] on button "Save" at bounding box center [723, 646] width 198 height 28
type textarea "x"
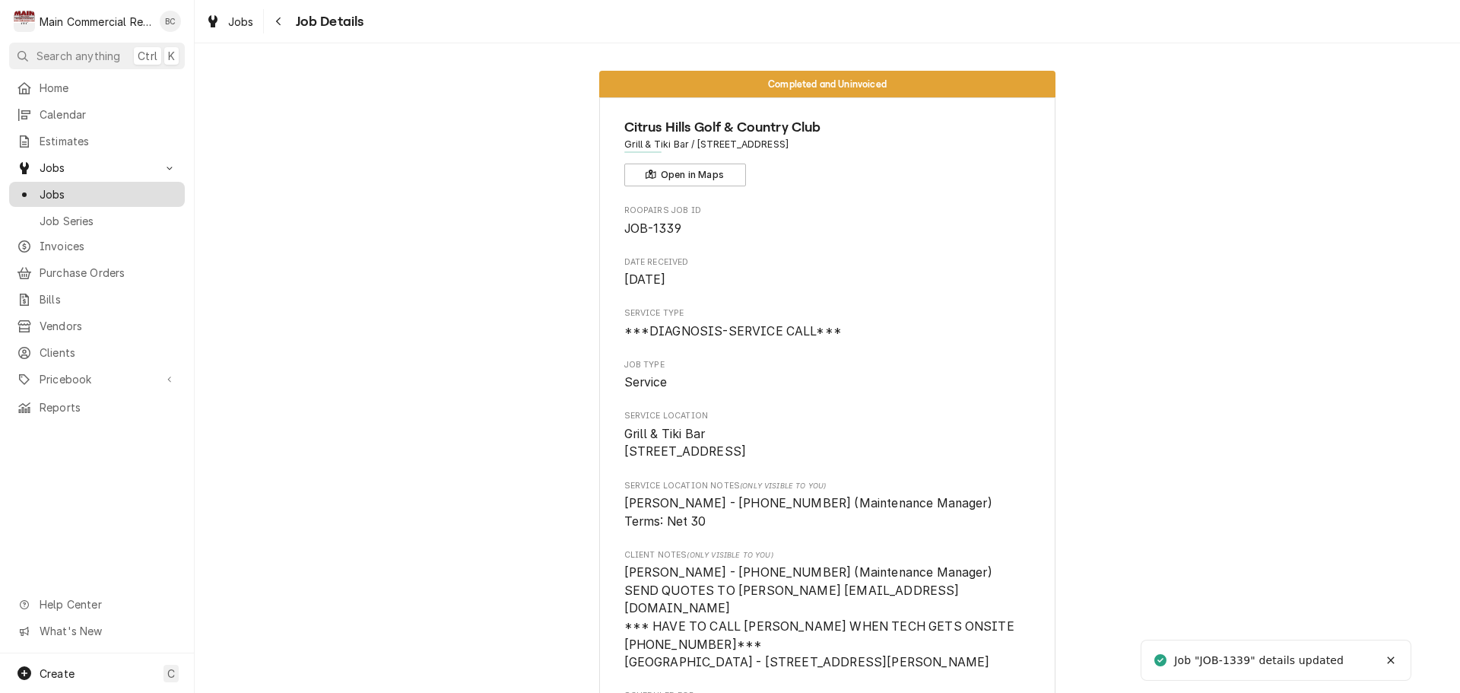
click at [81, 189] on span "Jobs" at bounding box center [109, 194] width 138 height 16
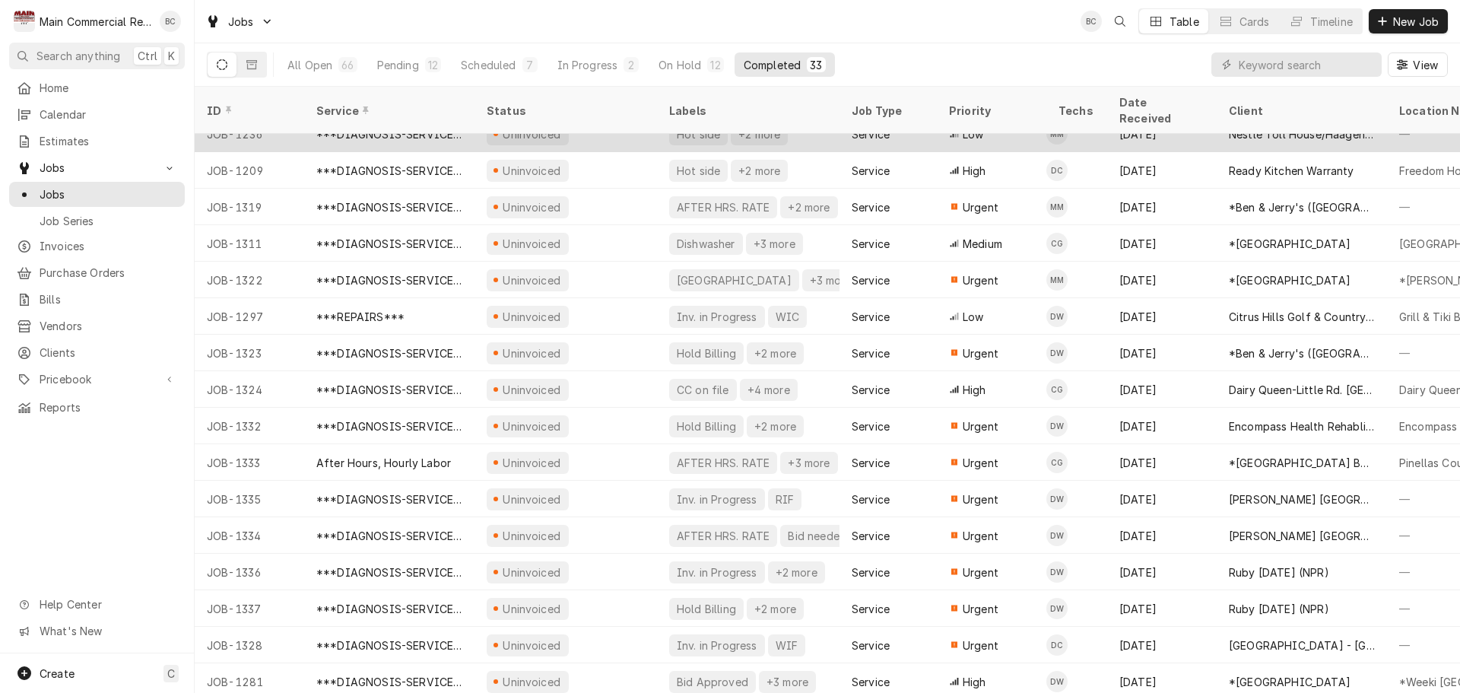
scroll to position [639, 0]
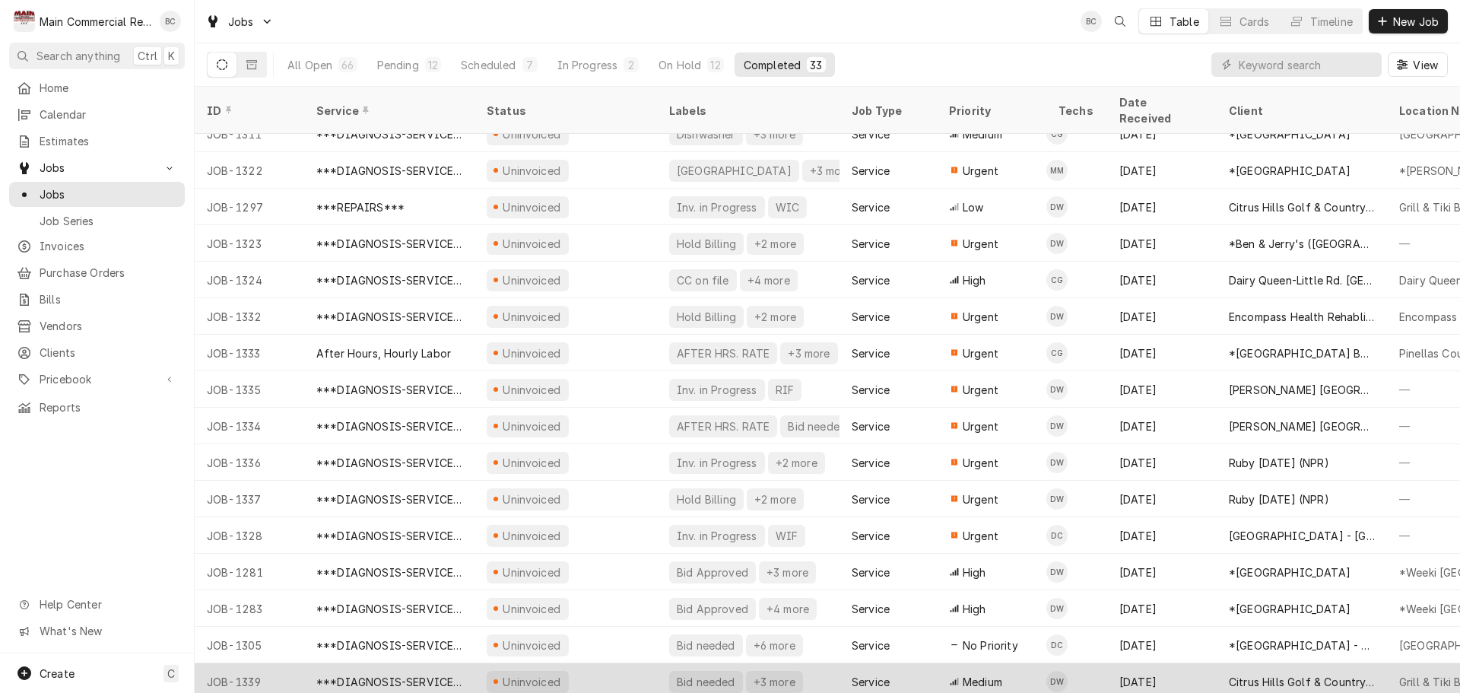
click at [437, 674] on div "***DIAGNOSIS-SERVICE CALL***" at bounding box center [389, 682] width 146 height 16
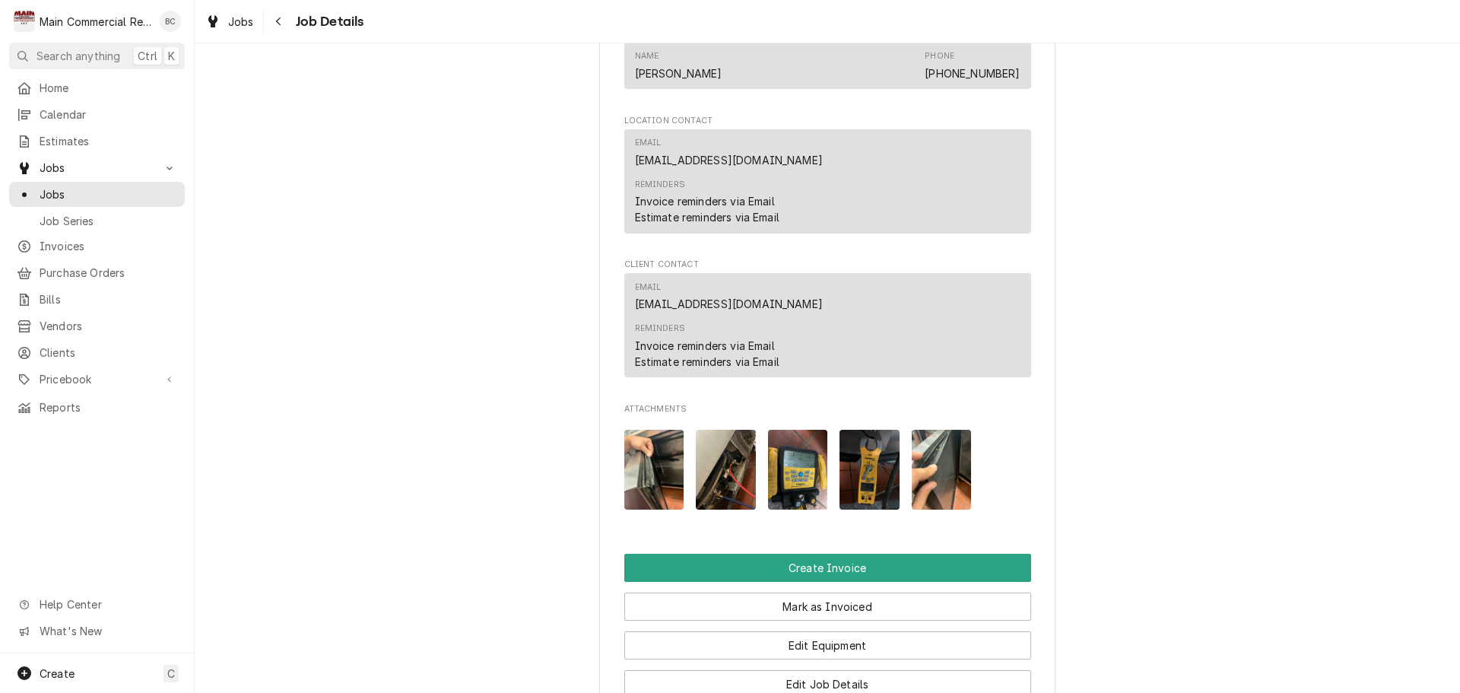
scroll to position [1804, 0]
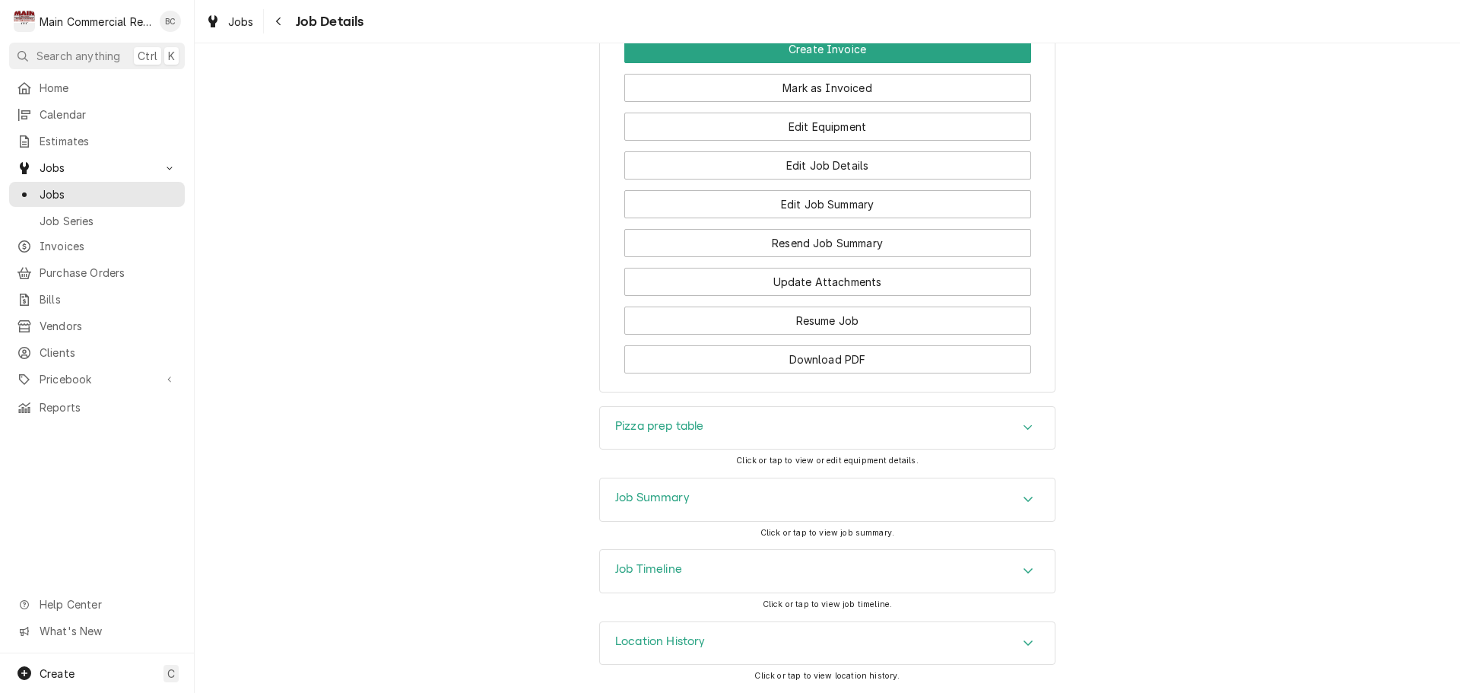
click at [637, 430] on h3 "Pizza prep table" at bounding box center [659, 426] width 89 height 14
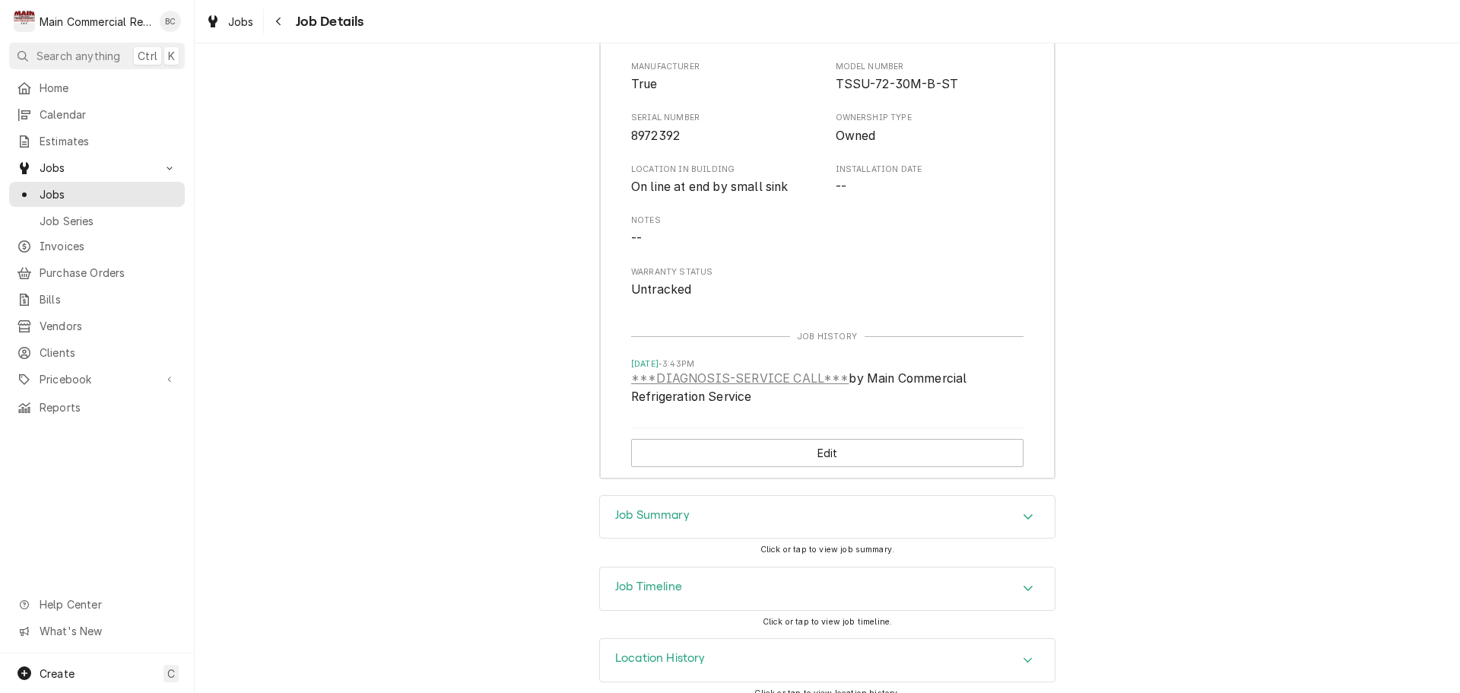
scroll to position [2278, 0]
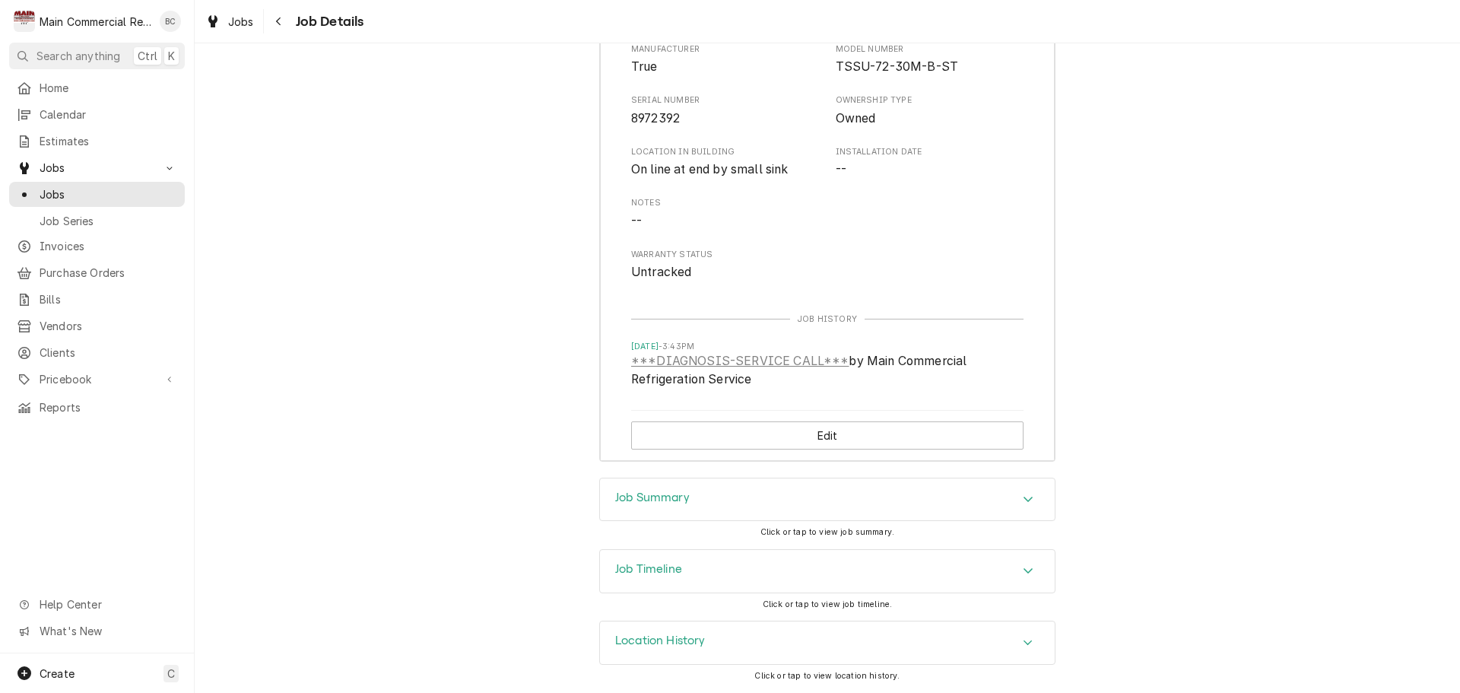
click at [657, 497] on h3 "Job Summary" at bounding box center [652, 498] width 75 height 14
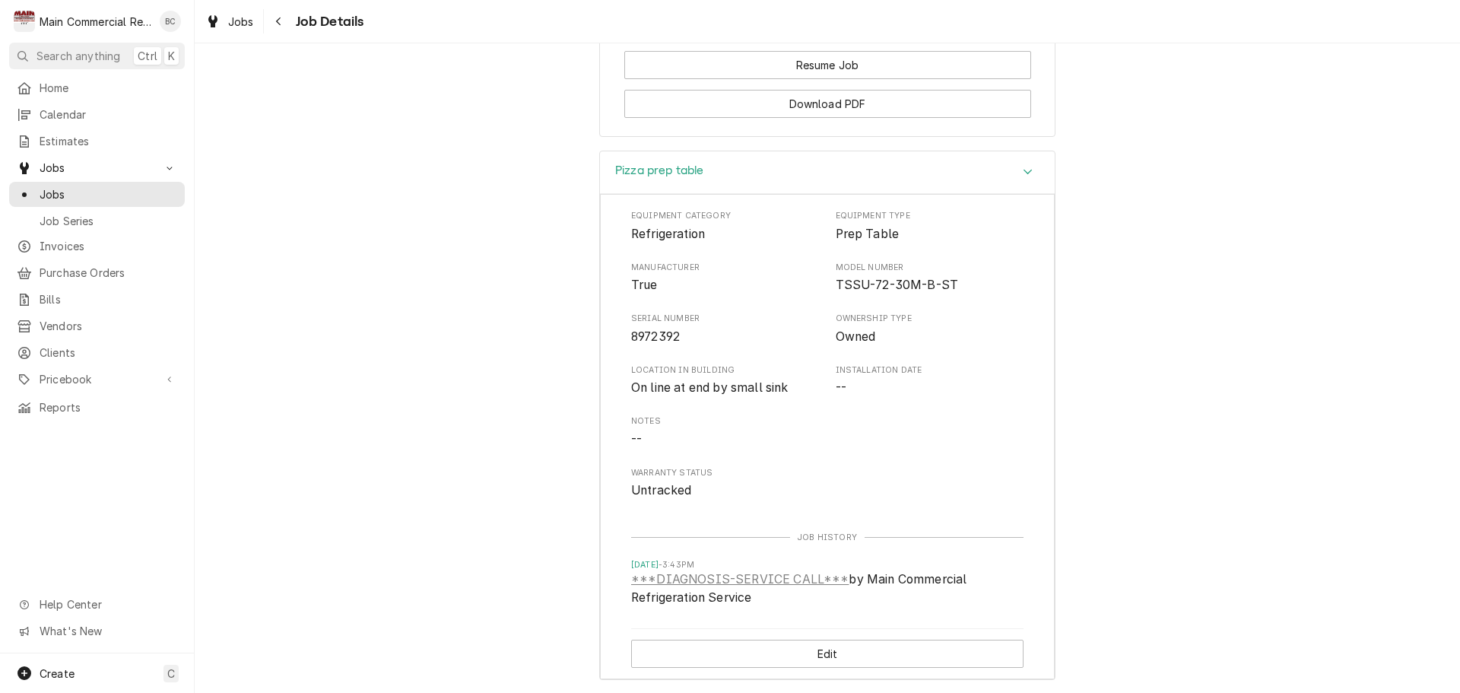
scroll to position [2050, 0]
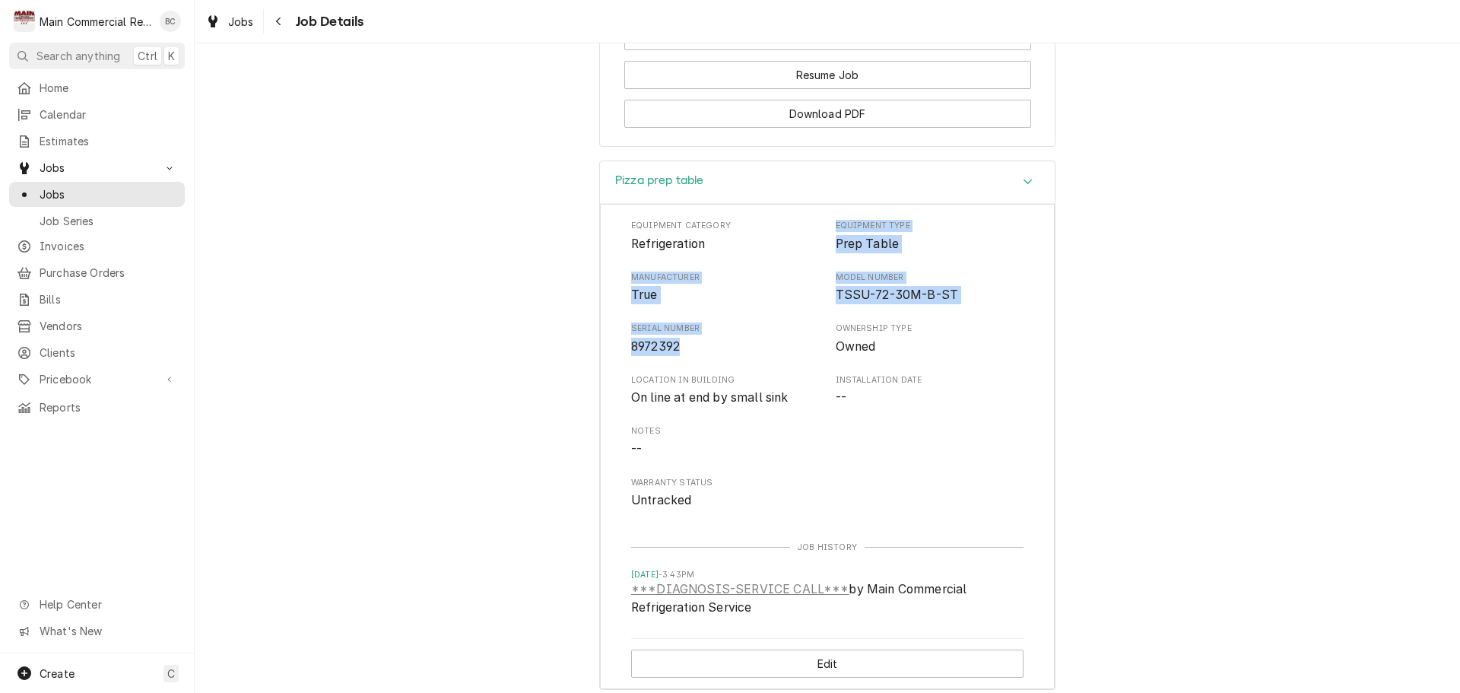
drag, startPoint x: 832, startPoint y: 226, endPoint x: 745, endPoint y: 353, distance: 154.2
click at [745, 353] on div "Equipment Category Refrigeration Equipment Type Prep Table Manufacturer True Mo…" at bounding box center [827, 365] width 392 height 290
copy div "Equipment Type Prep Table Manufacturer True Model Number TSSU-72-30M-B-ST Seria…"
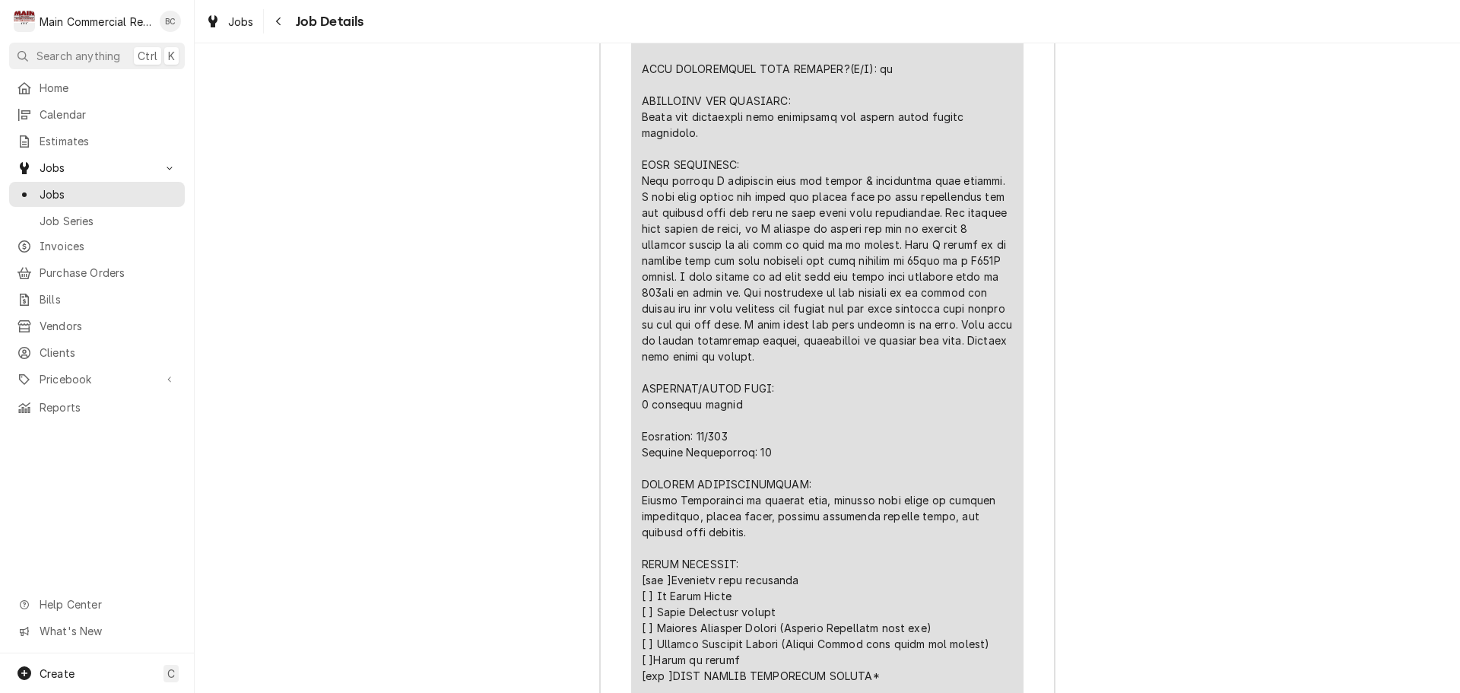
scroll to position [3343, 0]
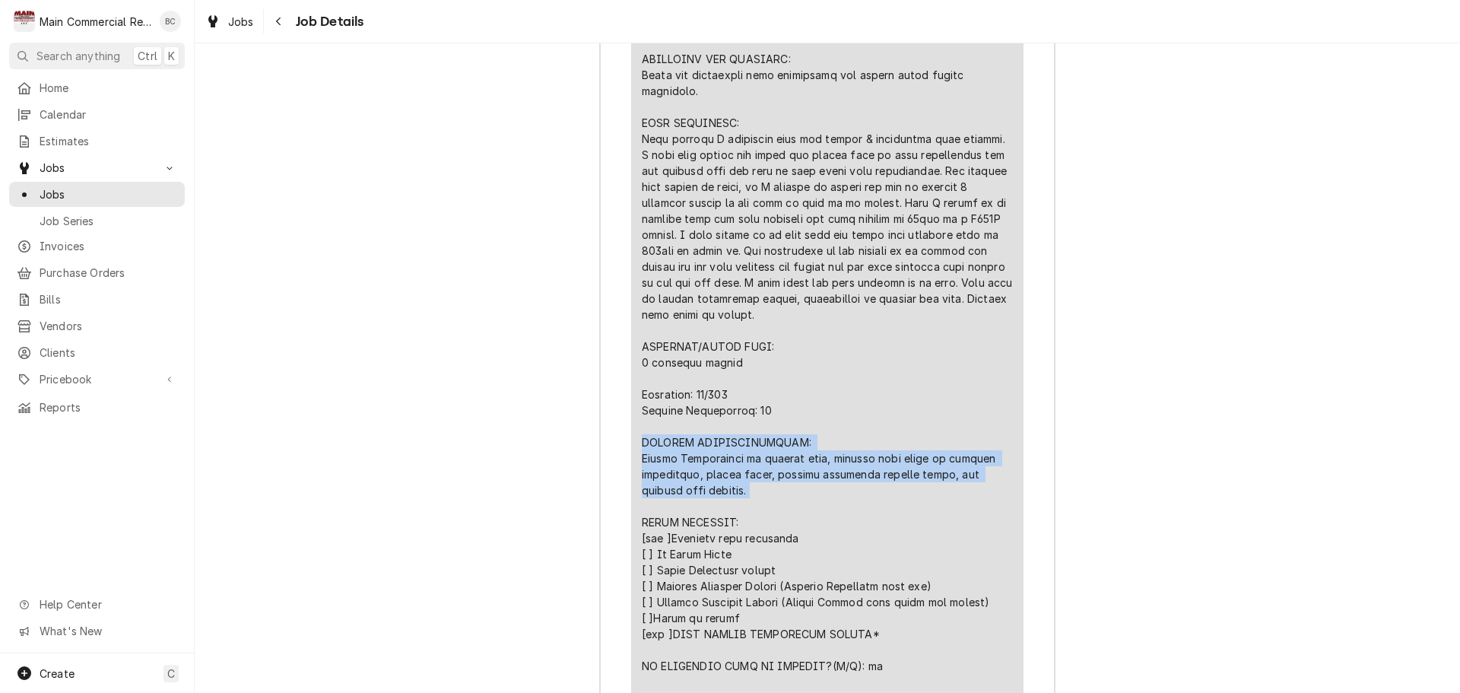
drag, startPoint x: 635, startPoint y: 440, endPoint x: 713, endPoint y: 492, distance: 93.2
click at [713, 492] on div "Short Description ***DIAGNOSIS-SERVICE CALL*** Service Date Sep 3, 2025 Hourly …" at bounding box center [827, 269] width 392 height 1153
copy div "FURTHER RECOMMENDATIONS: Highly Recommended to replace unit, however will quote…"
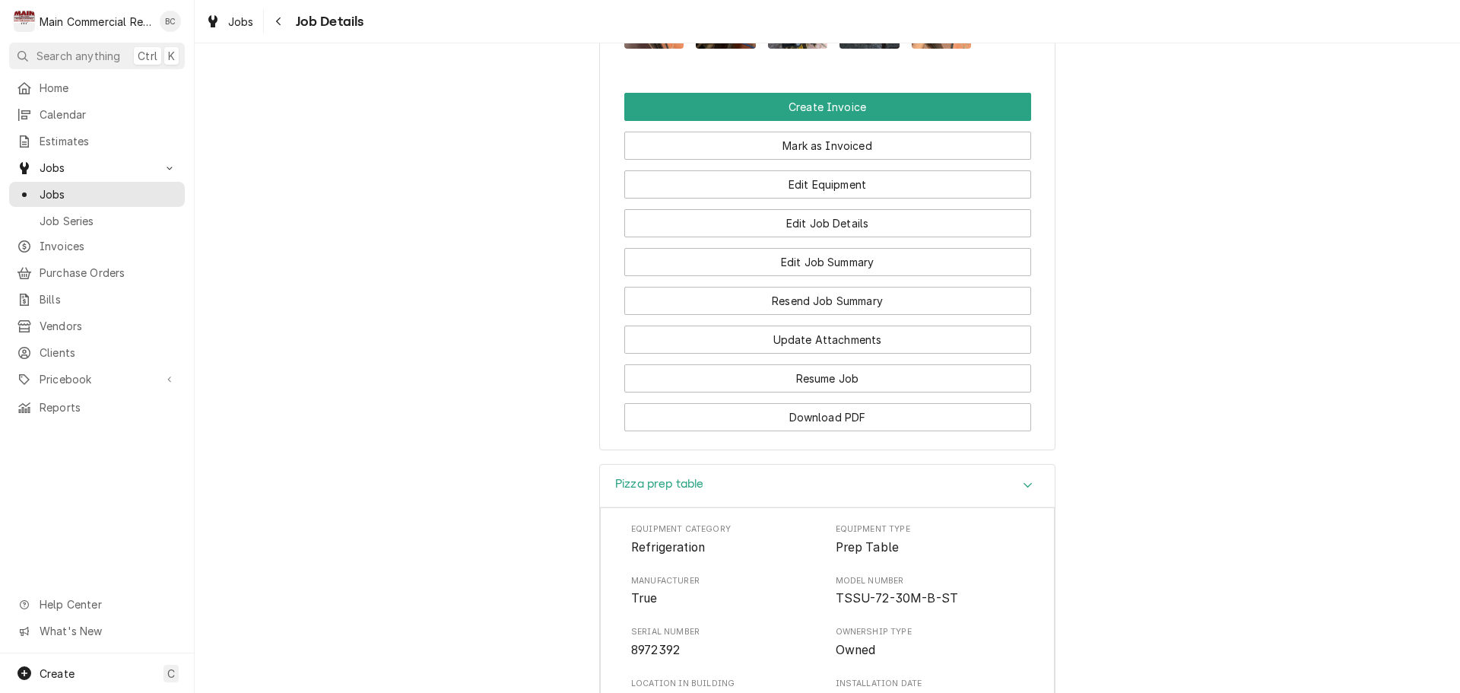
scroll to position [1745, 0]
click at [782, 420] on button "Download PDF" at bounding box center [827, 418] width 407 height 28
click at [843, 223] on button "Edit Job Details" at bounding box center [827, 224] width 407 height 28
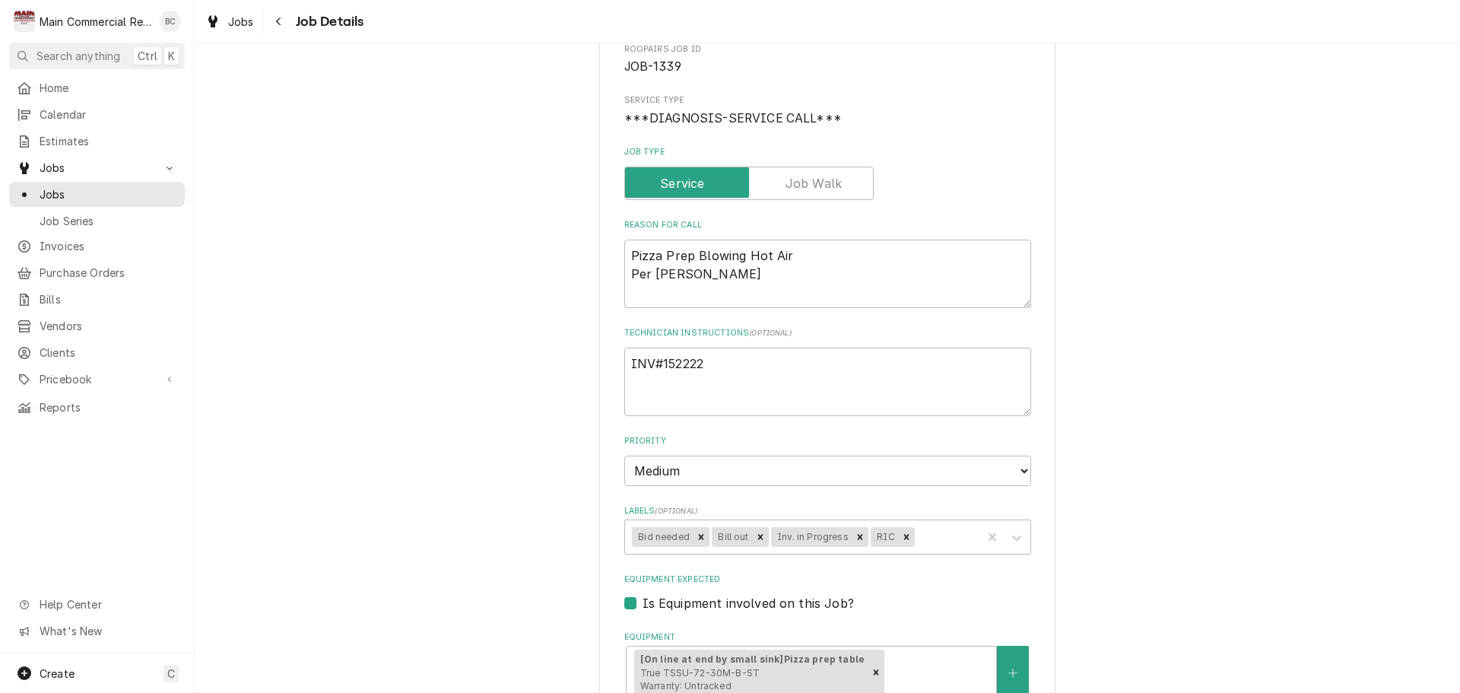
scroll to position [152, 0]
click at [696, 536] on icon "Remove Bid needed" at bounding box center [701, 536] width 11 height 11
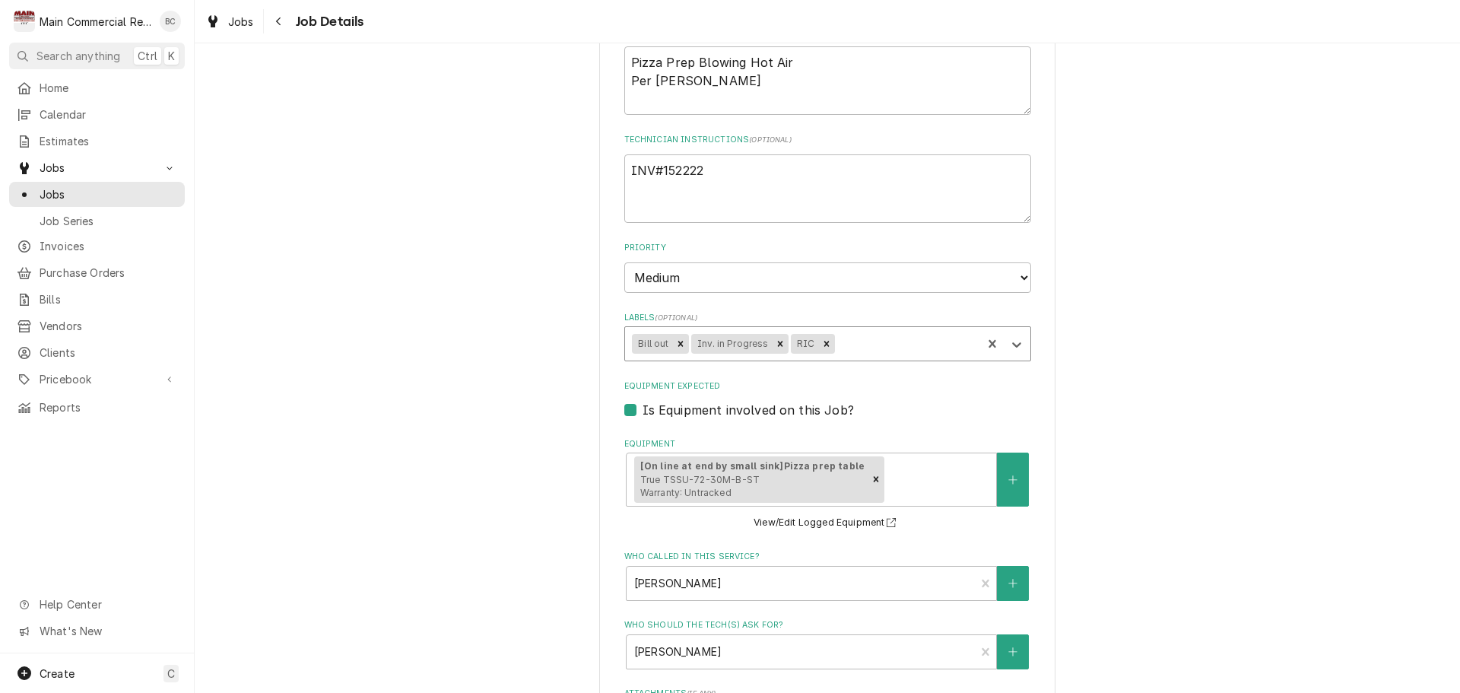
scroll to position [332, 0]
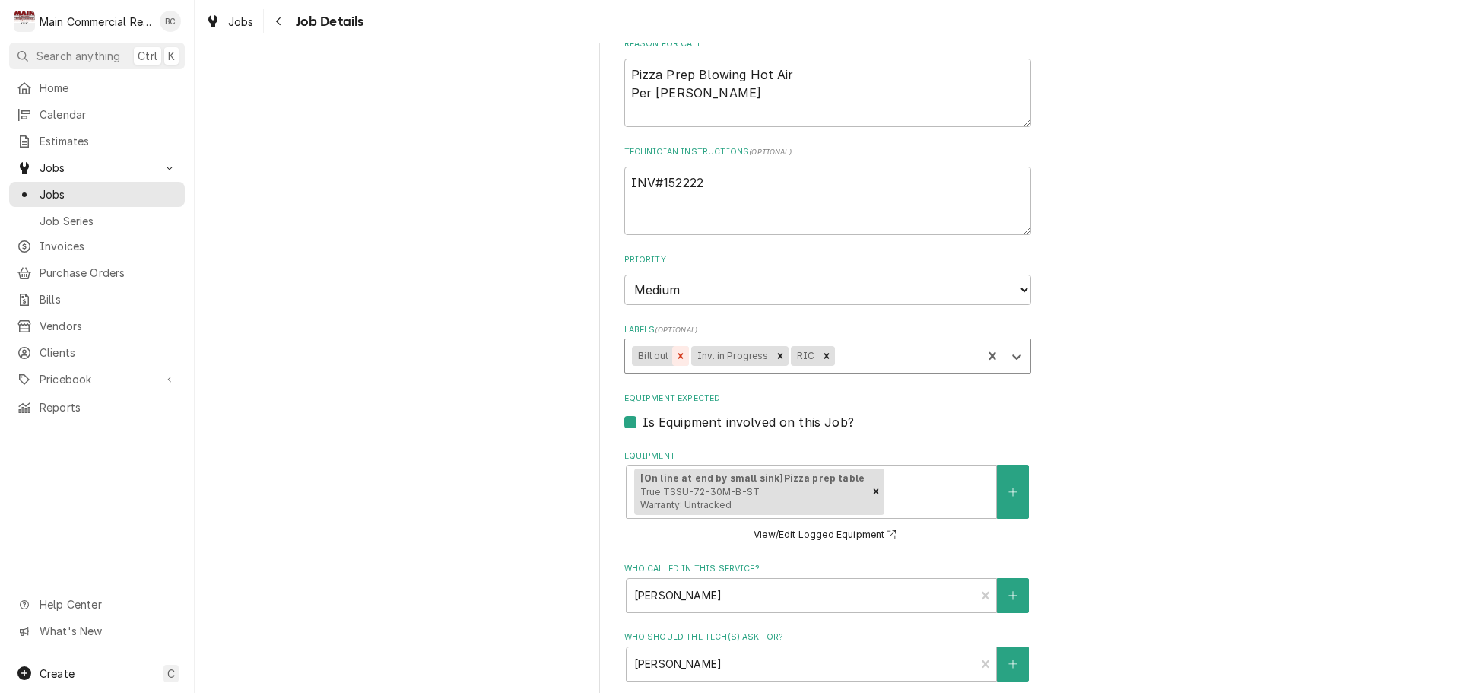
click at [678, 354] on icon "Remove Bill out" at bounding box center [680, 355] width 5 height 5
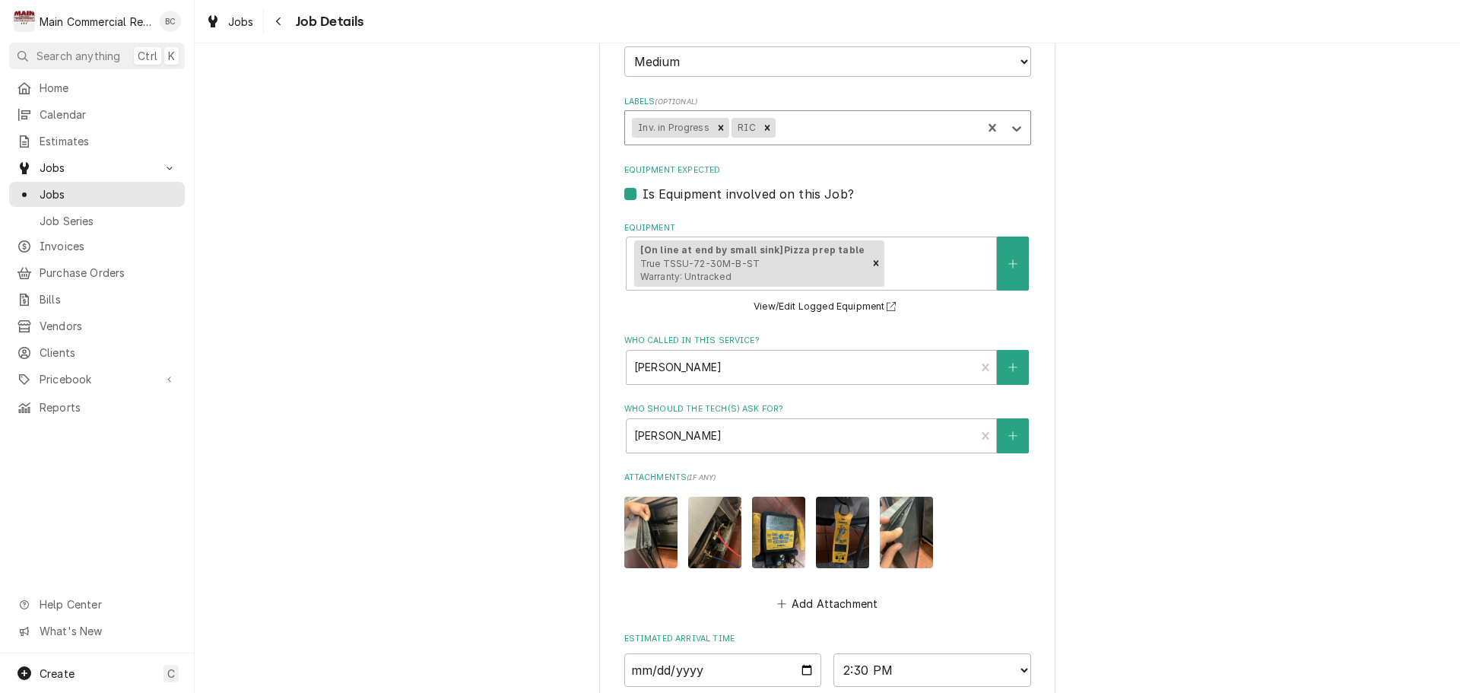
scroll to position [789, 0]
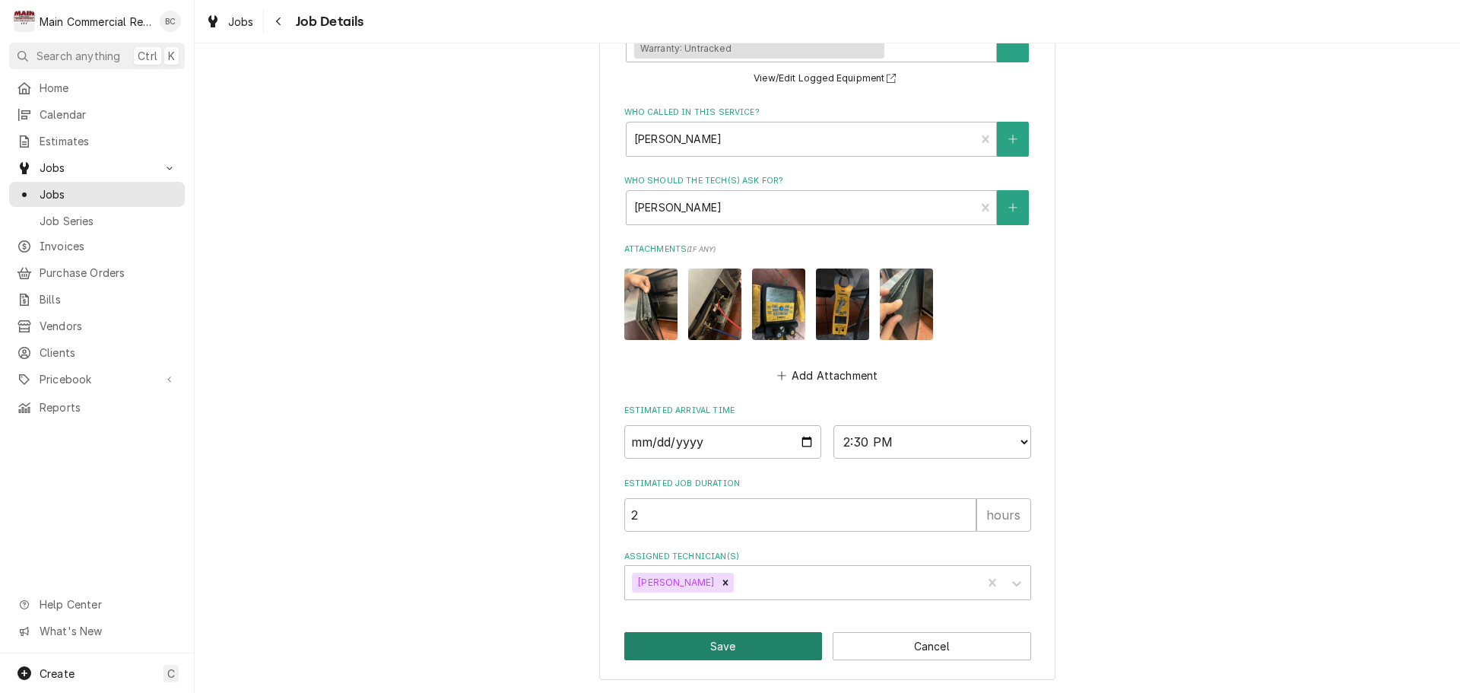
click at [719, 646] on button "Save" at bounding box center [723, 646] width 198 height 28
type textarea "x"
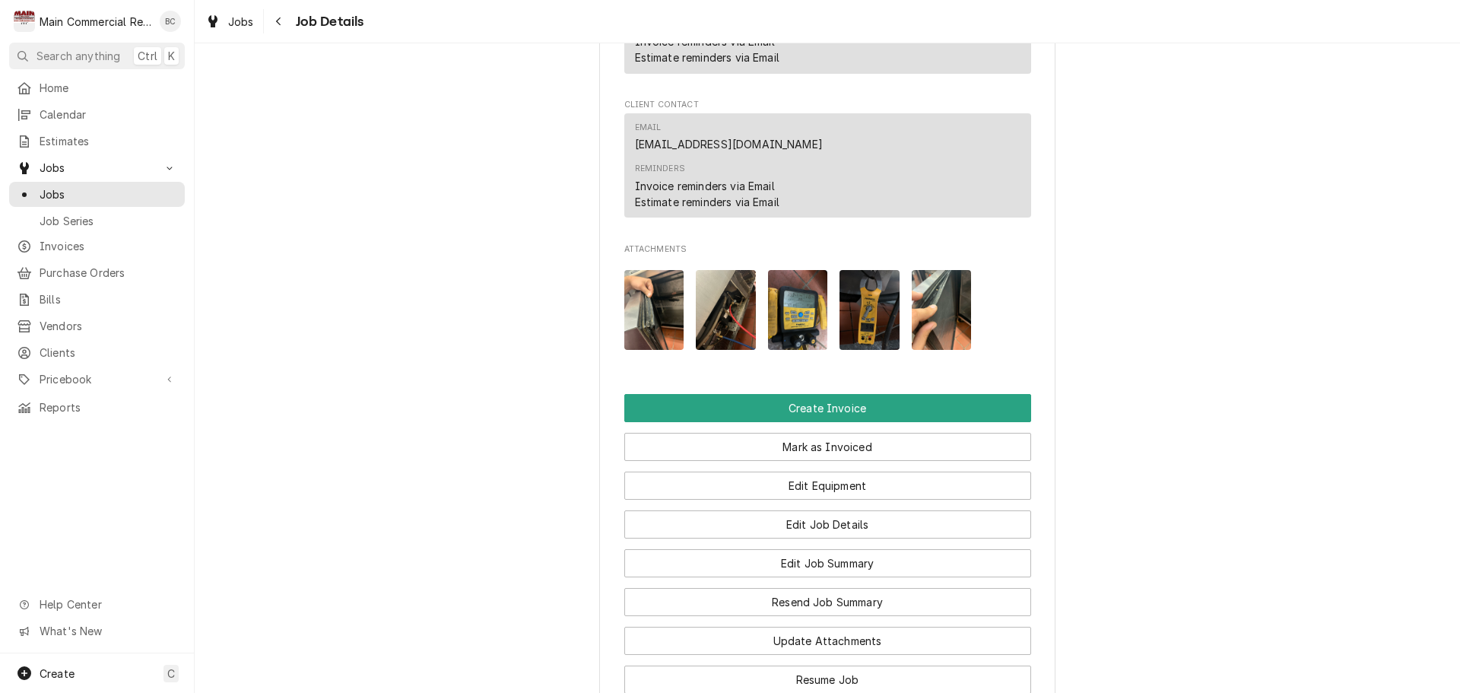
scroll to position [1521, 0]
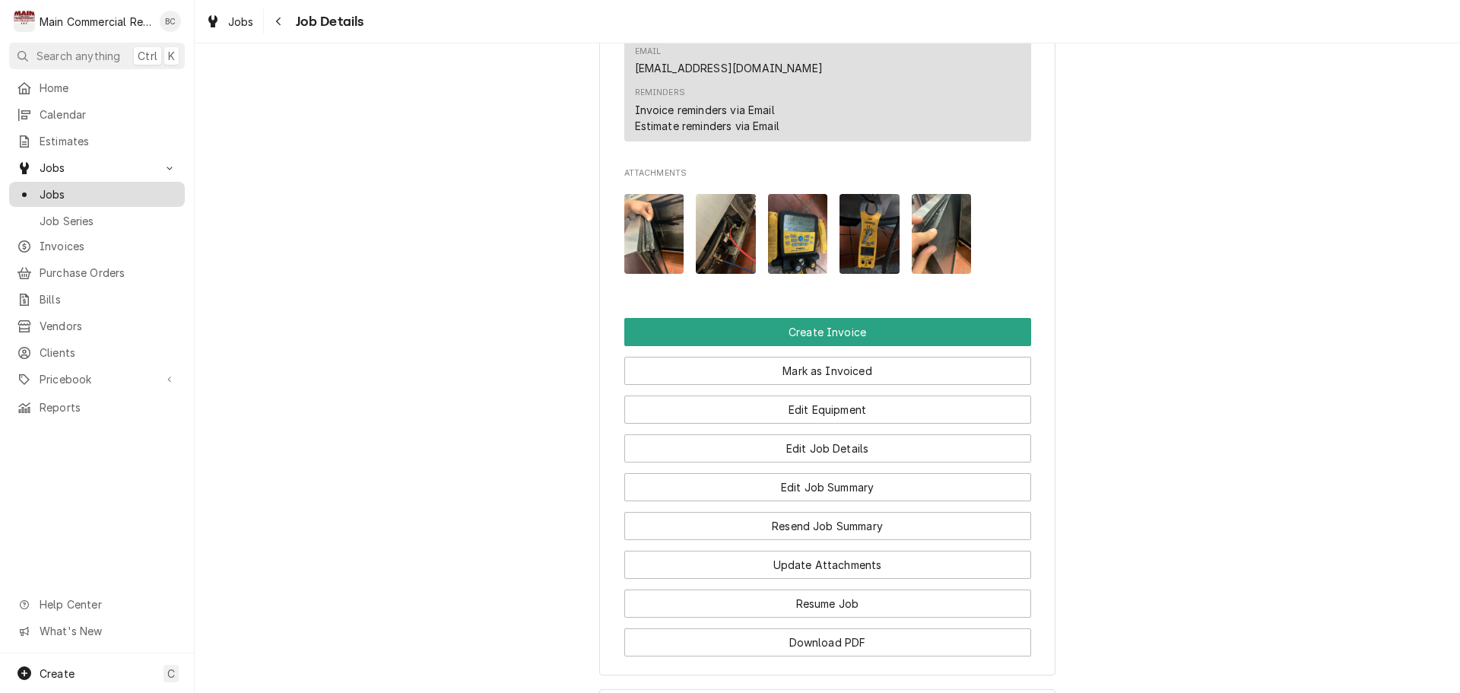
click at [77, 189] on span "Jobs" at bounding box center [109, 194] width 138 height 16
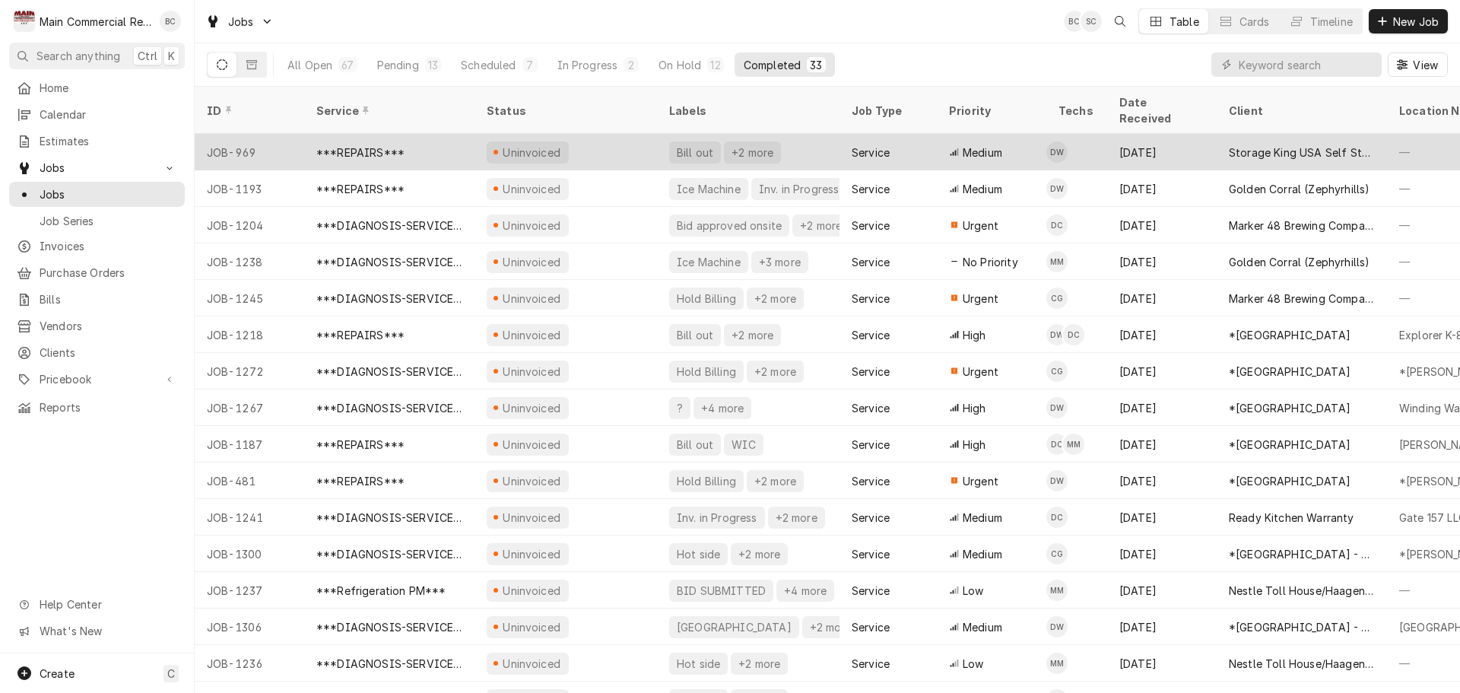
click at [693, 145] on div "Bill out" at bounding box center [695, 153] width 40 height 16
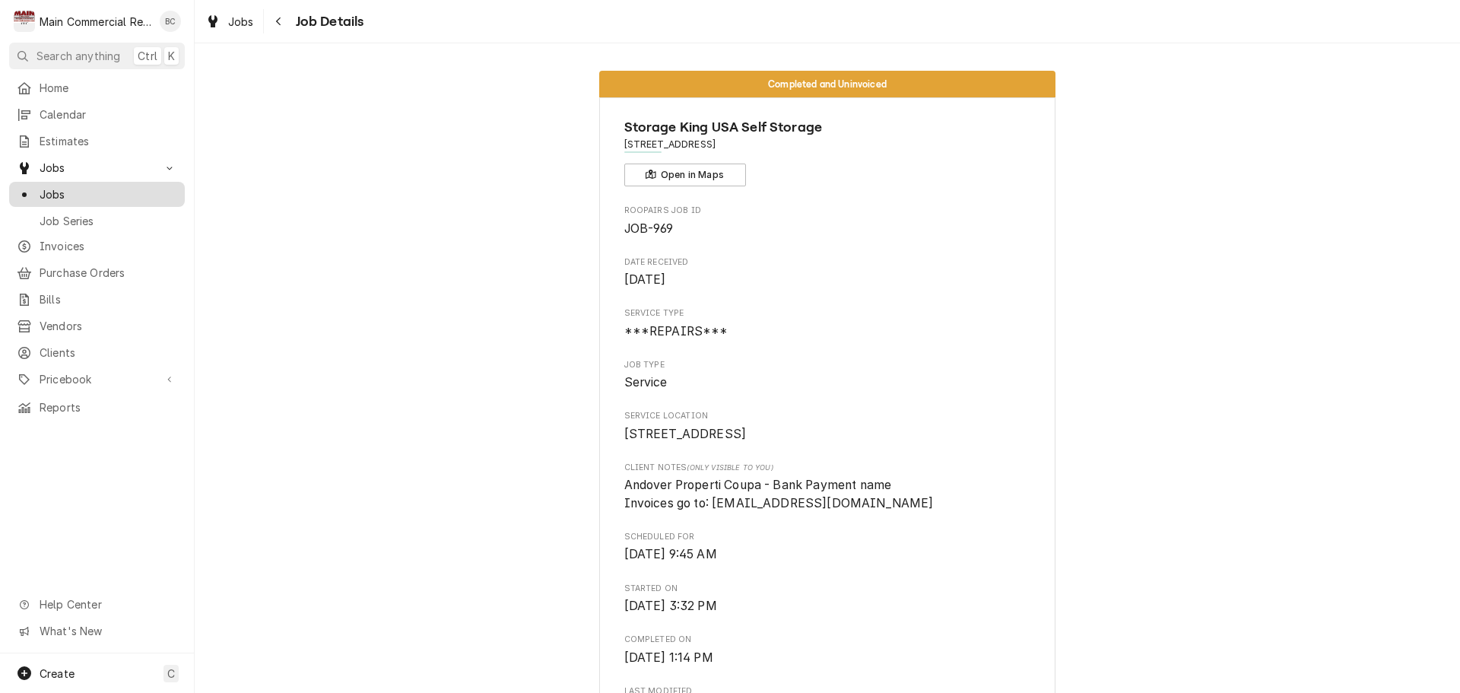
click at [97, 187] on span "Jobs" at bounding box center [109, 194] width 138 height 16
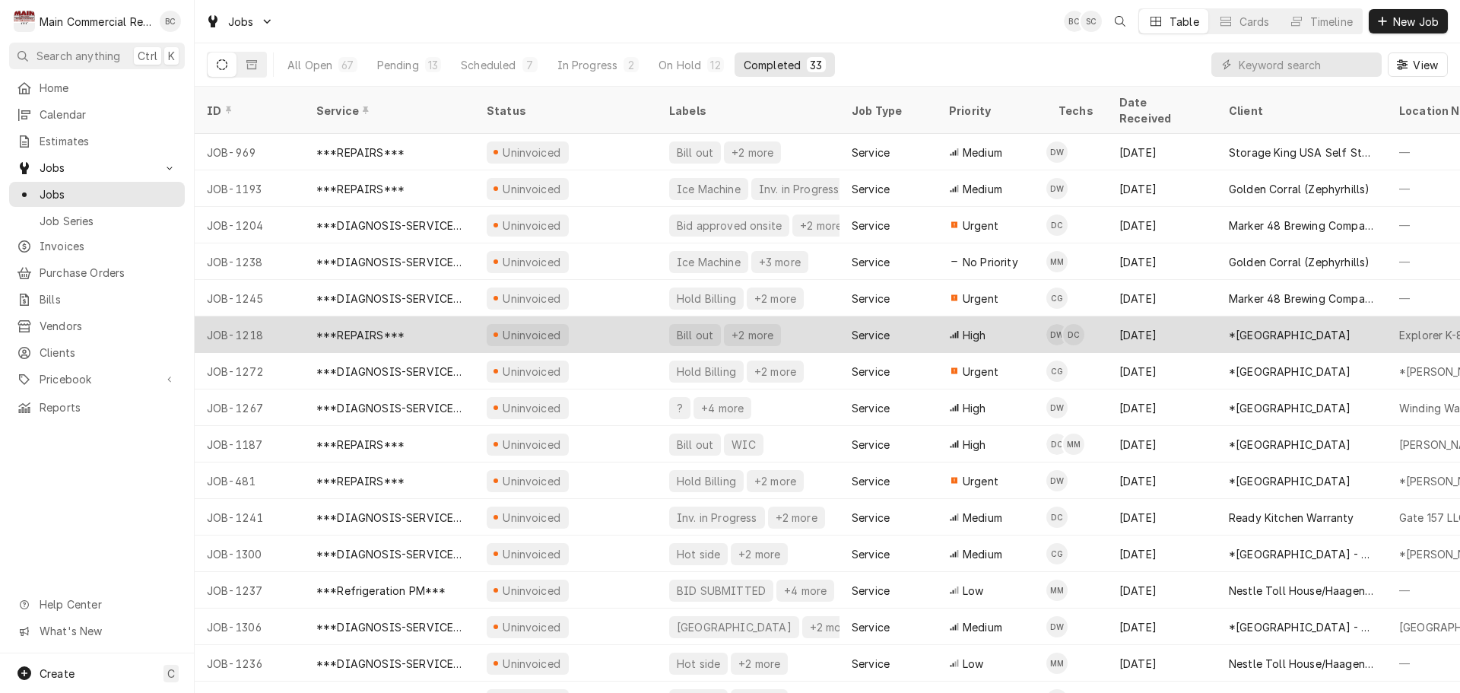
click at [703, 327] on div "Bill out" at bounding box center [695, 335] width 40 height 16
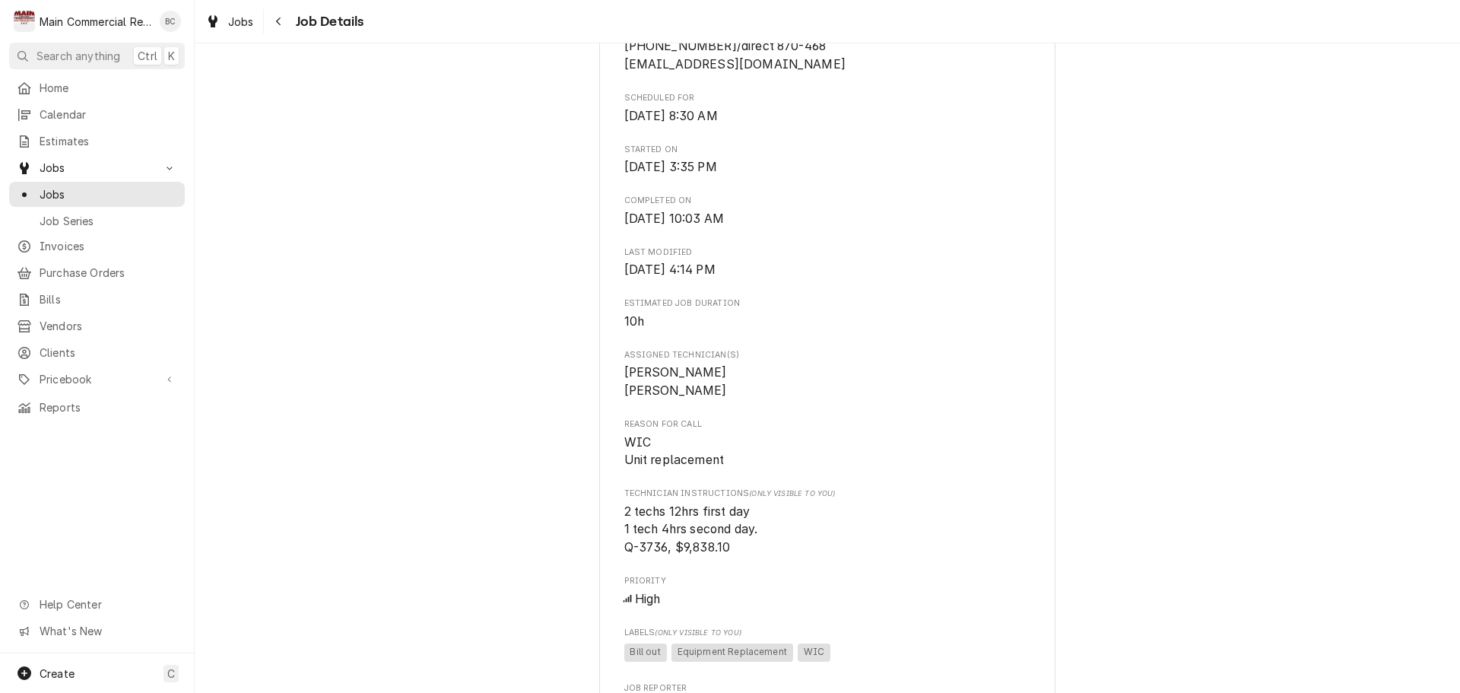
scroll to position [913, 0]
